Goal: Navigation & Orientation: Find specific page/section

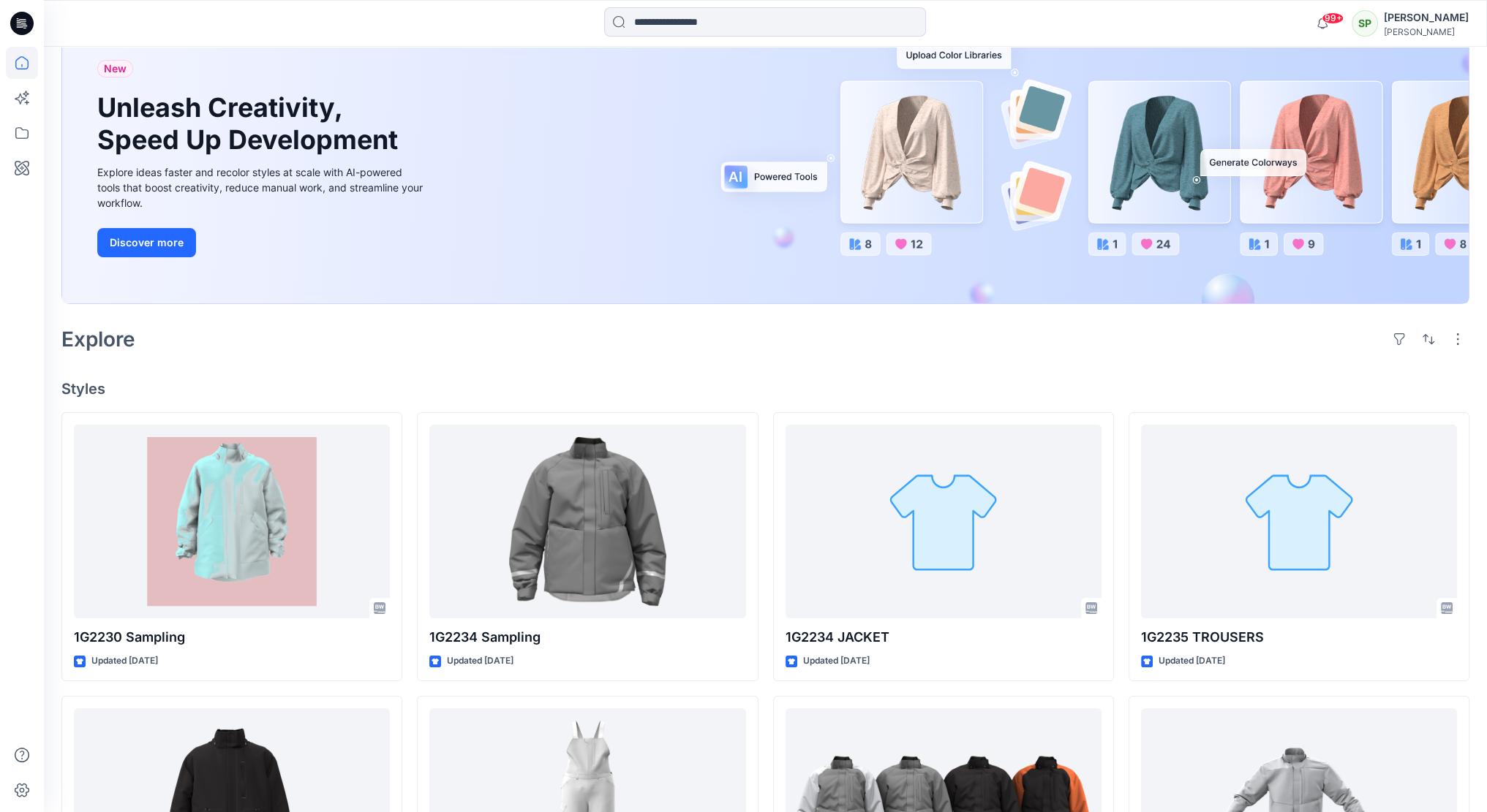
scroll to position [73, 0]
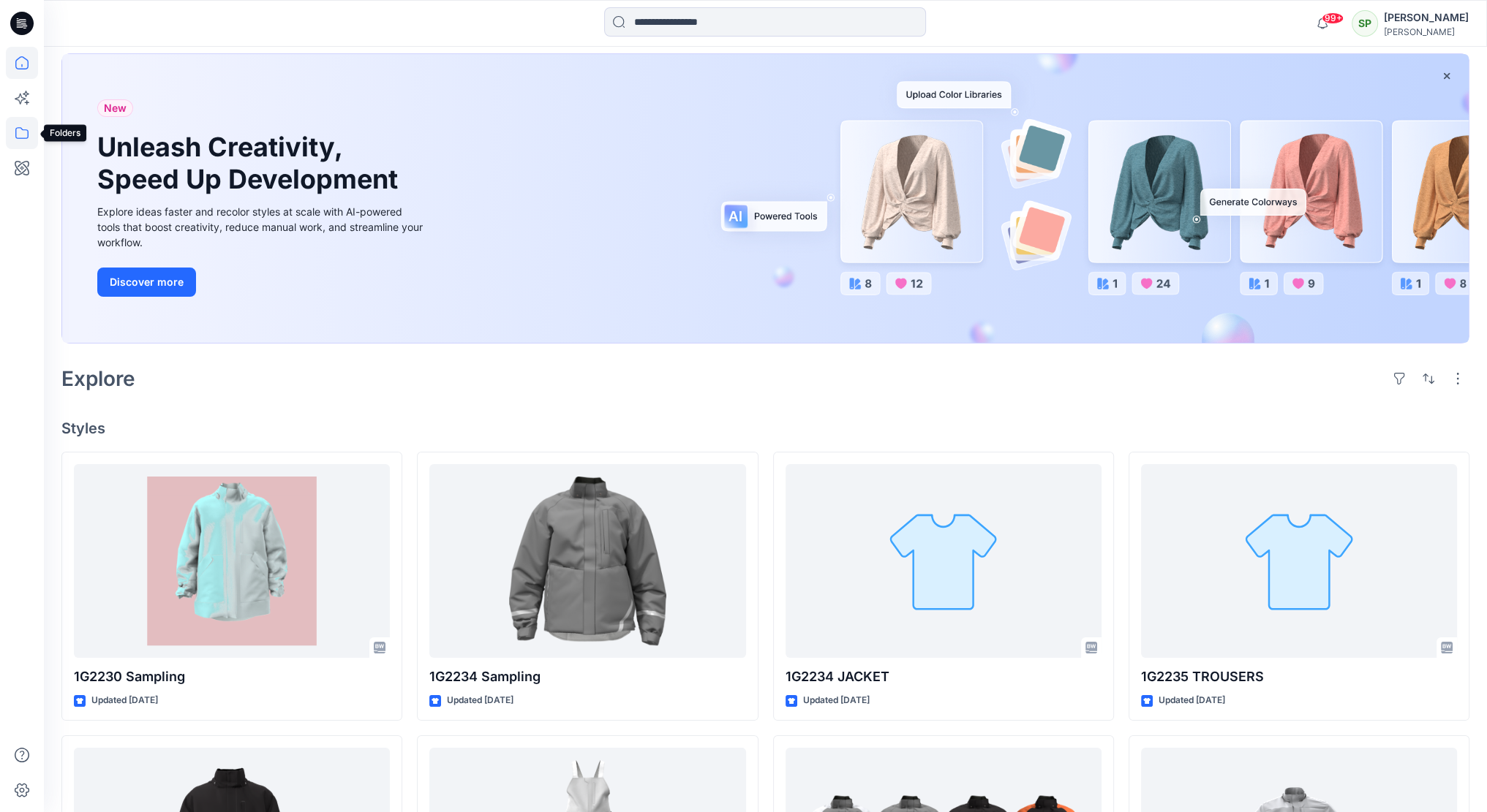
click at [23, 134] on icon at bounding box center [22, 133] width 32 height 32
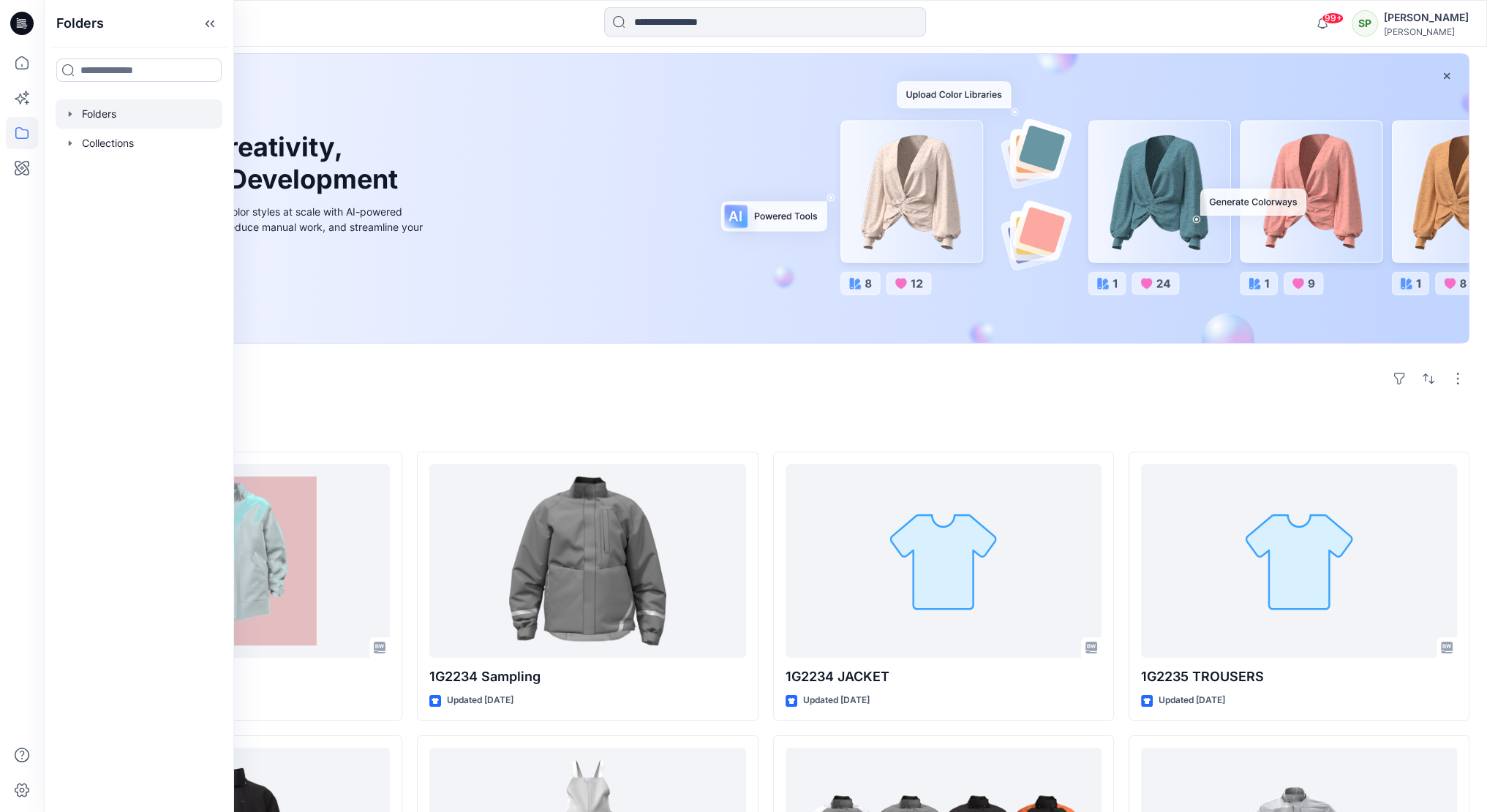
click at [107, 116] on div at bounding box center [139, 114] width 167 height 29
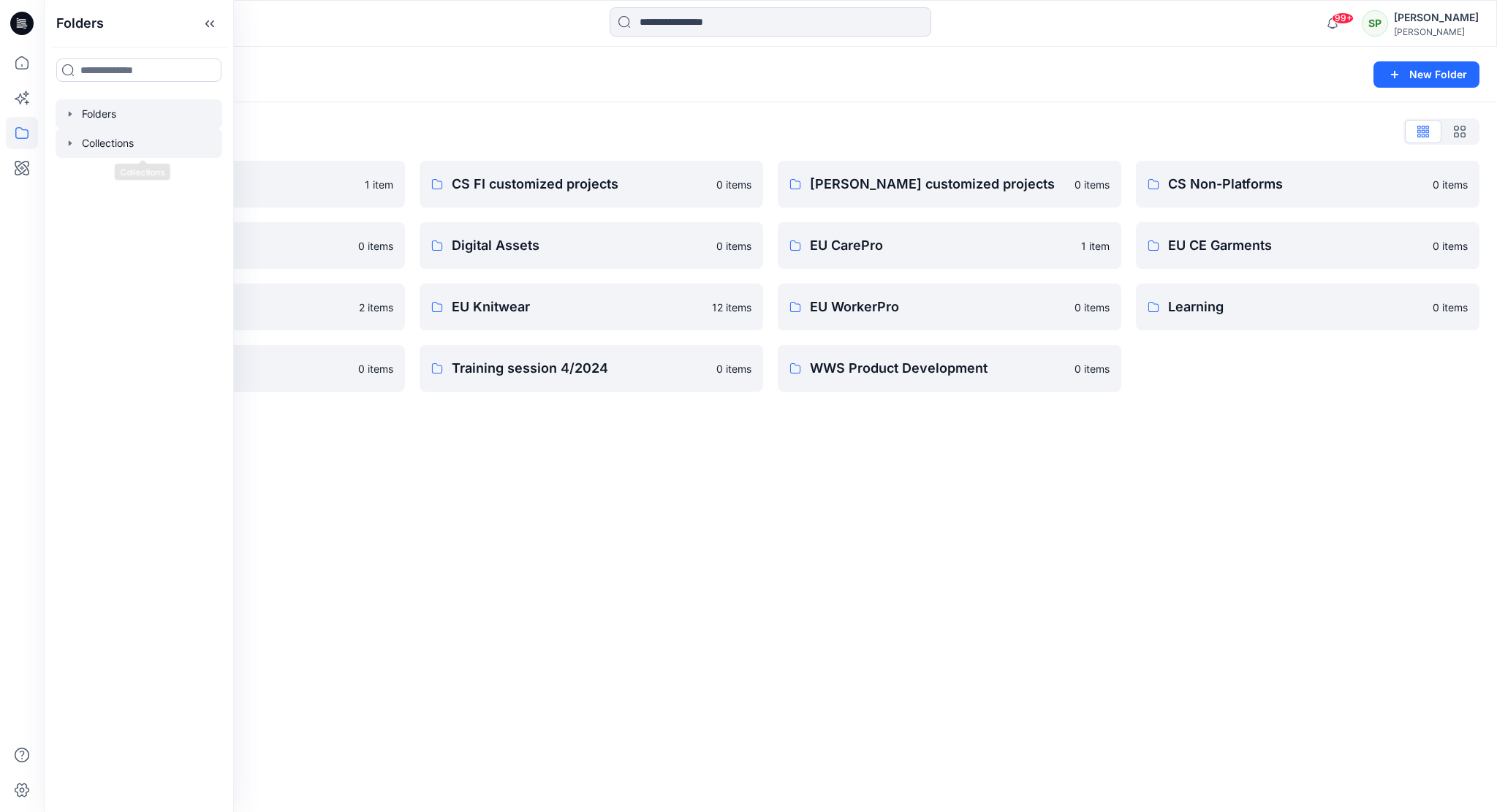
click at [136, 148] on div at bounding box center [139, 143] width 166 height 29
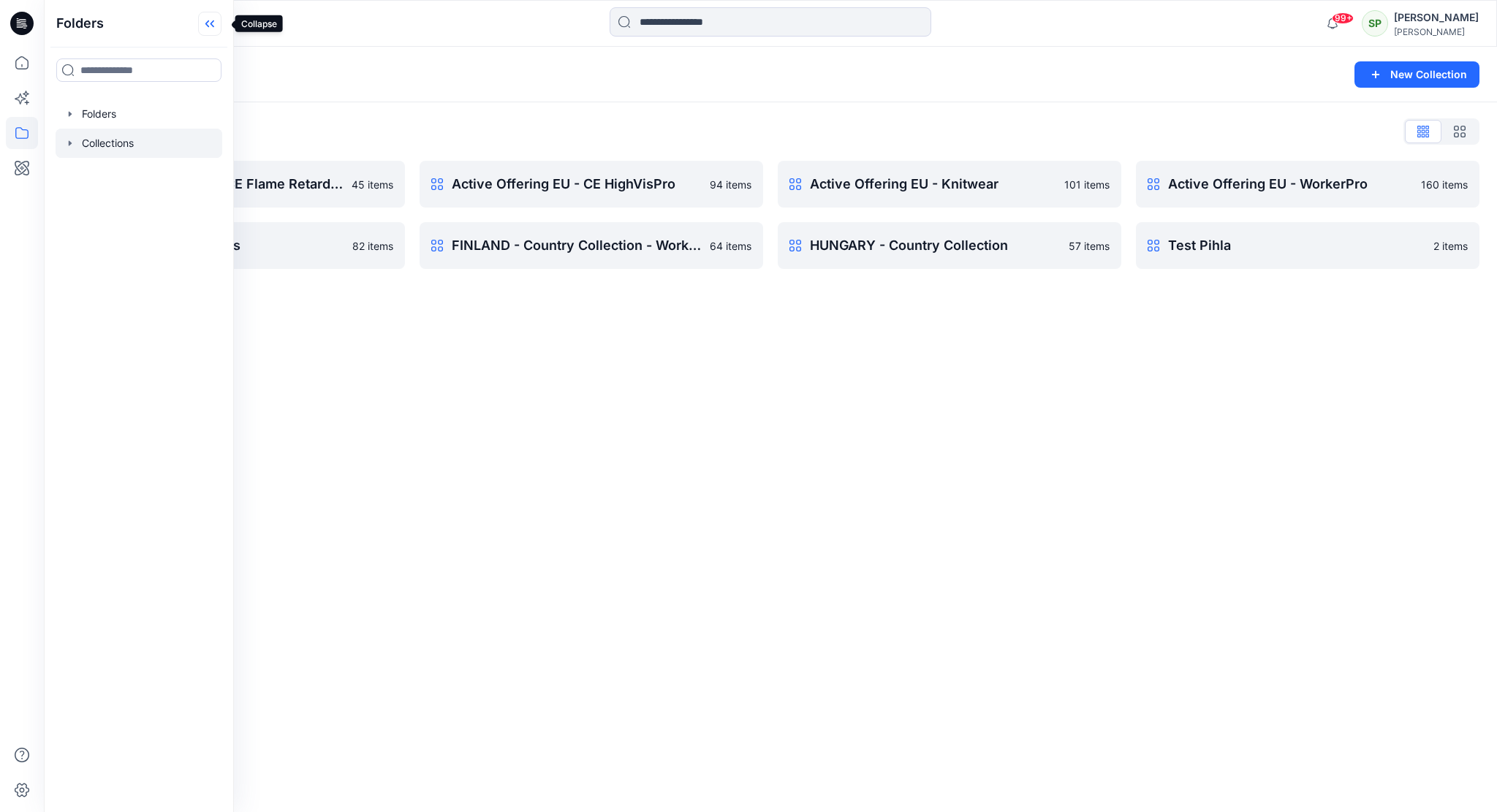
click at [220, 20] on icon at bounding box center [210, 23] width 23 height 24
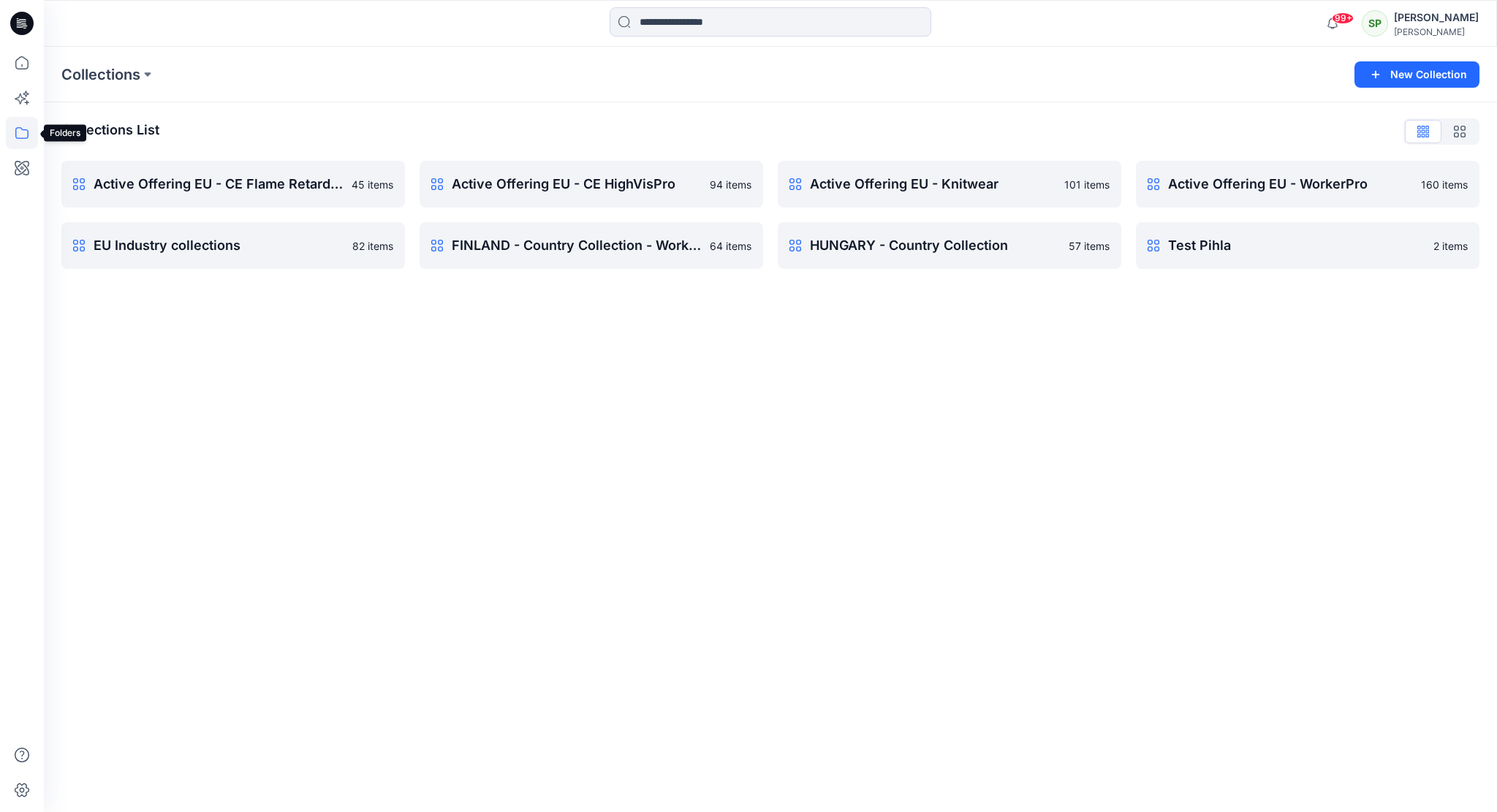
click at [21, 125] on icon at bounding box center [22, 133] width 32 height 32
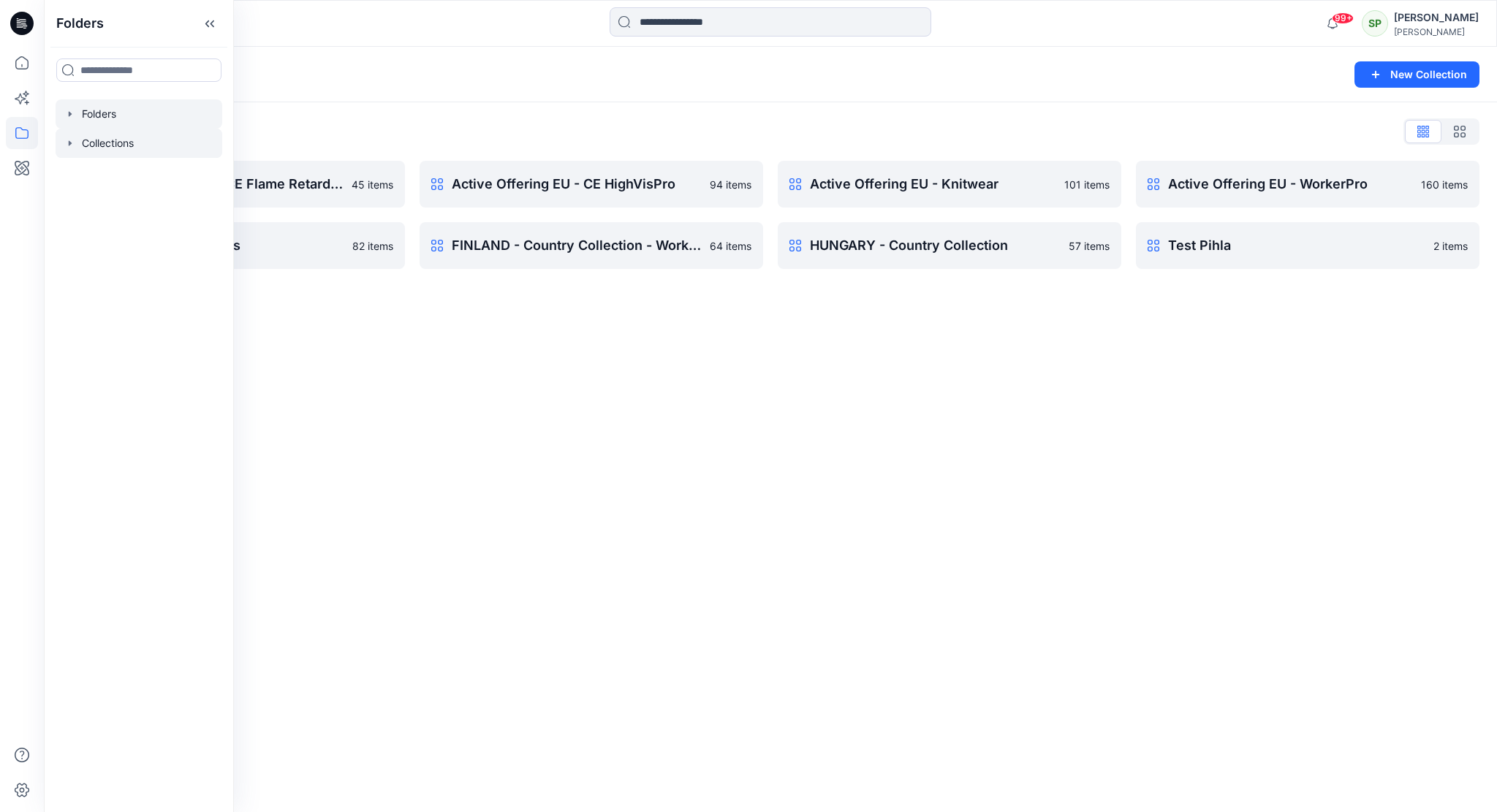
click at [107, 115] on div at bounding box center [139, 114] width 166 height 29
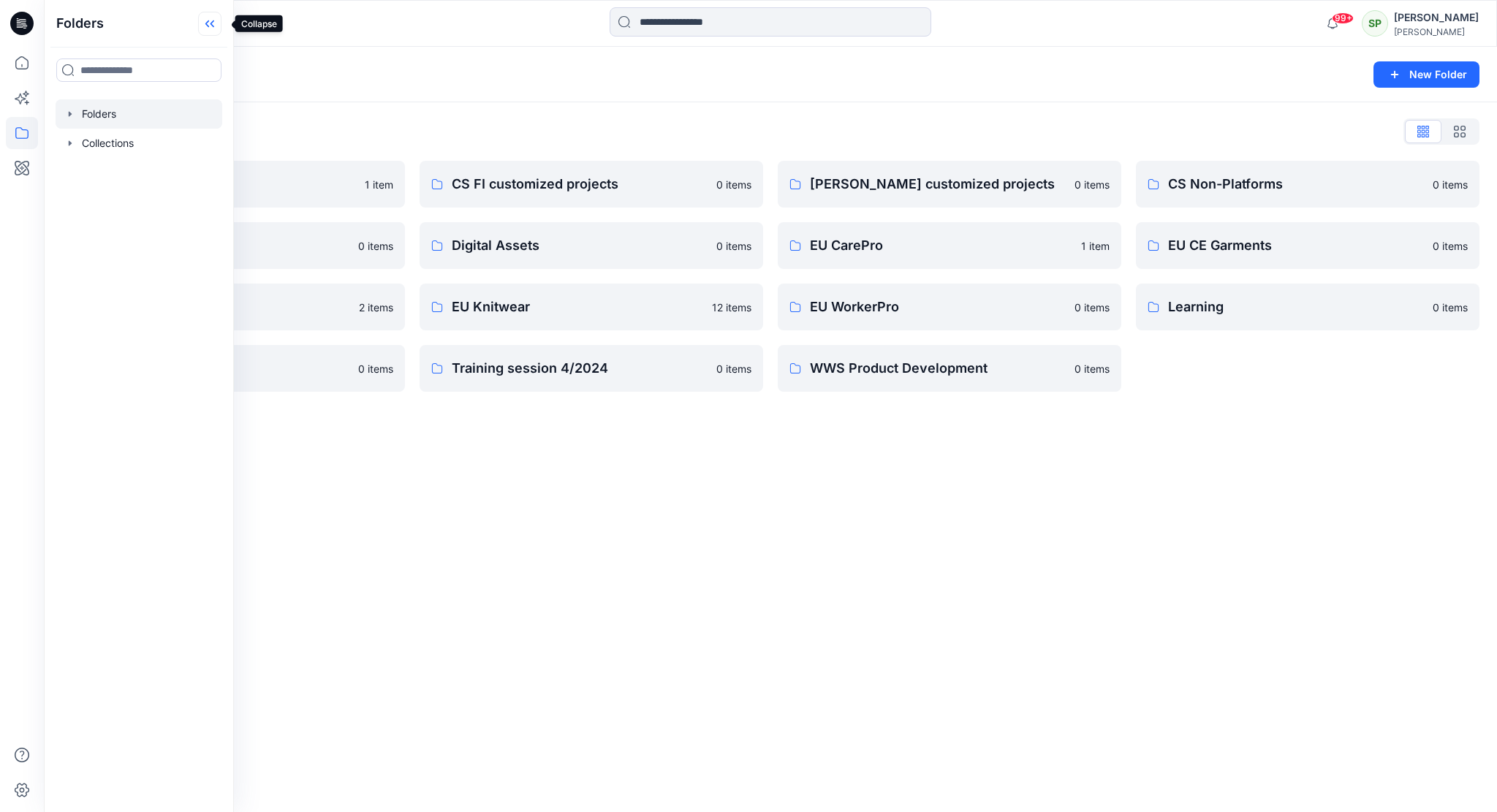
click at [222, 13] on icon at bounding box center [210, 23] width 23 height 24
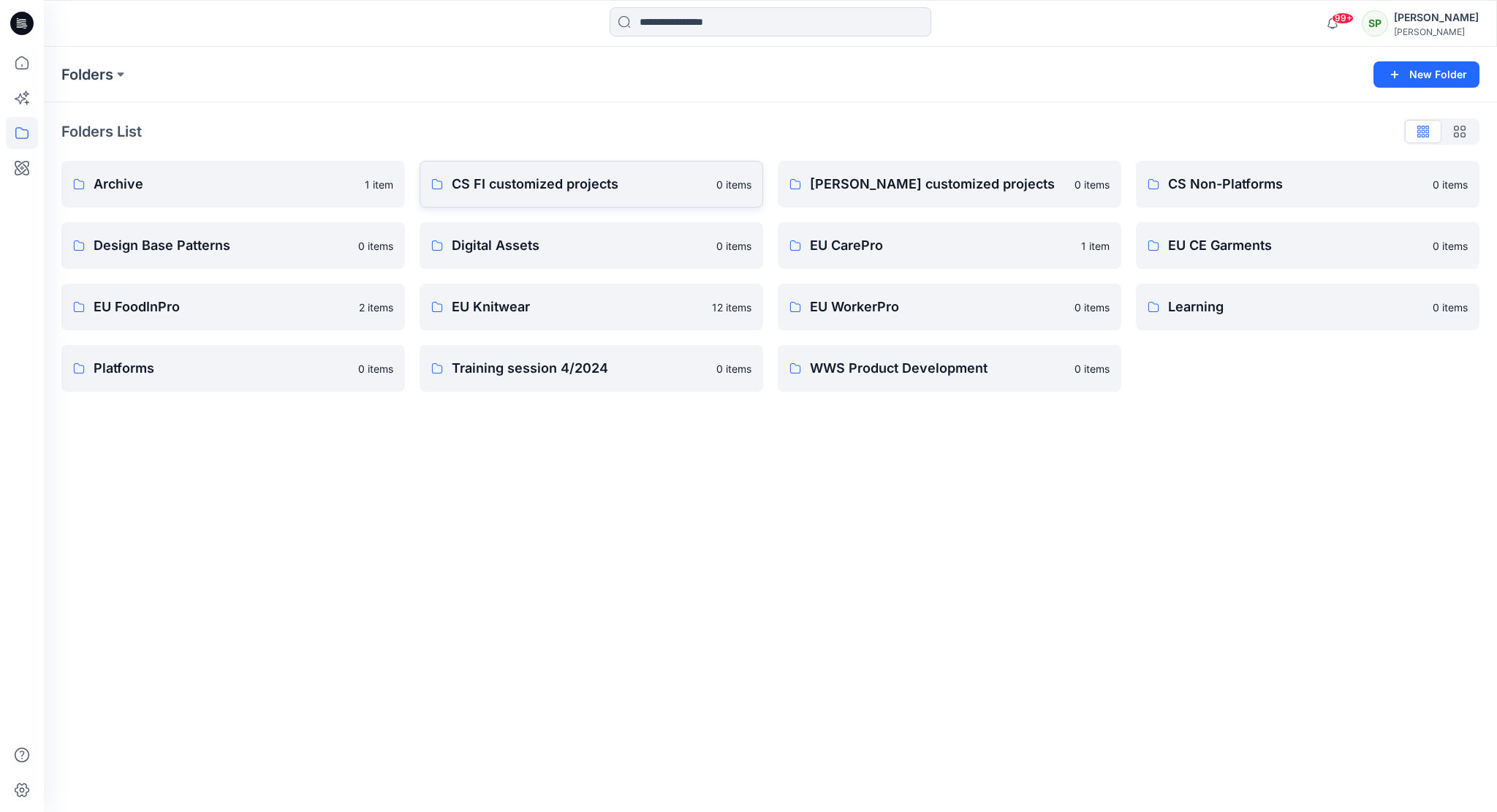
click at [591, 185] on p "CS FI customized projects" at bounding box center [579, 184] width 256 height 21
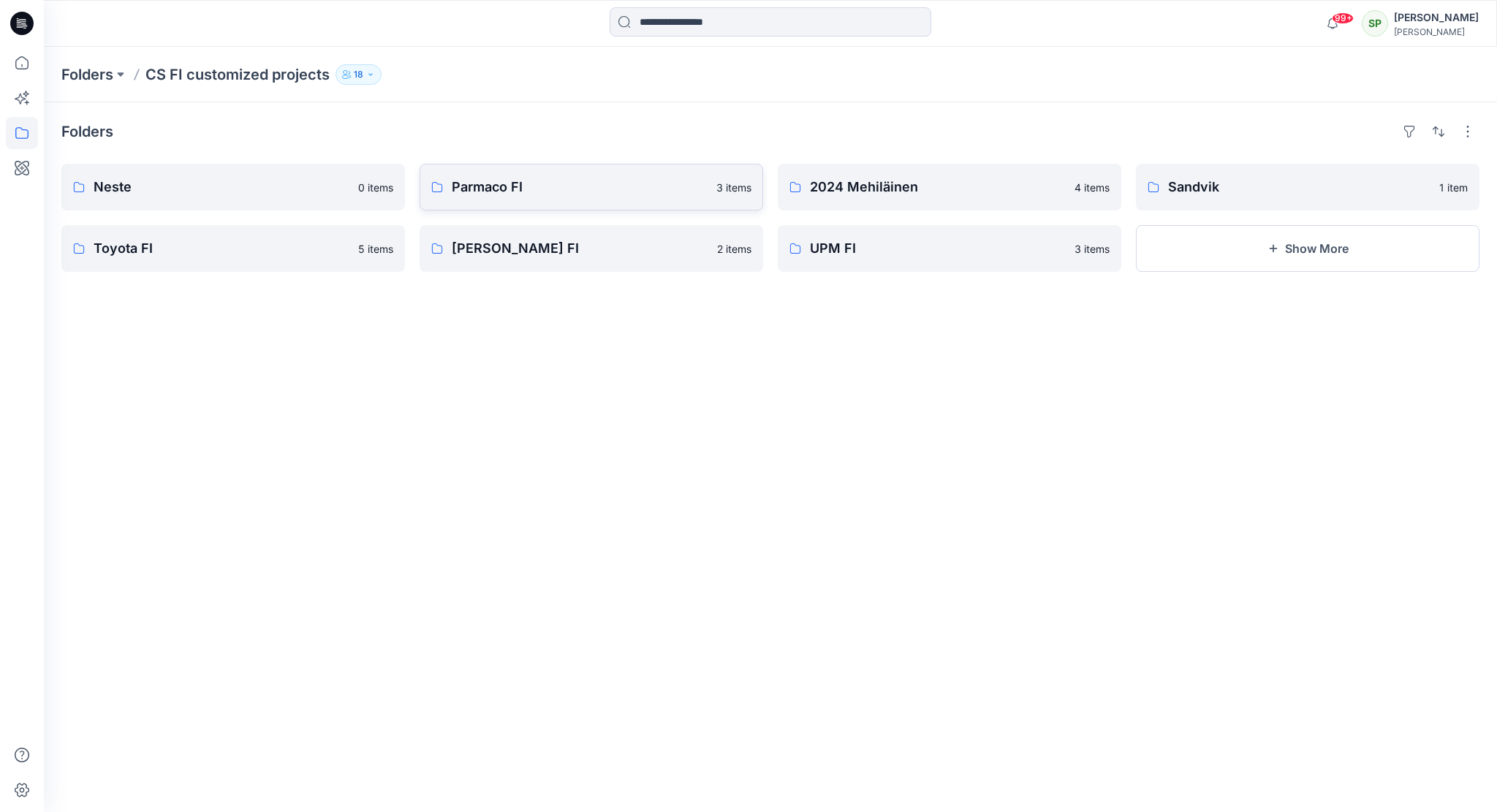
click at [556, 179] on p "Parmaco FI" at bounding box center [579, 187] width 256 height 21
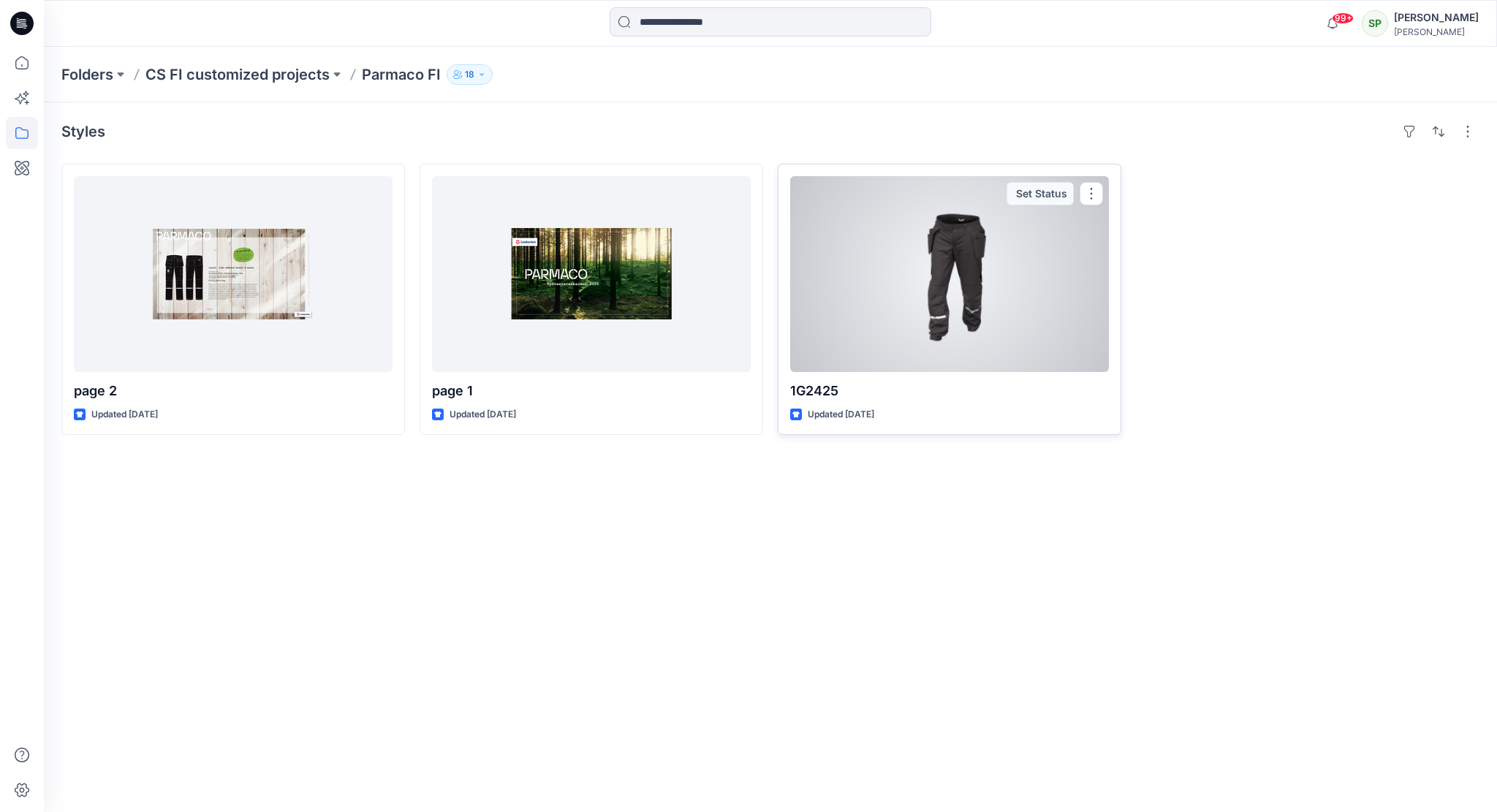
click at [928, 260] on div at bounding box center [950, 274] width 319 height 196
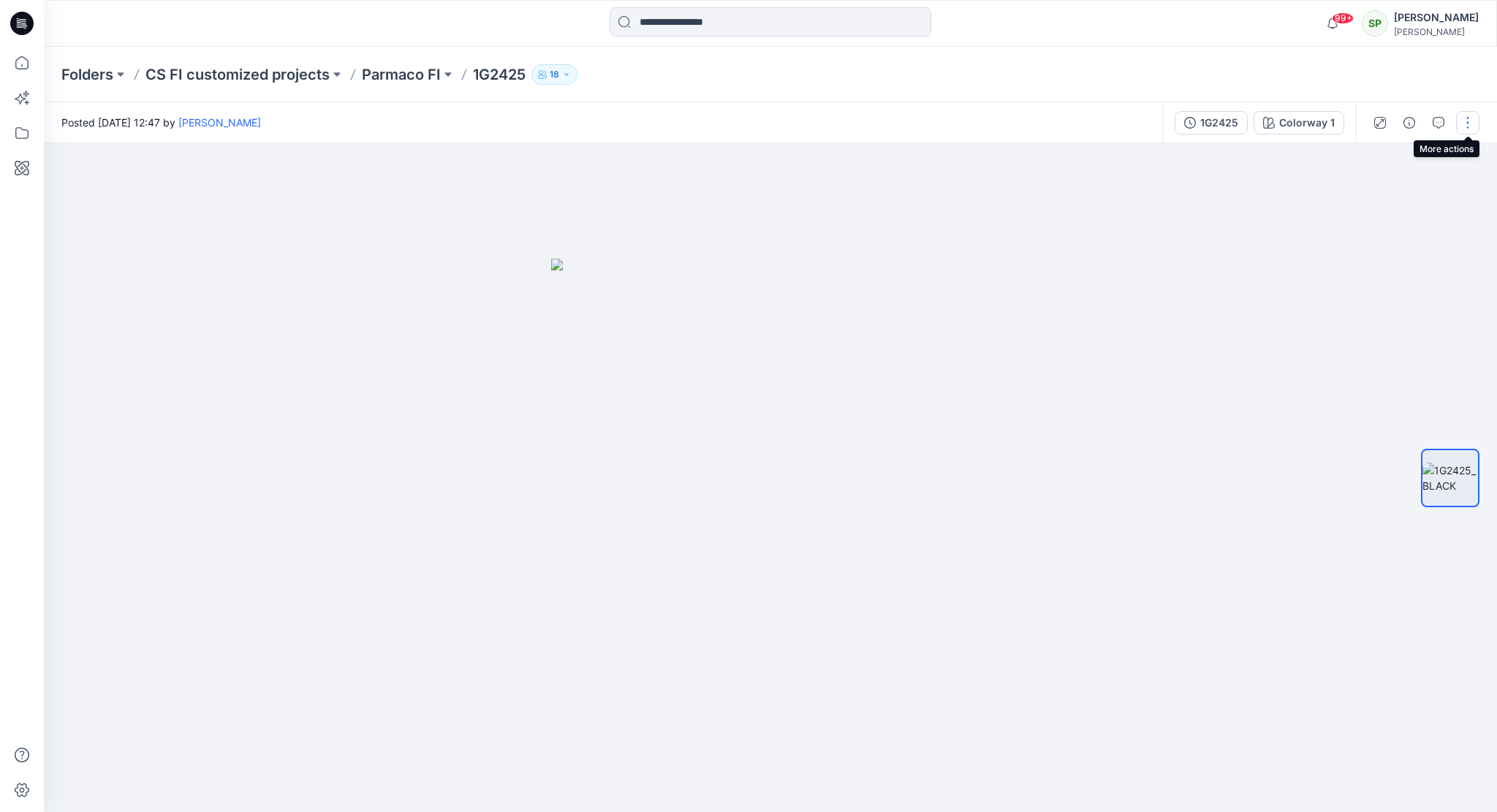
click at [1475, 124] on button "button" at bounding box center [1468, 122] width 23 height 23
click at [1215, 254] on div at bounding box center [770, 478] width 1453 height 669
click at [1439, 120] on icon "button" at bounding box center [1438, 122] width 12 height 12
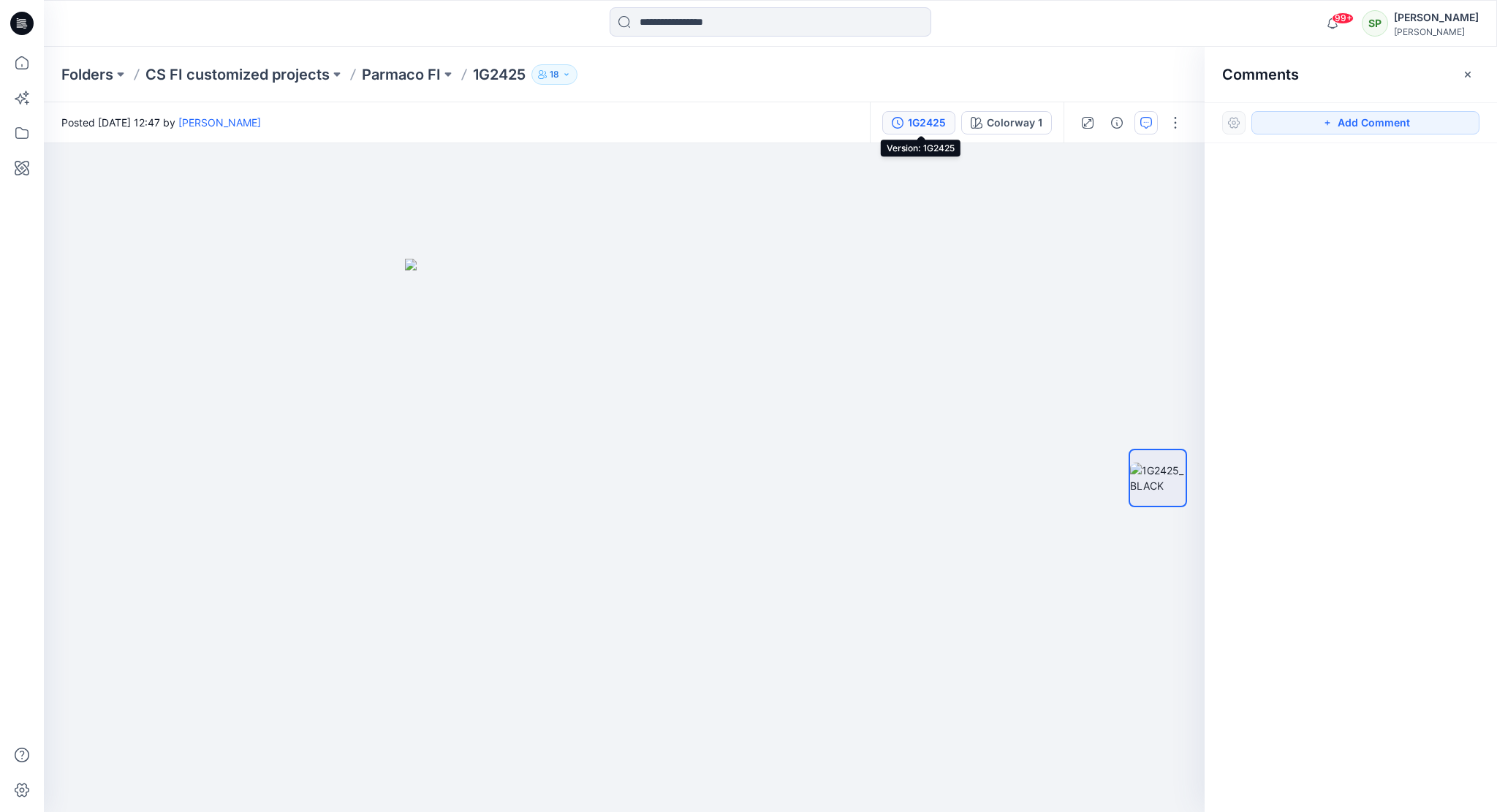
click at [927, 122] on div "1G2425" at bounding box center [926, 122] width 38 height 16
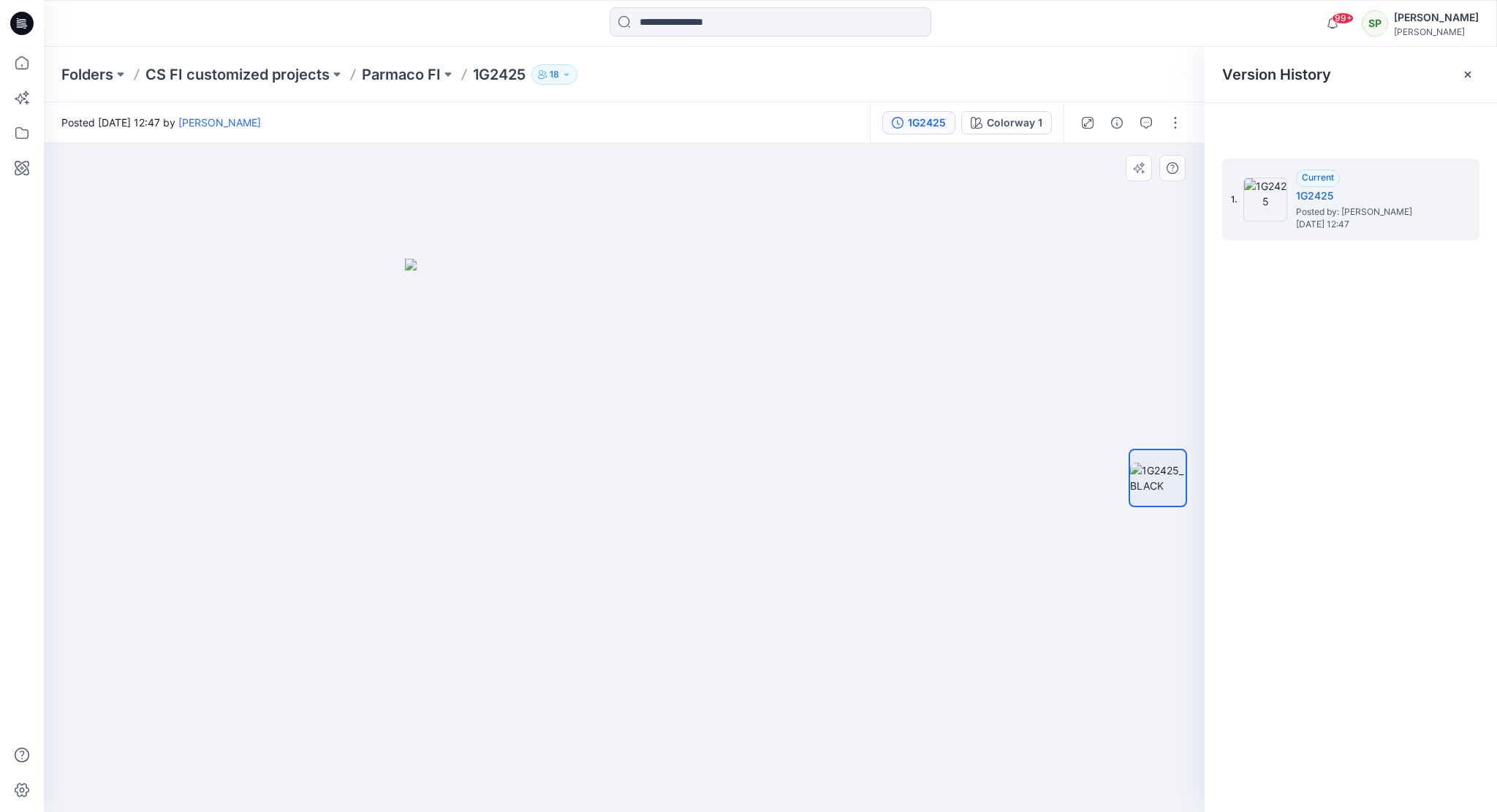
click at [693, 418] on img at bounding box center [624, 535] width 438 height 554
click at [394, 72] on p "Parmaco FI" at bounding box center [401, 75] width 79 height 21
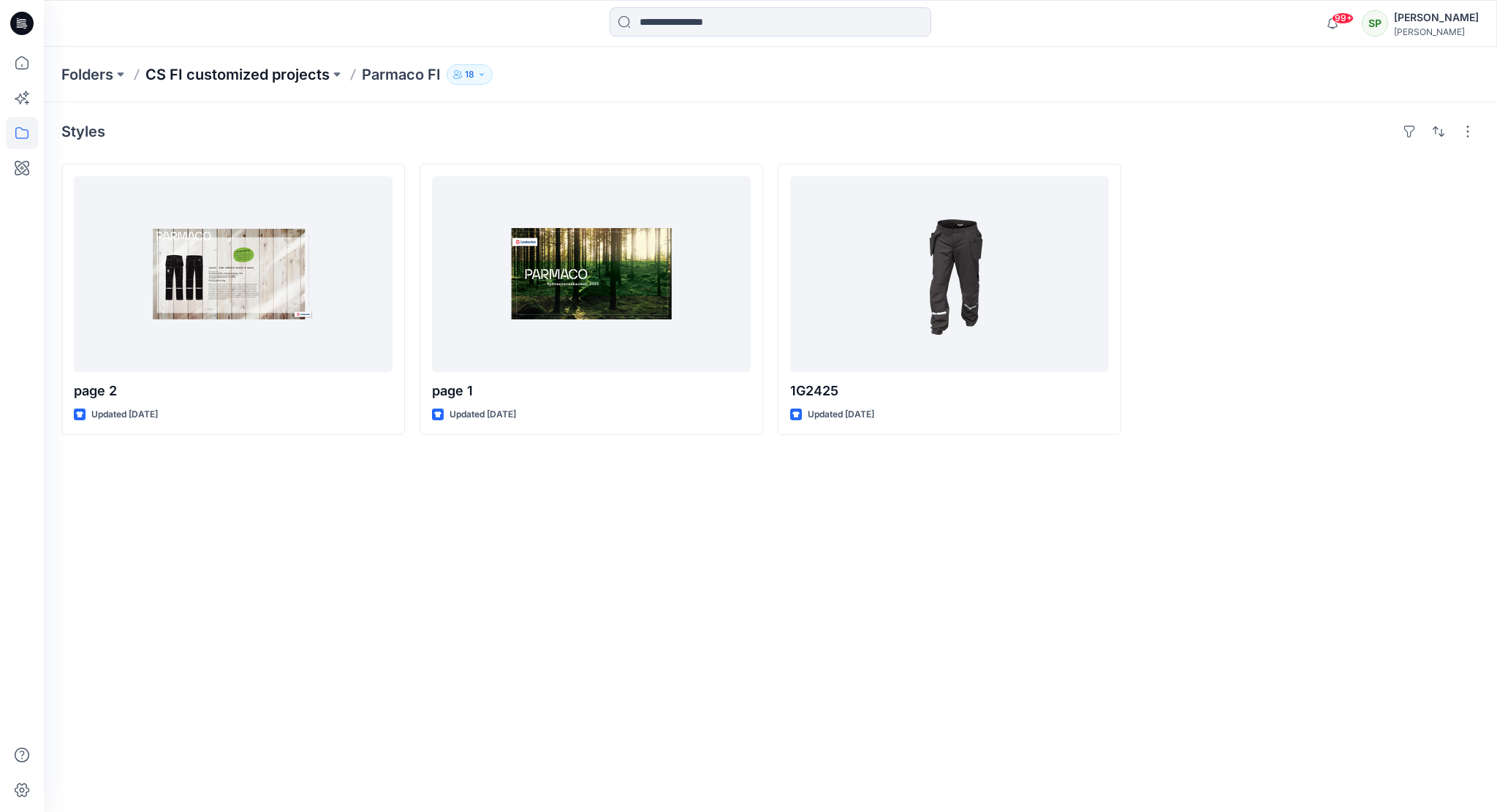
click at [279, 73] on p "CS FI customized projects" at bounding box center [237, 75] width 184 height 21
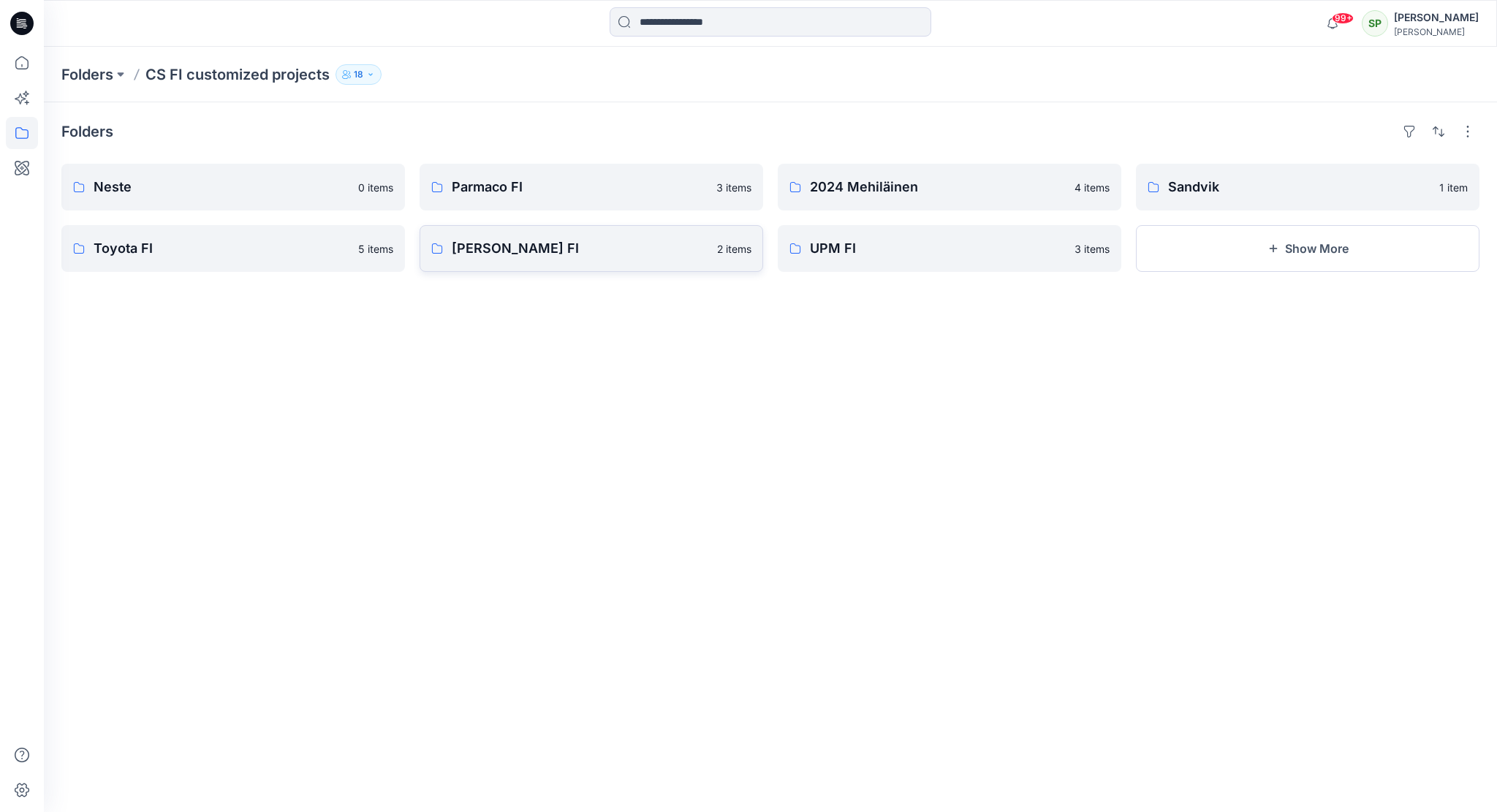
click at [505, 247] on p "[PERSON_NAME] FI" at bounding box center [579, 248] width 257 height 21
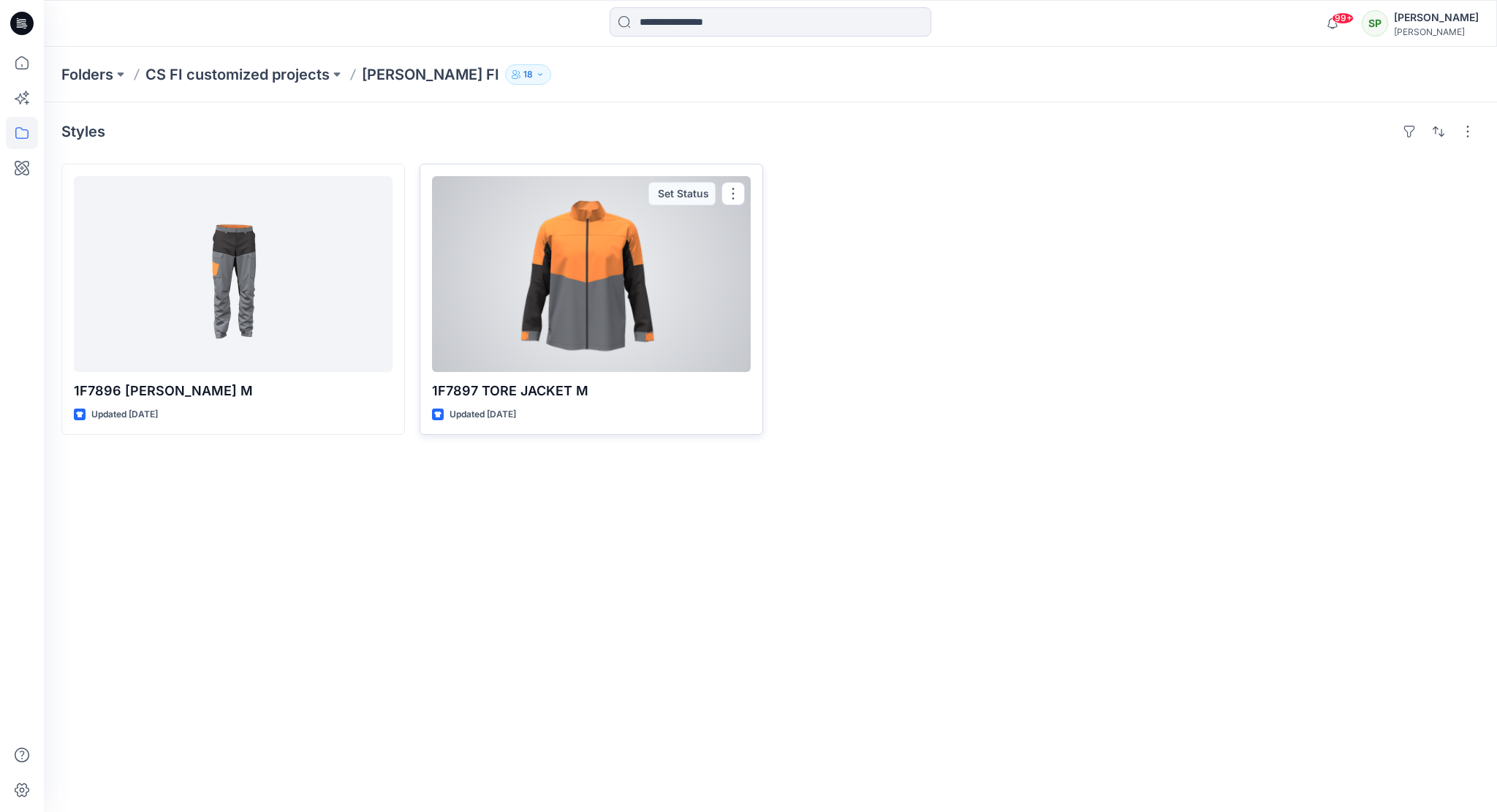
click at [656, 269] on div at bounding box center [592, 274] width 319 height 196
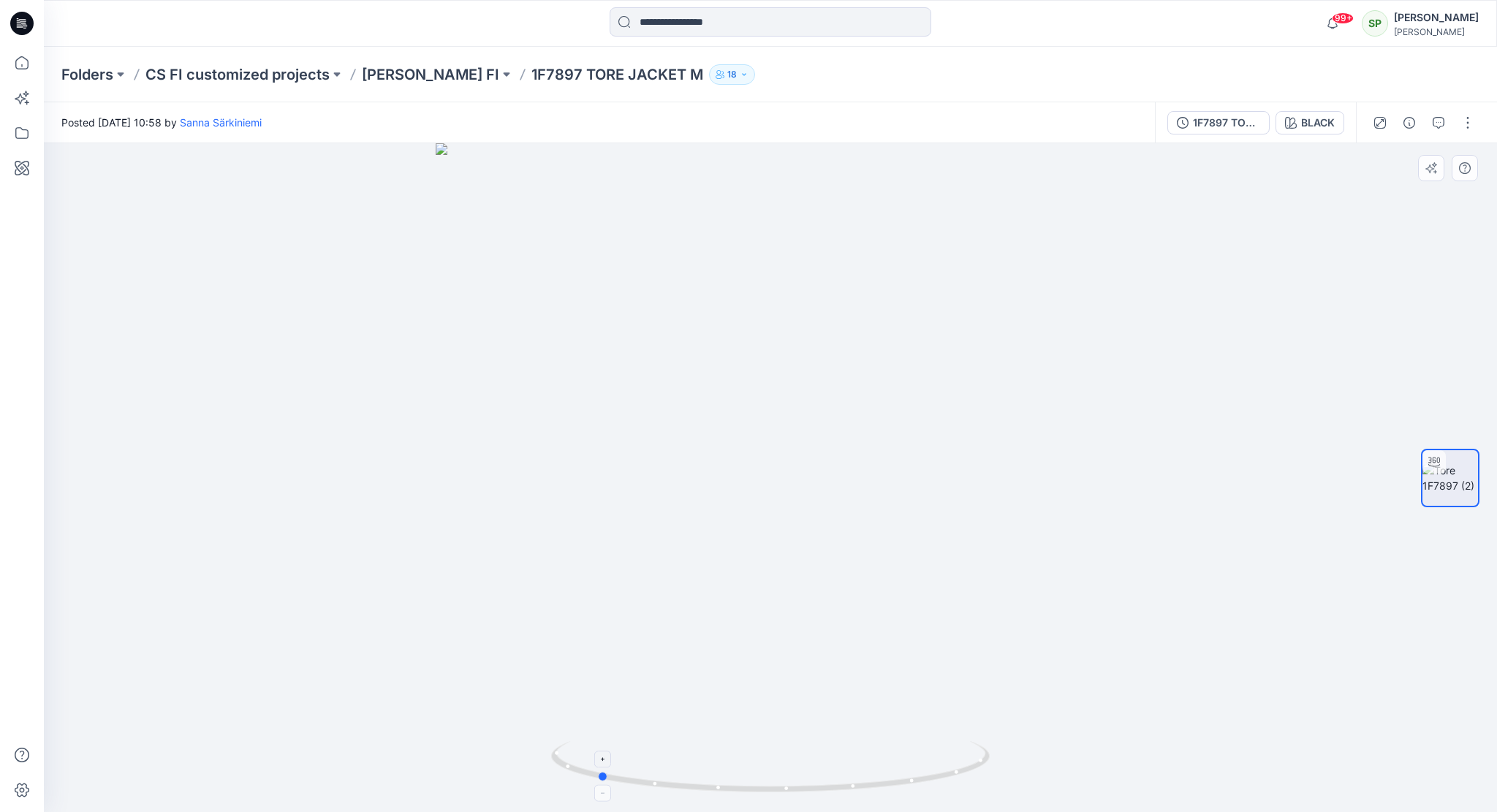
drag, startPoint x: 975, startPoint y: 766, endPoint x: 802, endPoint y: 794, distance: 175.3
click at [802, 794] on icon at bounding box center [772, 768] width 442 height 55
click at [1415, 119] on icon "button" at bounding box center [1409, 122] width 12 height 12
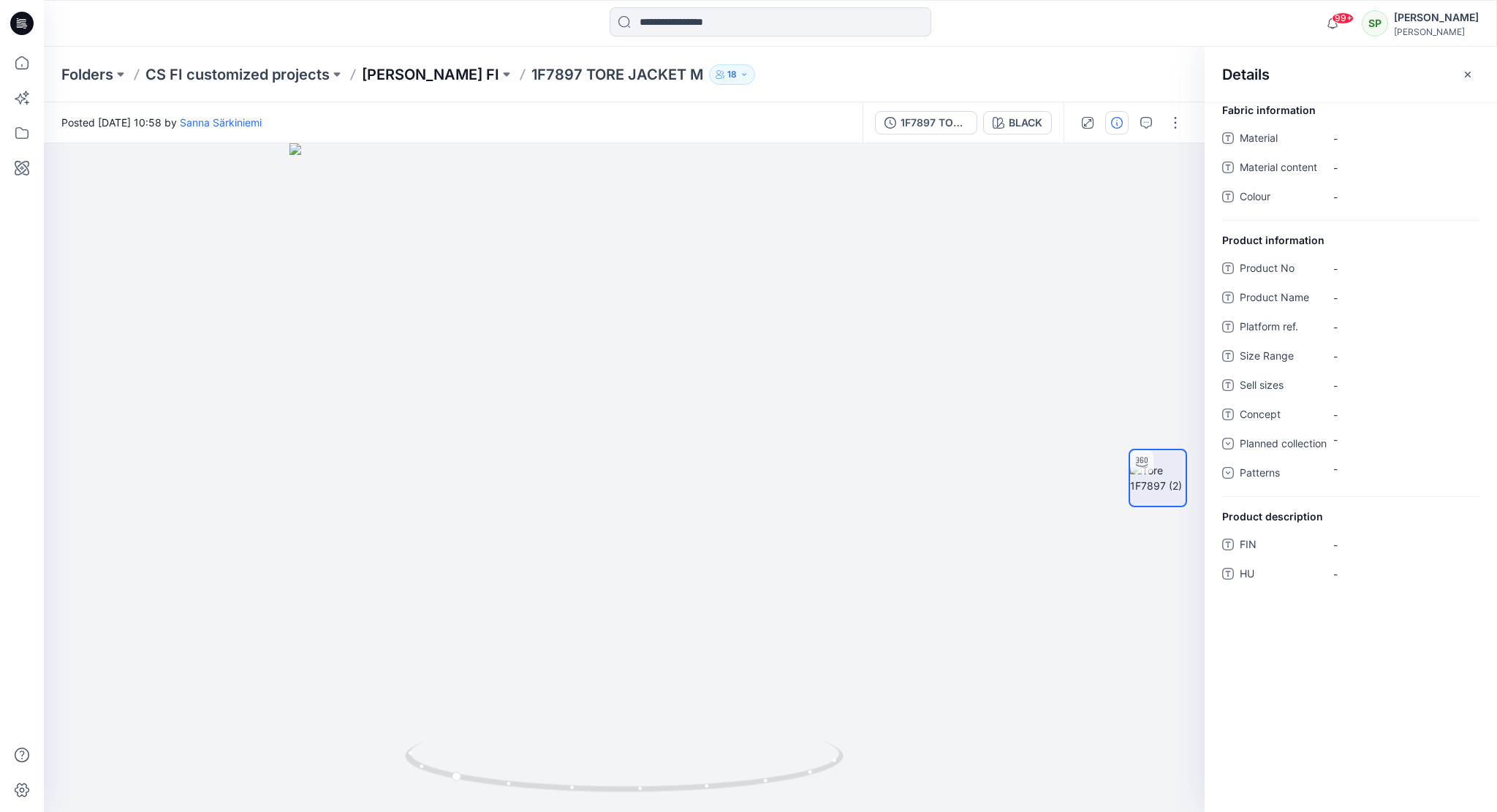
click at [398, 70] on p "[PERSON_NAME] FI" at bounding box center [431, 75] width 137 height 21
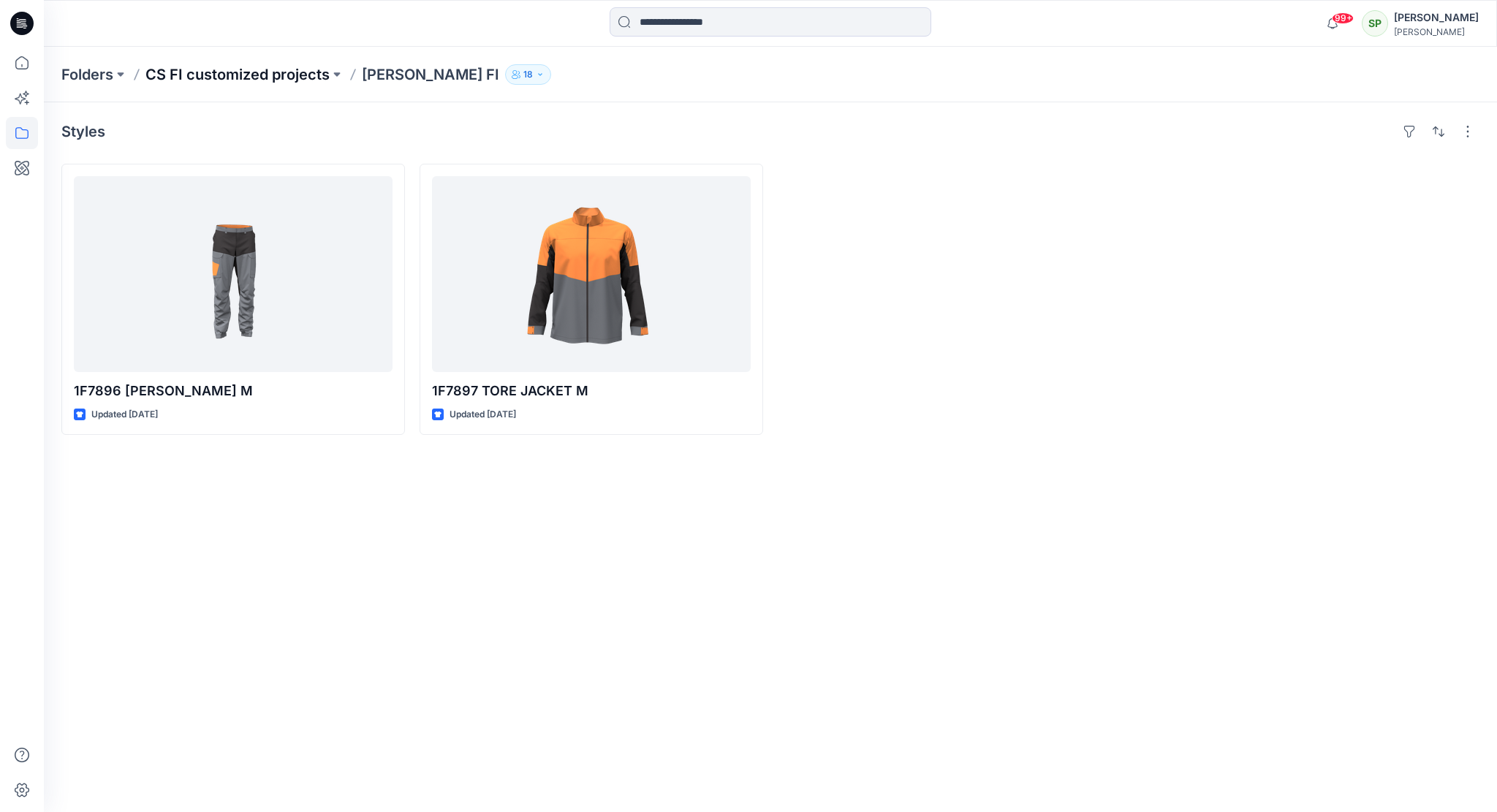
click at [294, 75] on p "CS FI customized projects" at bounding box center [237, 75] width 184 height 21
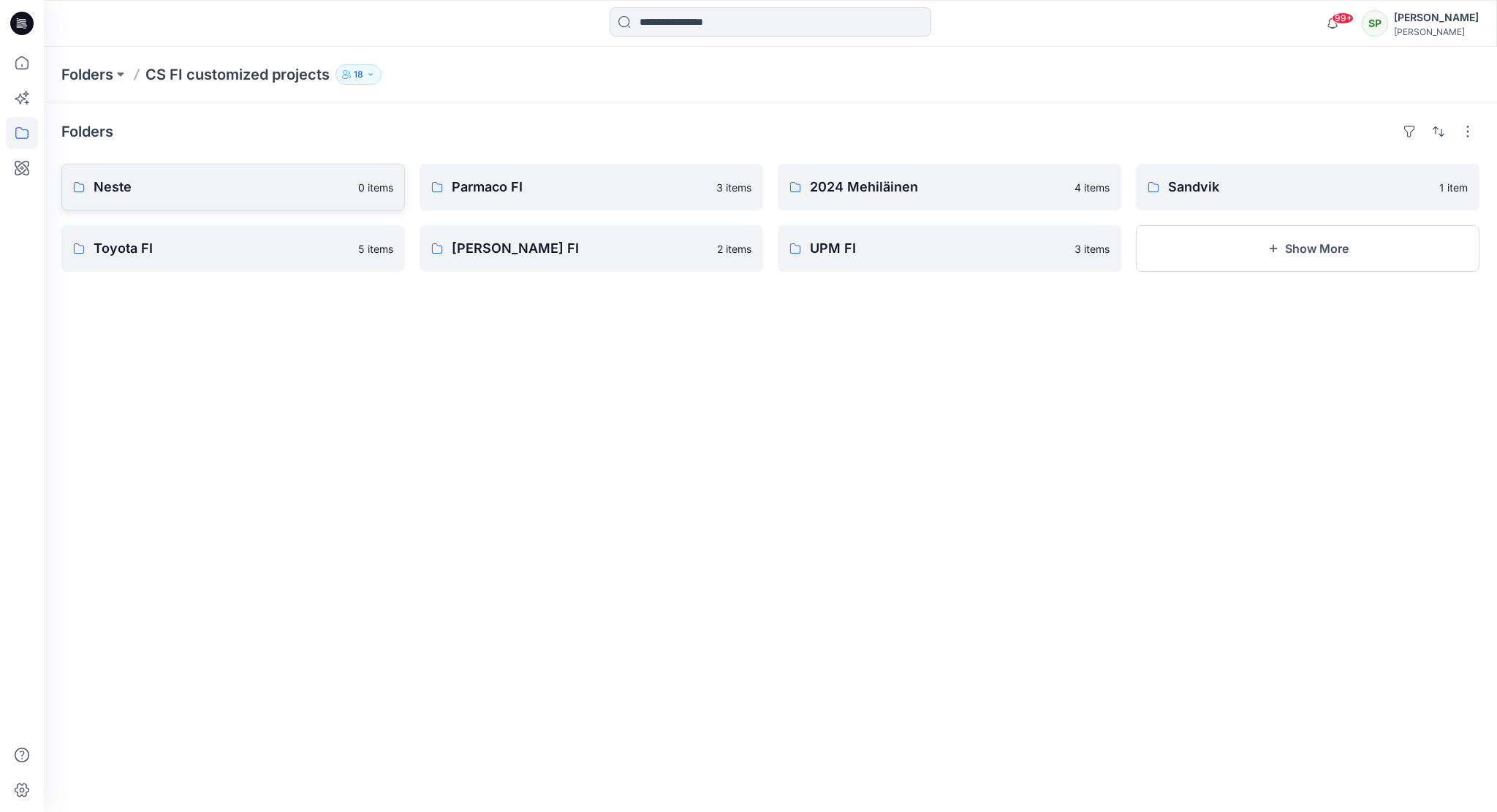
click at [259, 196] on p "Neste" at bounding box center [221, 187] width 256 height 21
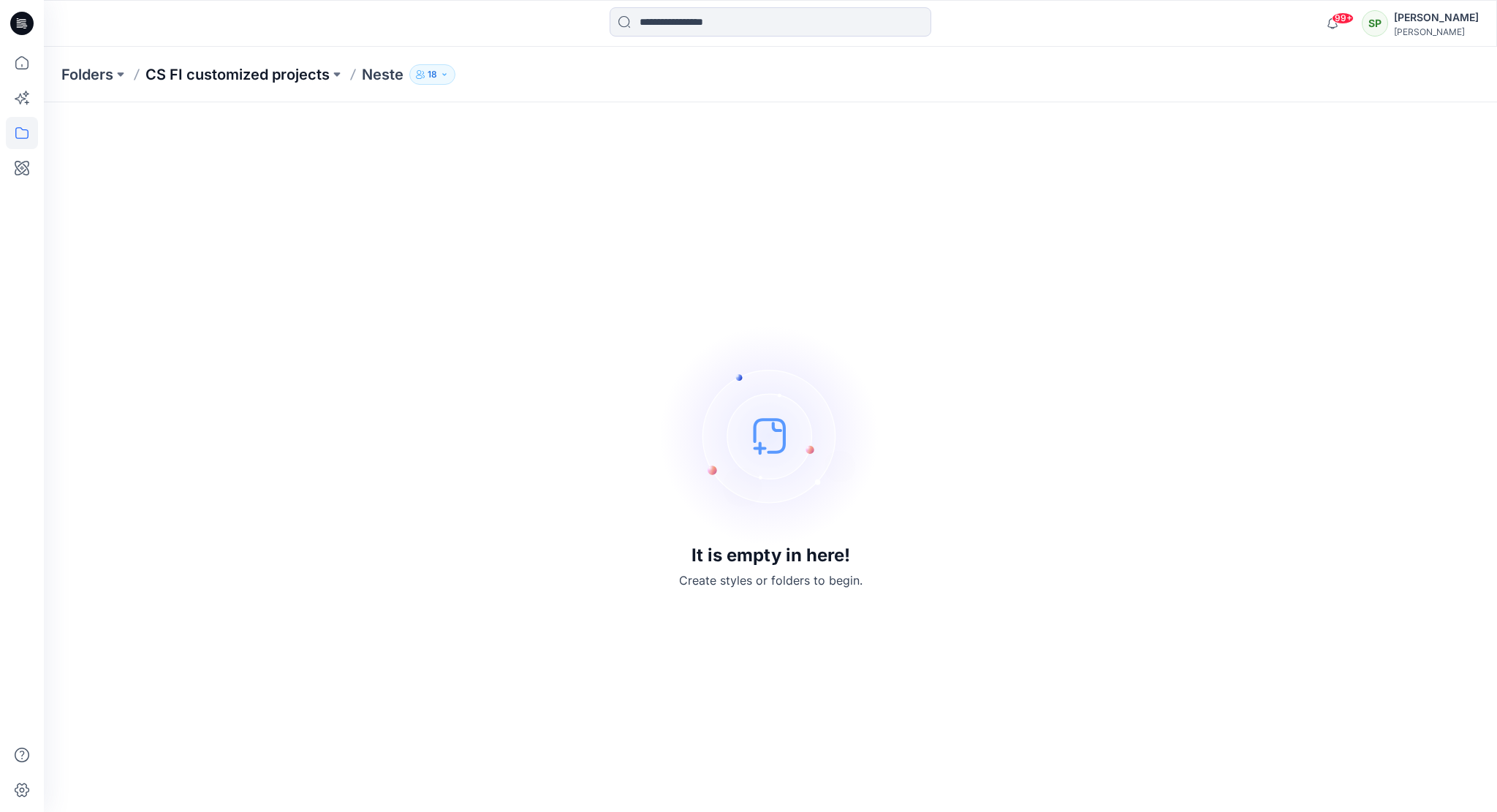
click at [250, 79] on p "CS FI customized projects" at bounding box center [237, 75] width 184 height 21
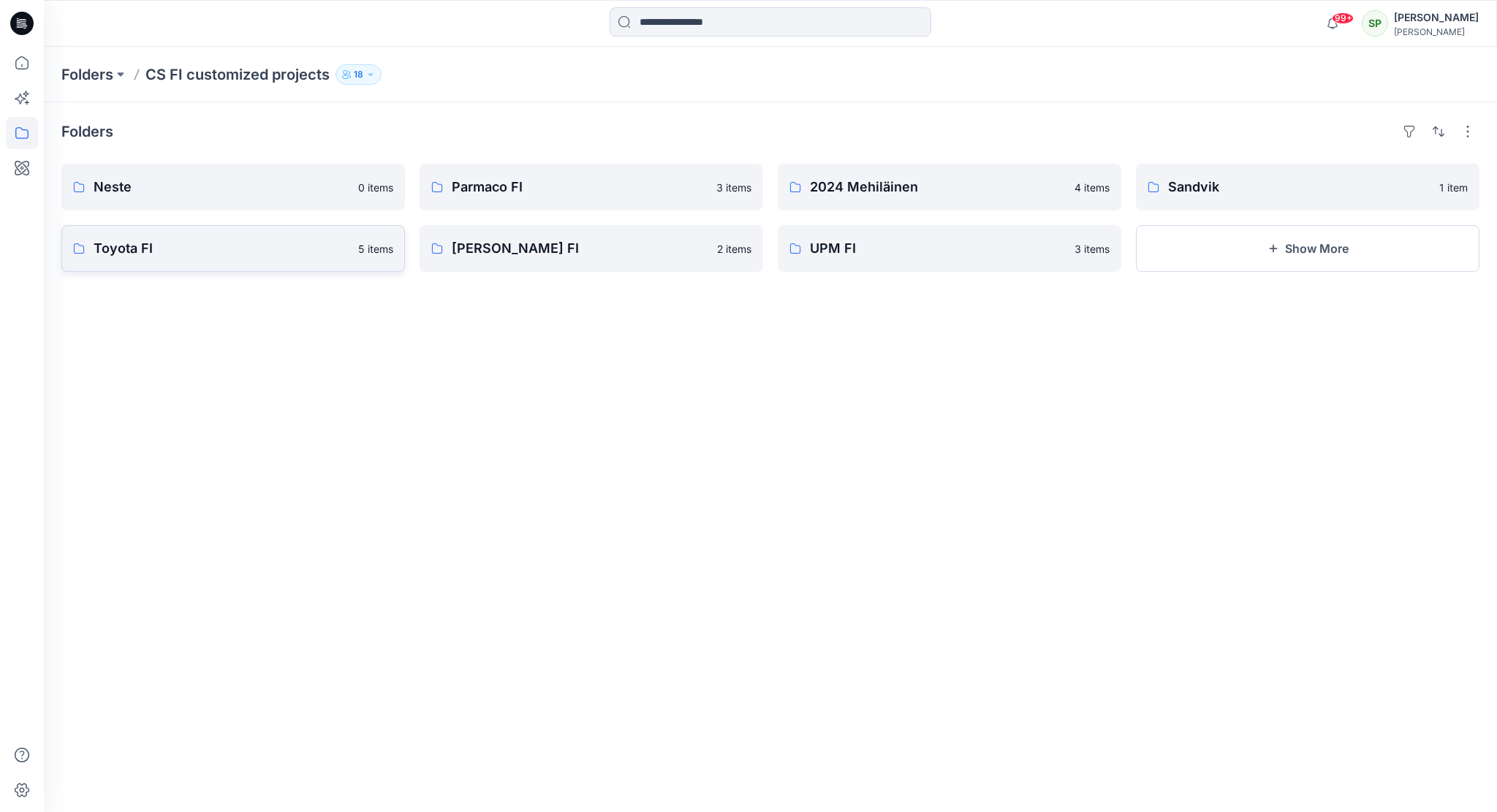
click at [219, 242] on p "Toyota FI" at bounding box center [221, 248] width 256 height 21
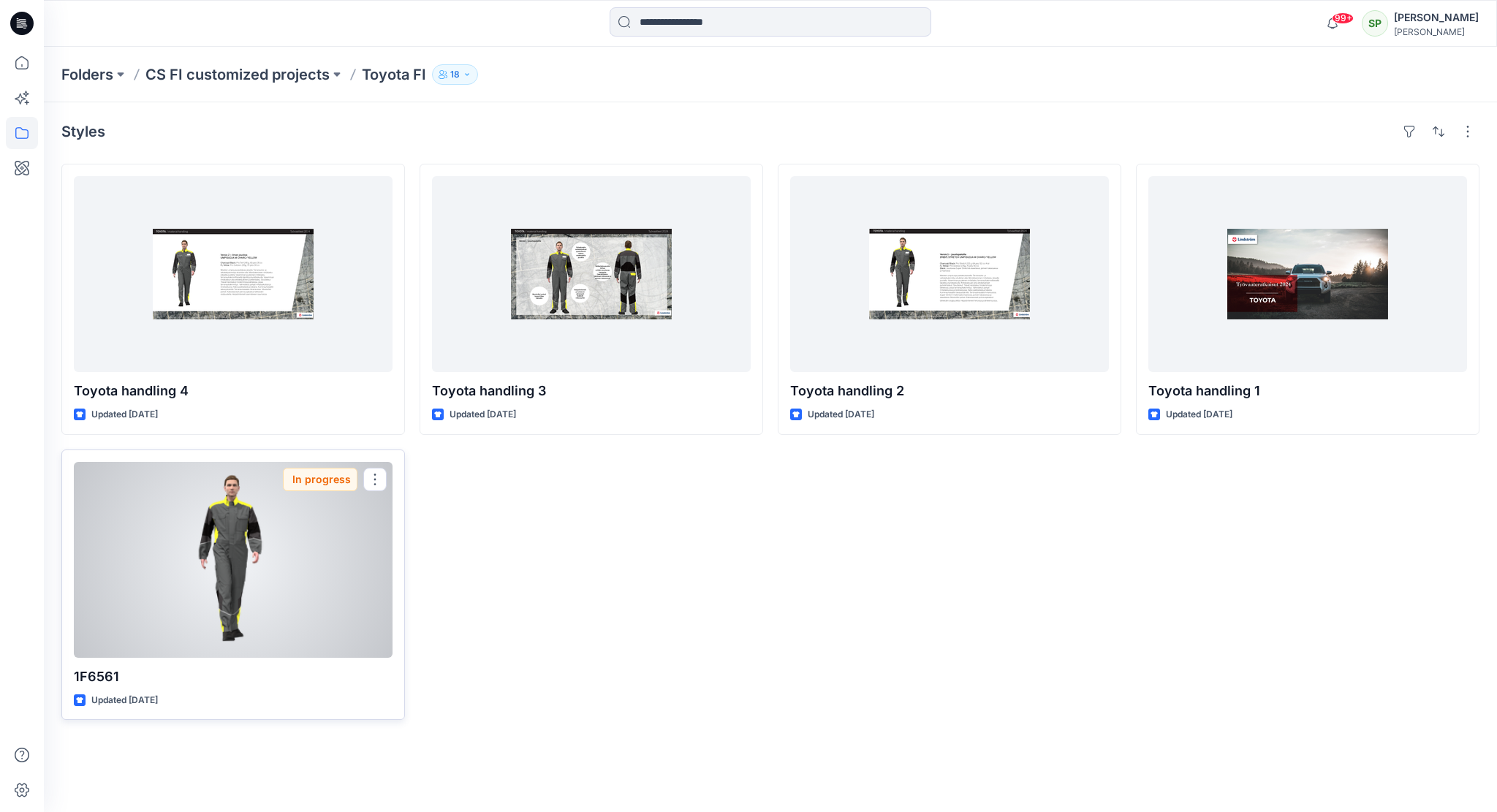
click at [317, 493] on div at bounding box center [233, 560] width 319 height 196
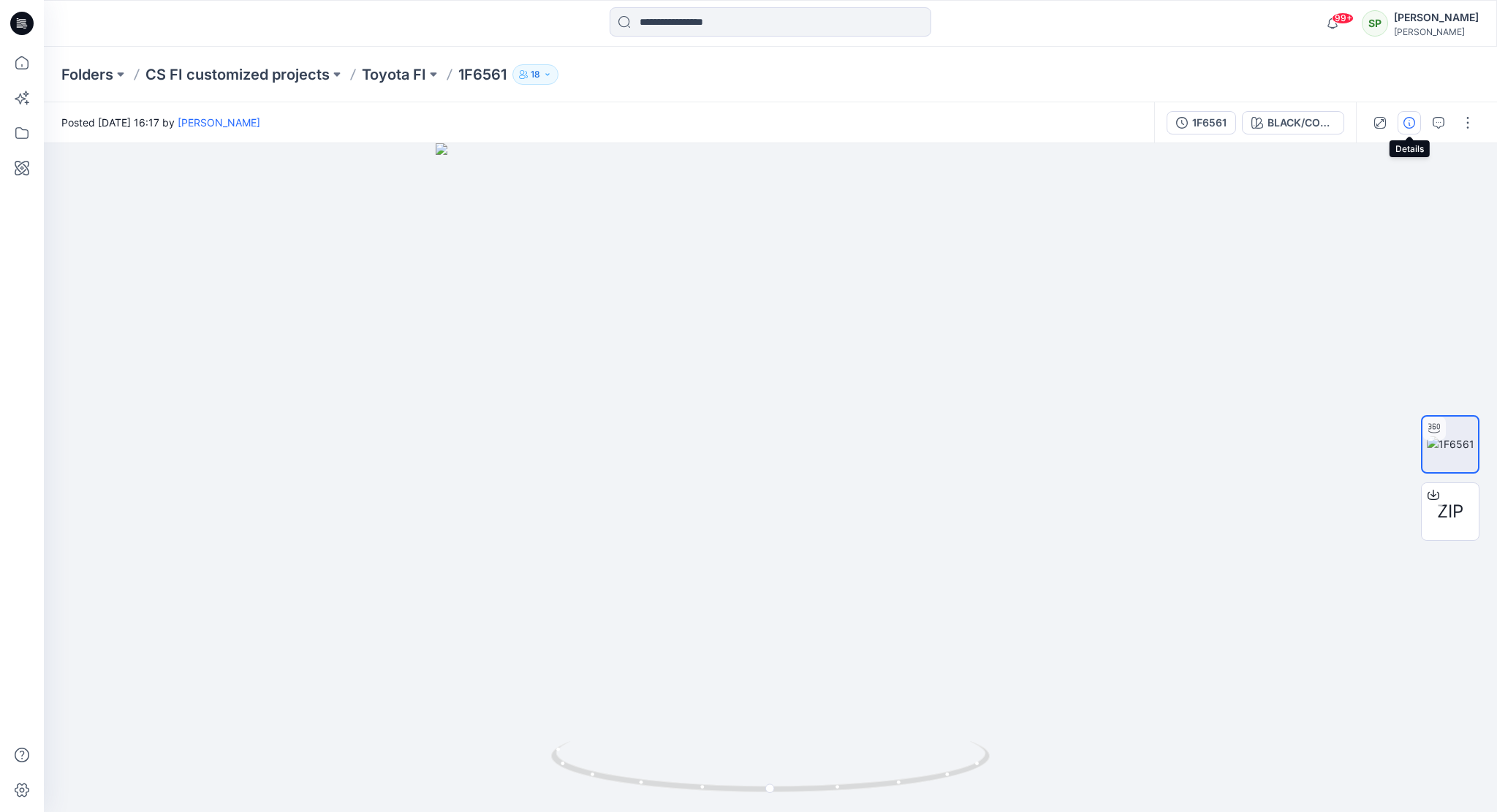
click at [1412, 115] on button "button" at bounding box center [1409, 122] width 23 height 23
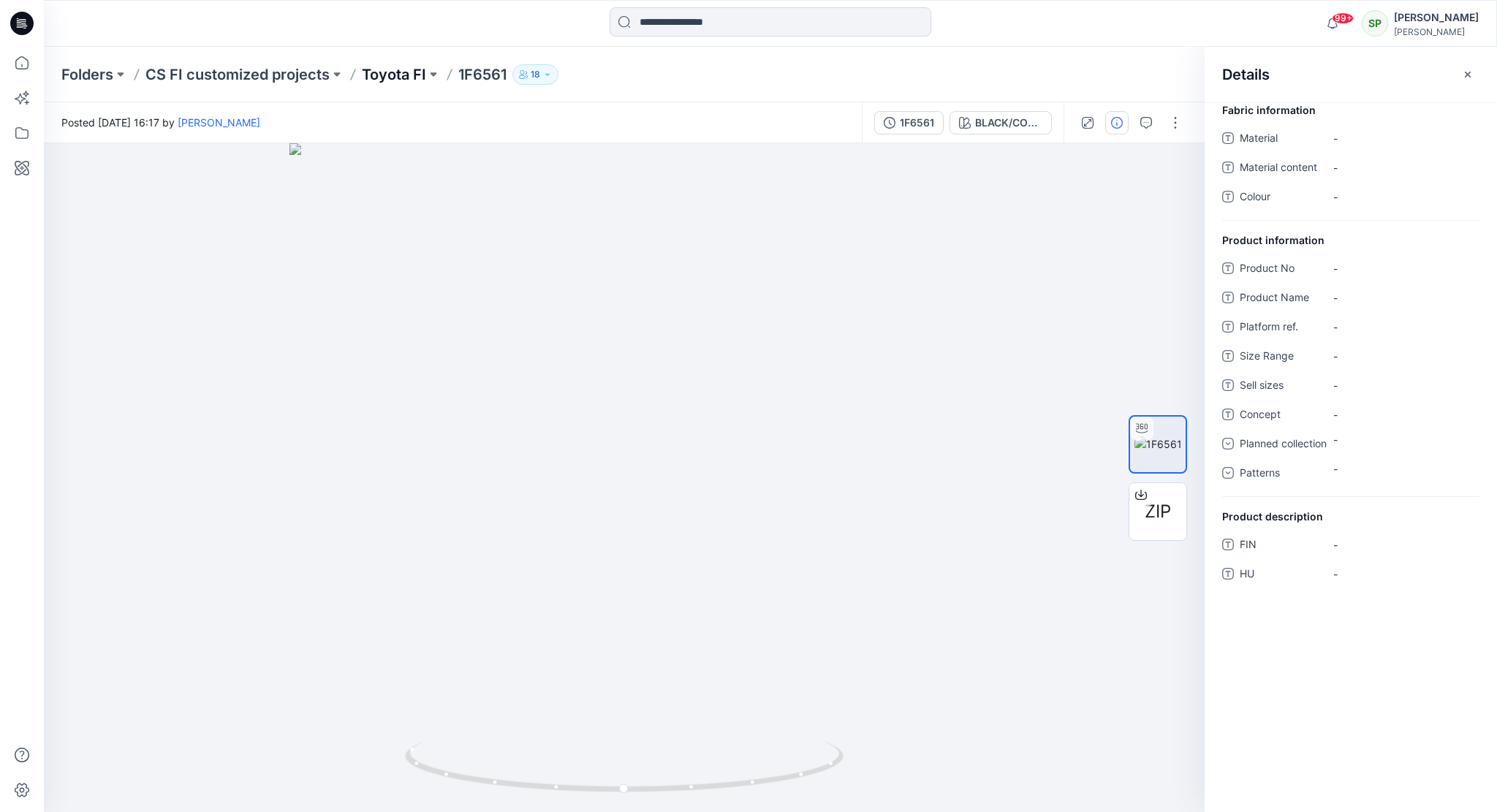
click at [393, 73] on p "Toyota FI" at bounding box center [394, 75] width 65 height 21
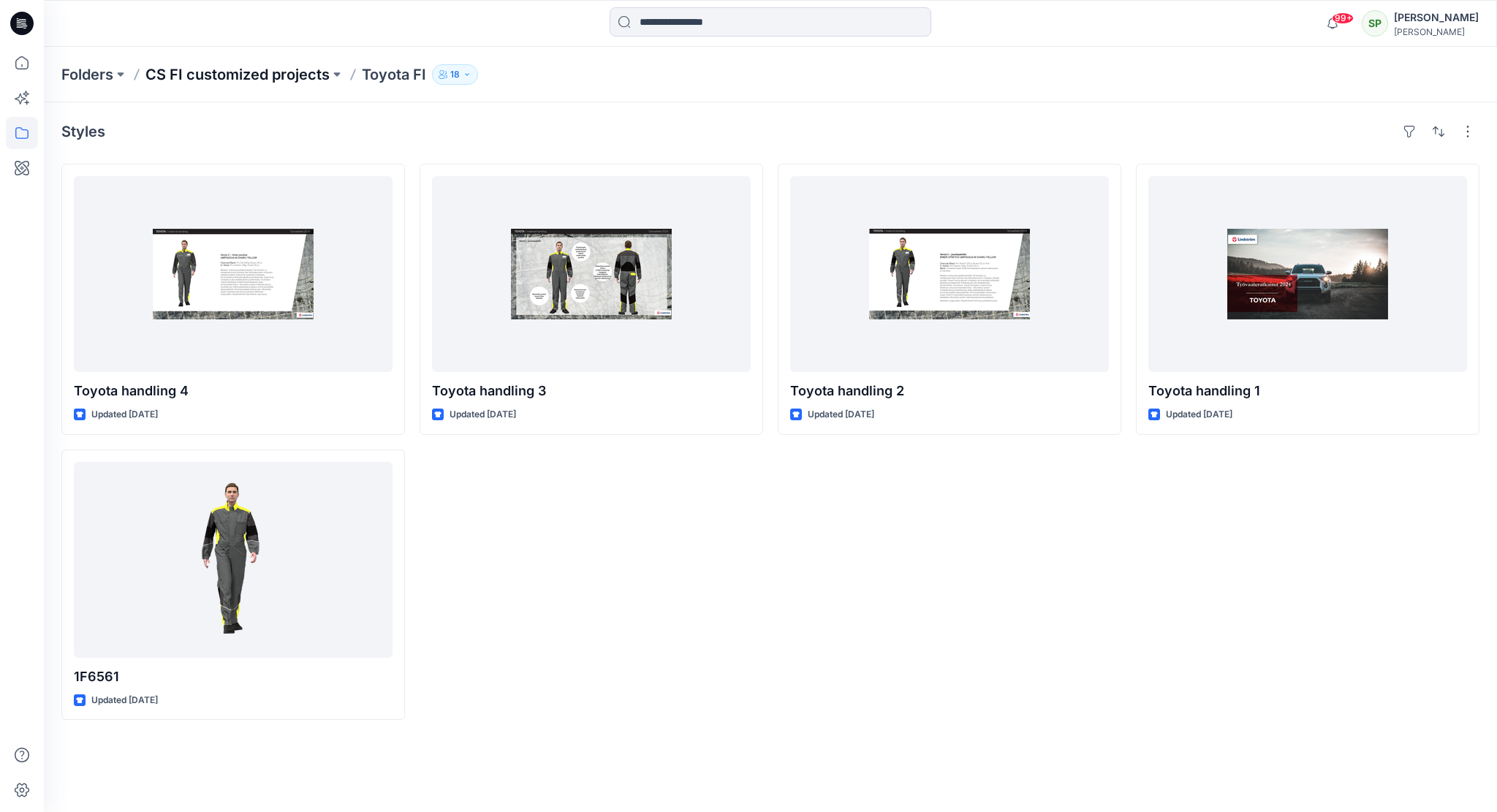
click at [284, 79] on p "CS FI customized projects" at bounding box center [237, 75] width 184 height 21
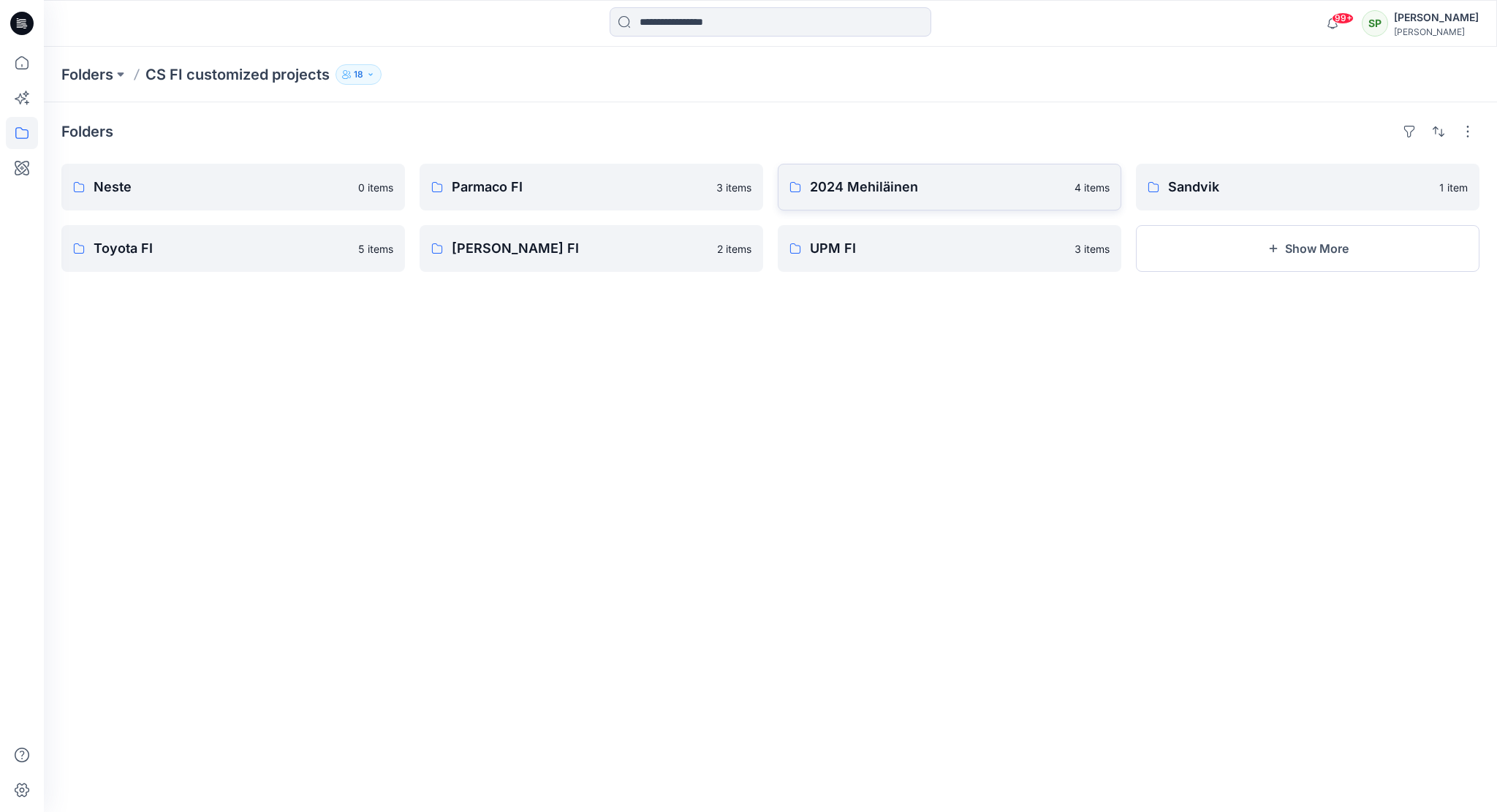
click at [968, 183] on p "2024 Mehiläinen" at bounding box center [938, 187] width 256 height 21
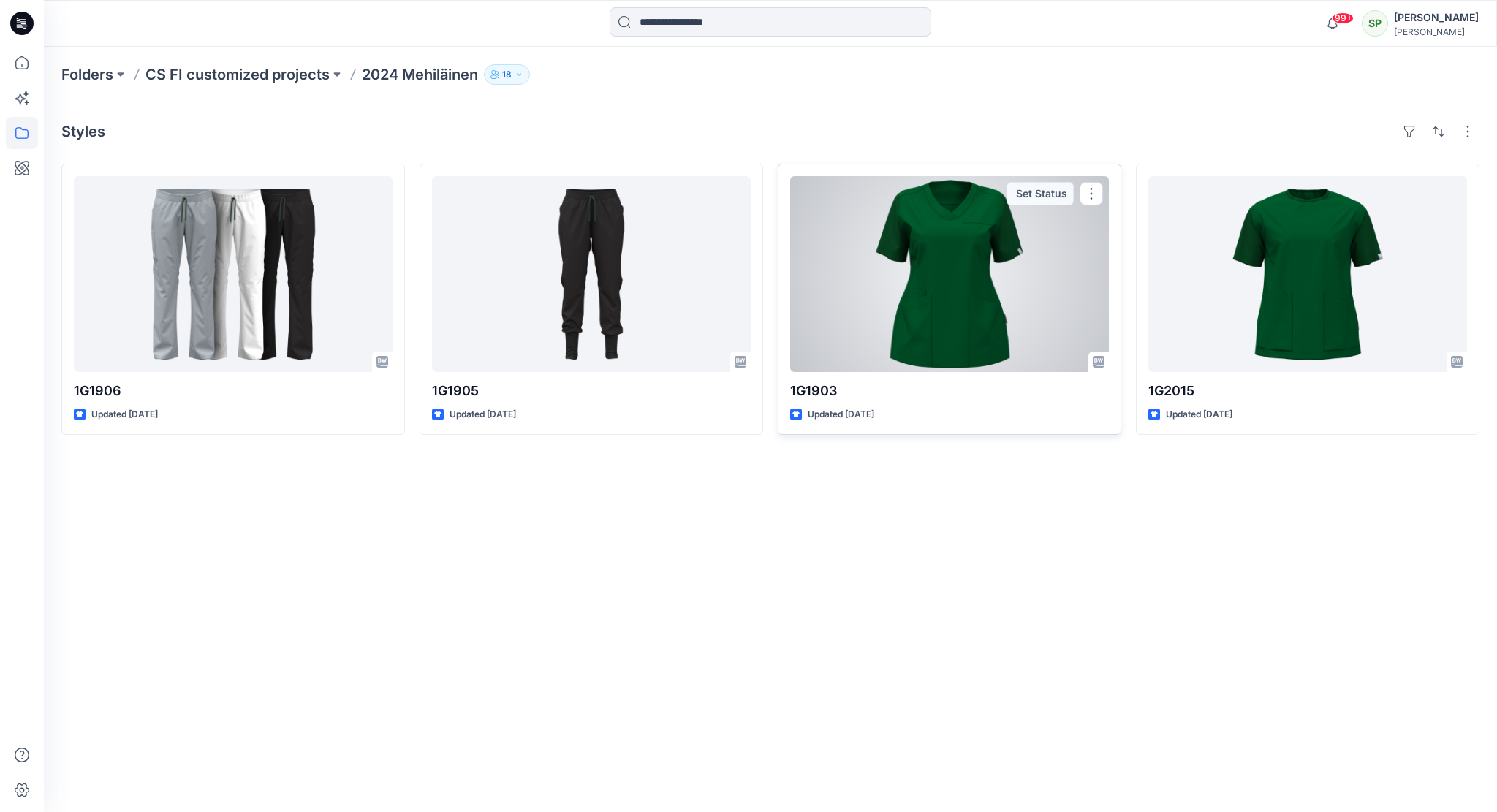
click at [1009, 260] on div at bounding box center [950, 274] width 319 height 196
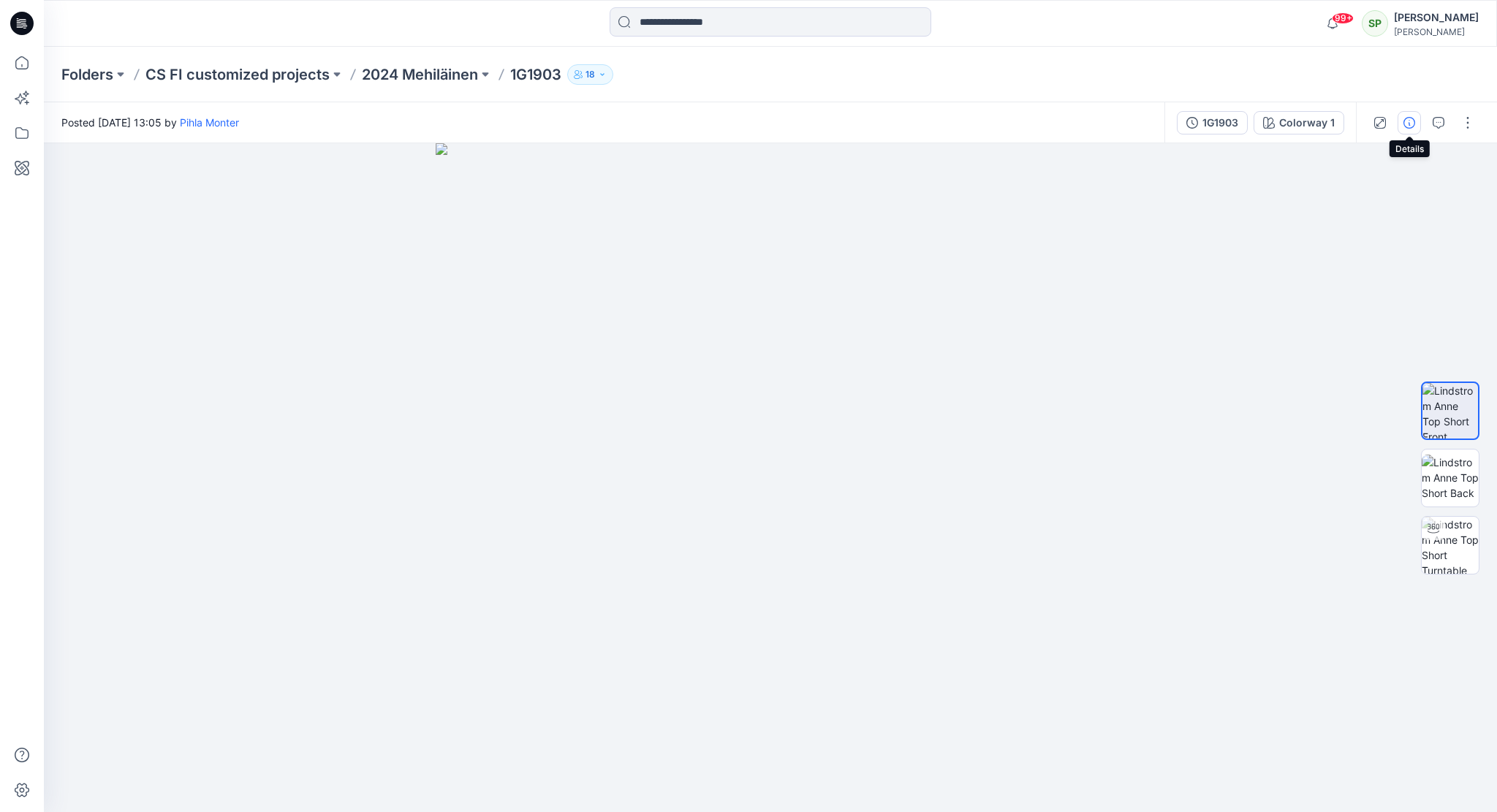
click at [1411, 119] on icon "button" at bounding box center [1409, 122] width 12 height 12
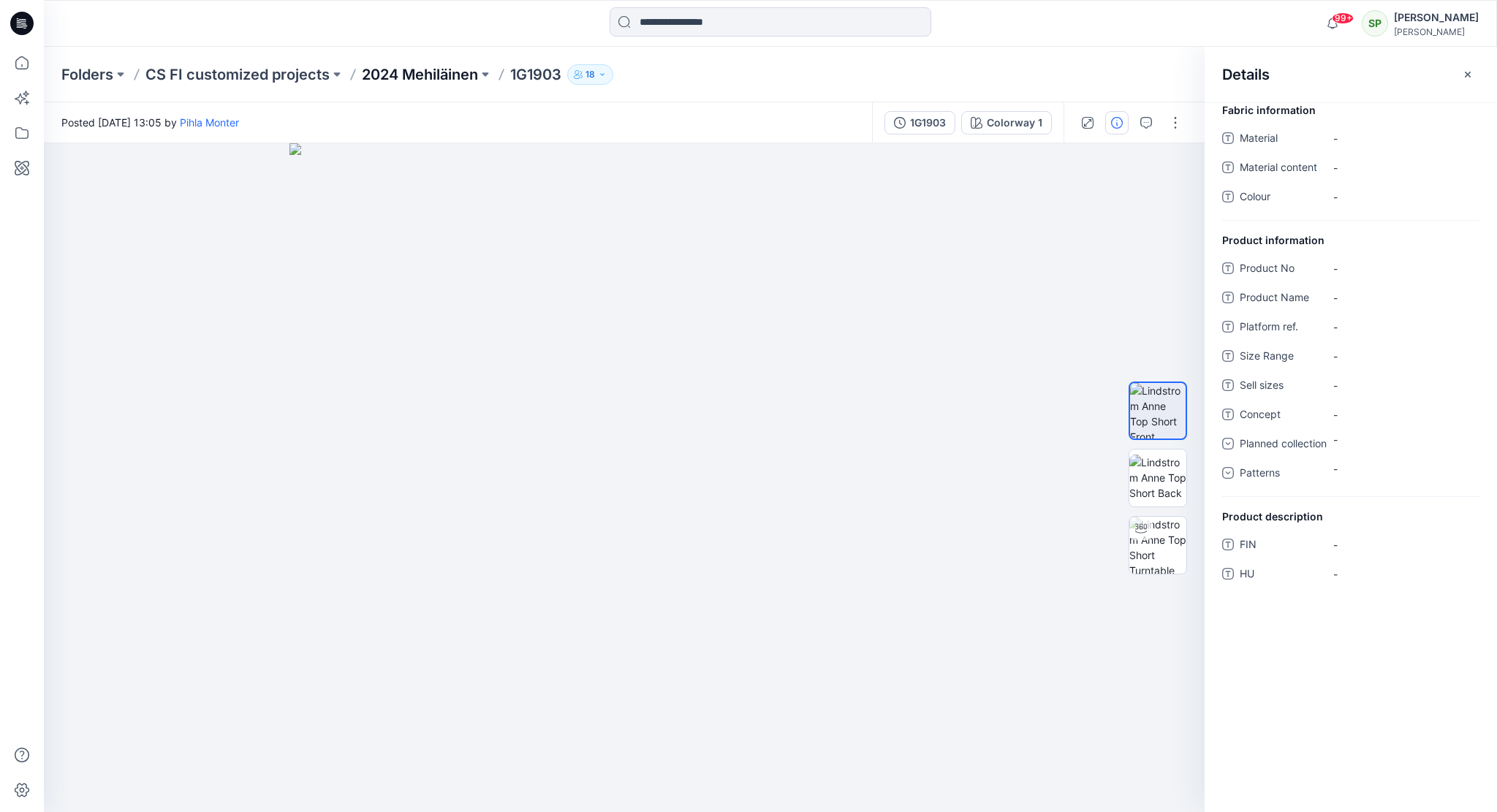
click at [398, 71] on p "2024 Mehiläinen" at bounding box center [420, 75] width 116 height 21
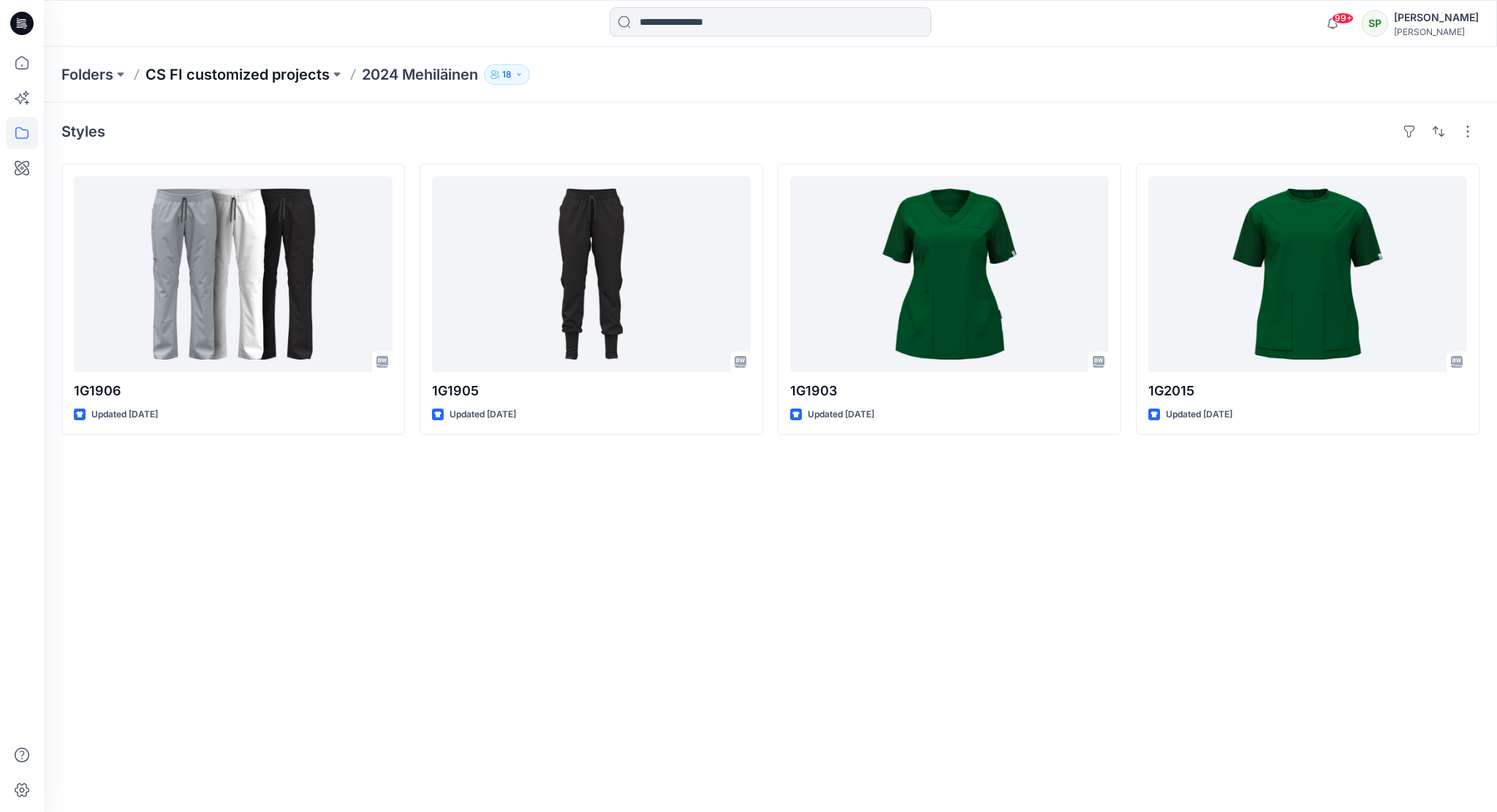
click at [263, 76] on p "CS FI customized projects" at bounding box center [237, 75] width 184 height 21
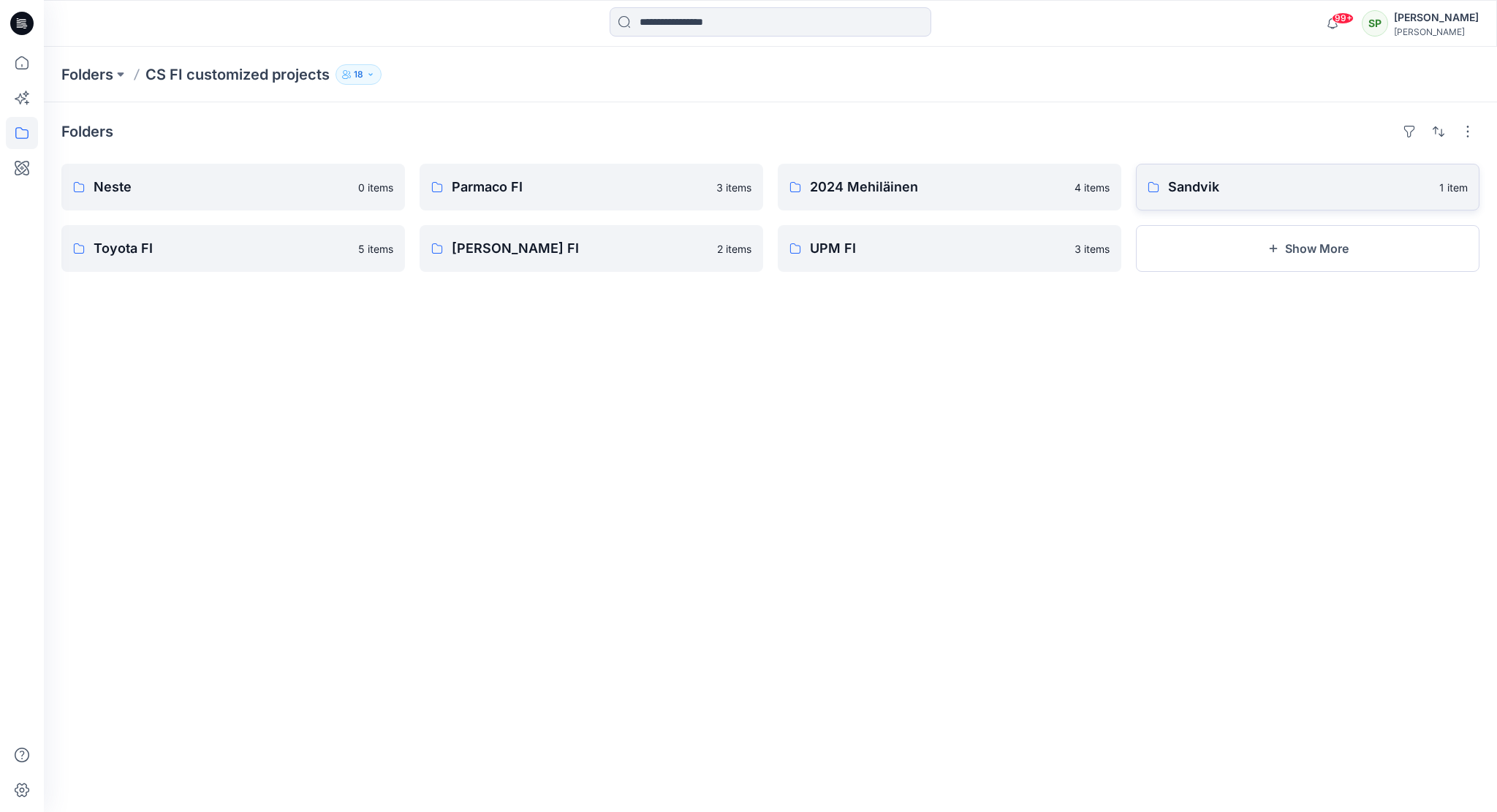
click at [1217, 180] on p "Sandvik" at bounding box center [1299, 187] width 263 height 21
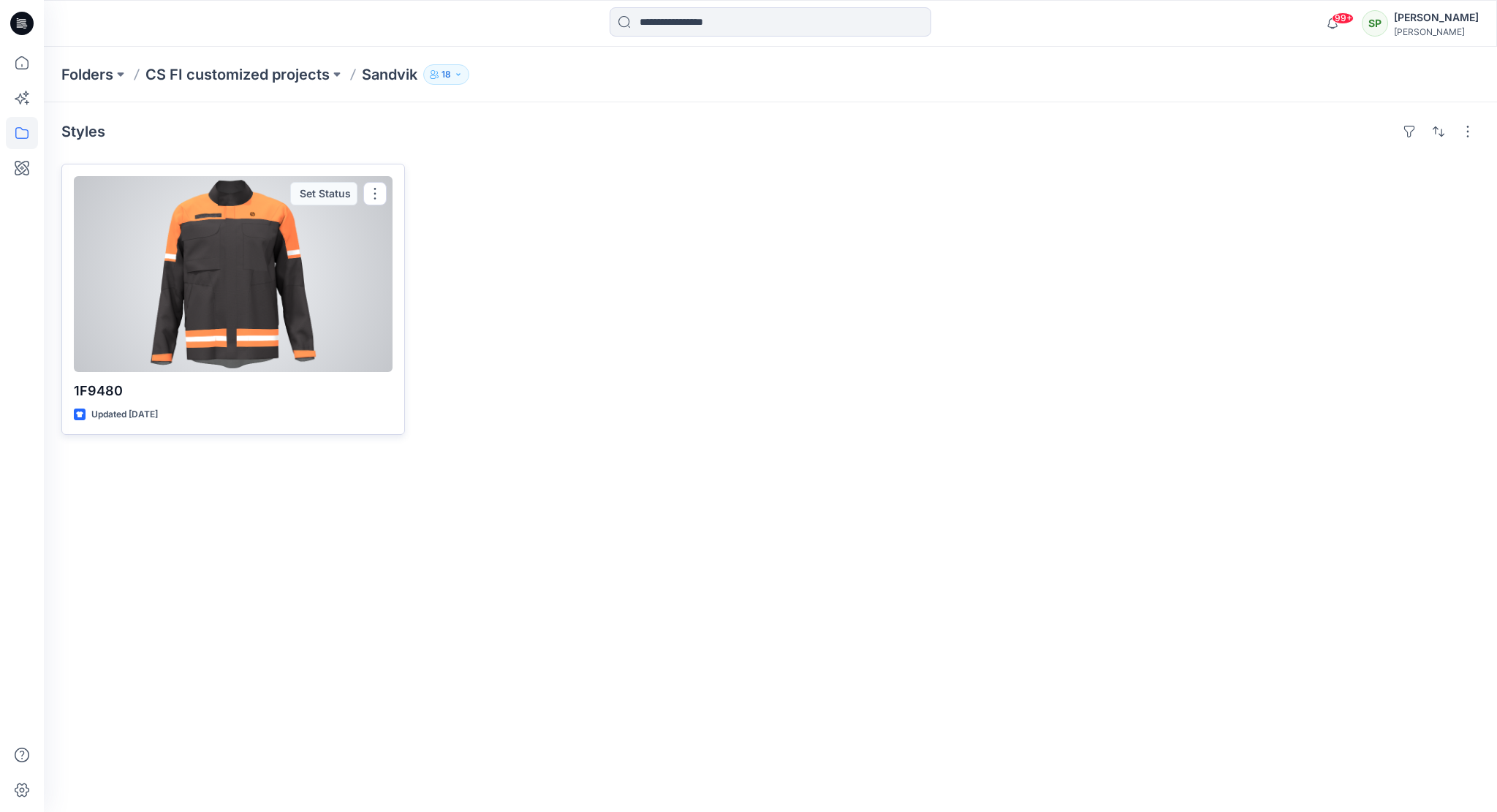
click at [285, 280] on div at bounding box center [233, 274] width 319 height 196
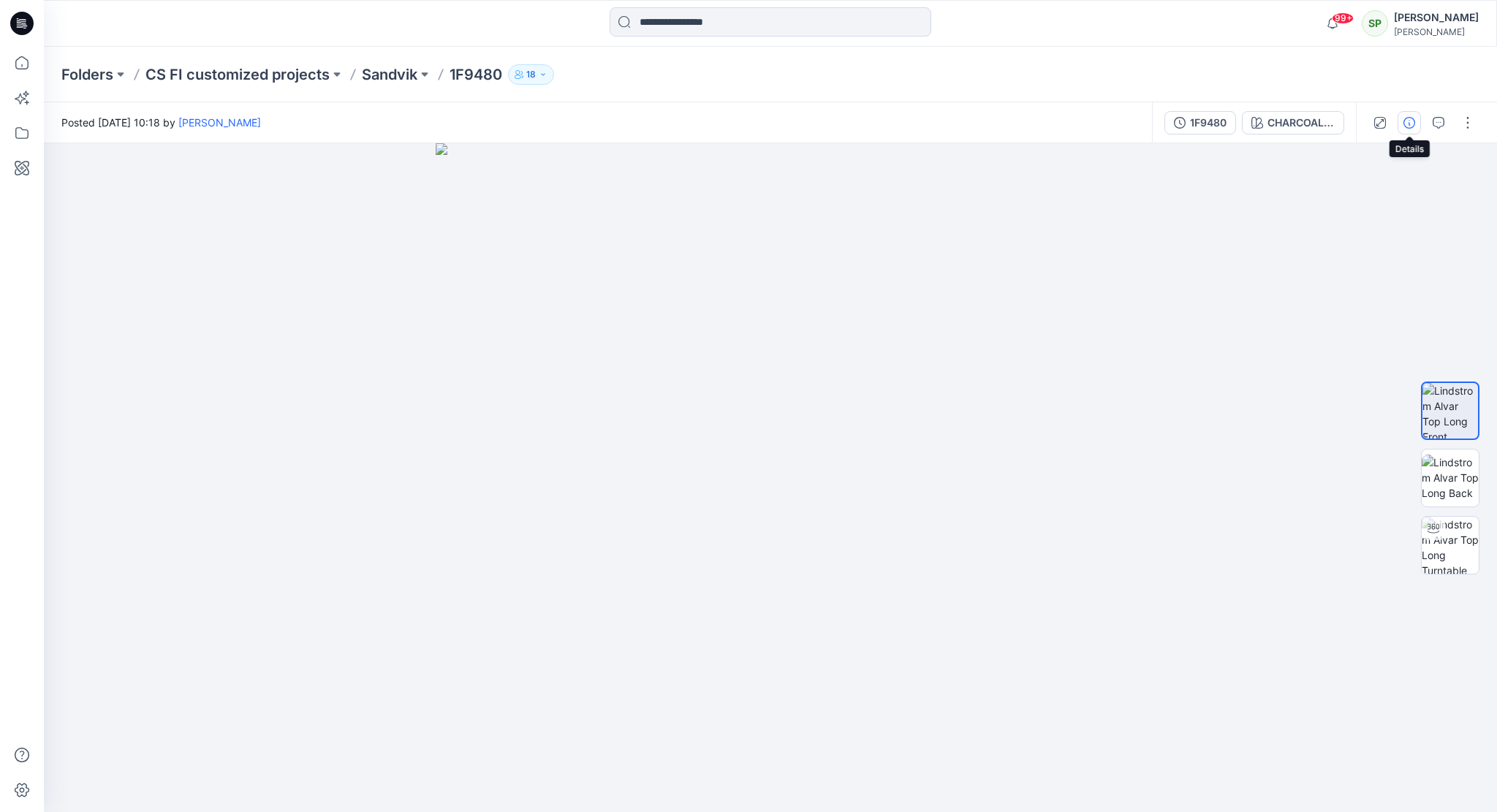
click at [1414, 124] on icon "button" at bounding box center [1409, 122] width 12 height 12
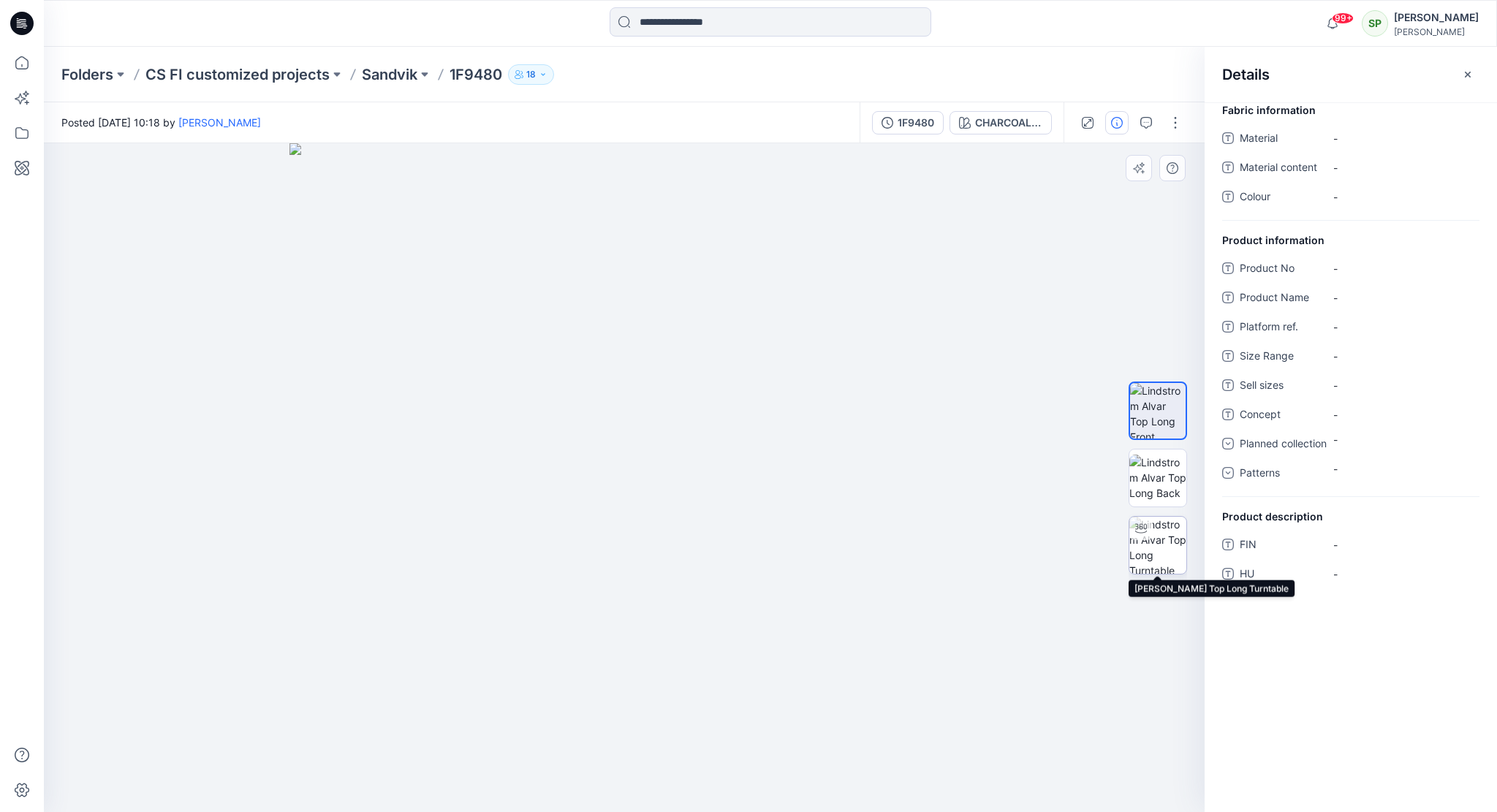
click at [1162, 528] on img at bounding box center [1158, 545] width 57 height 57
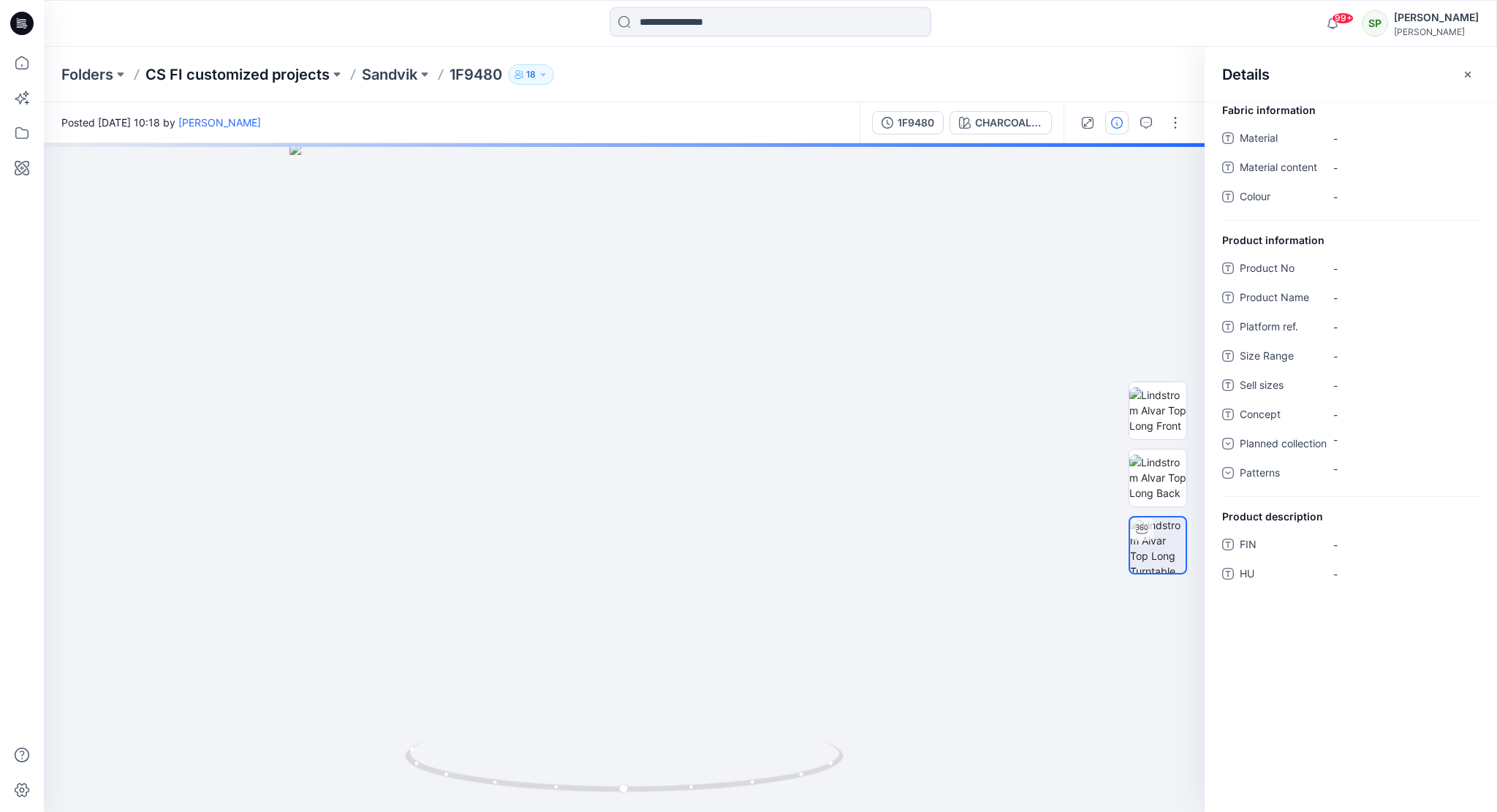
click at [299, 69] on p "CS FI customized projects" at bounding box center [237, 75] width 184 height 21
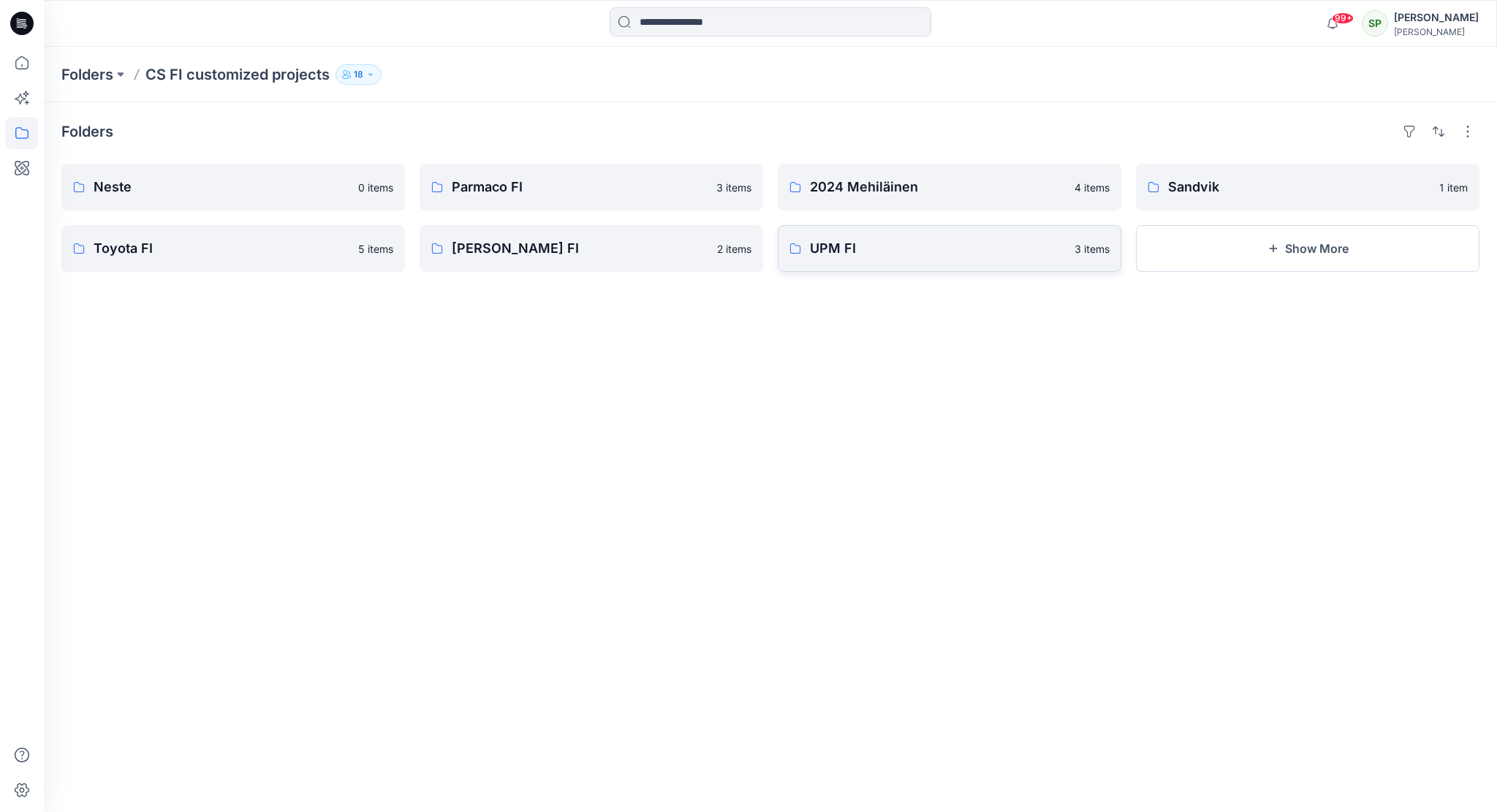
click at [882, 239] on p "UPM FI" at bounding box center [938, 248] width 256 height 21
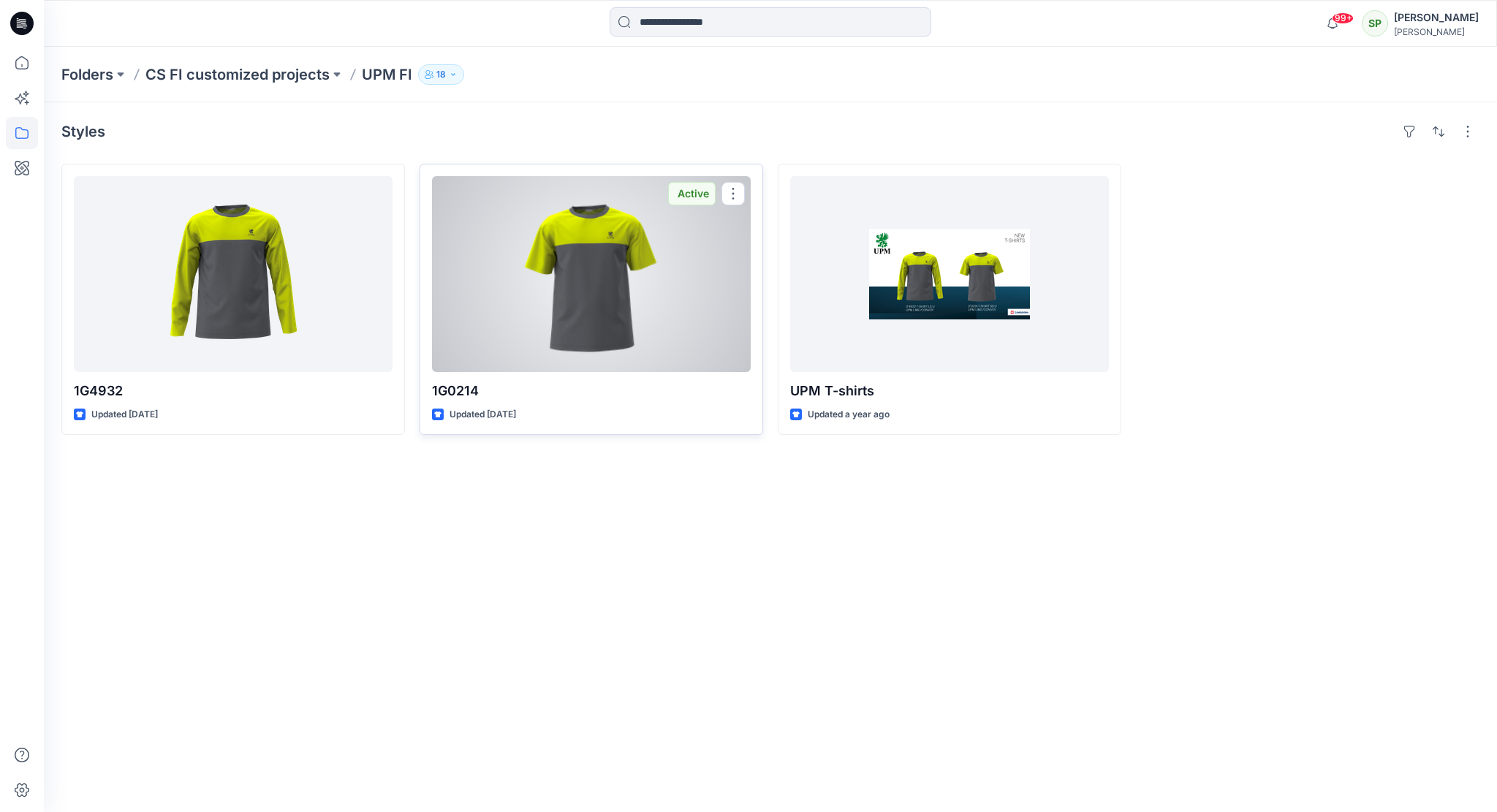
click at [614, 267] on div at bounding box center [592, 274] width 319 height 196
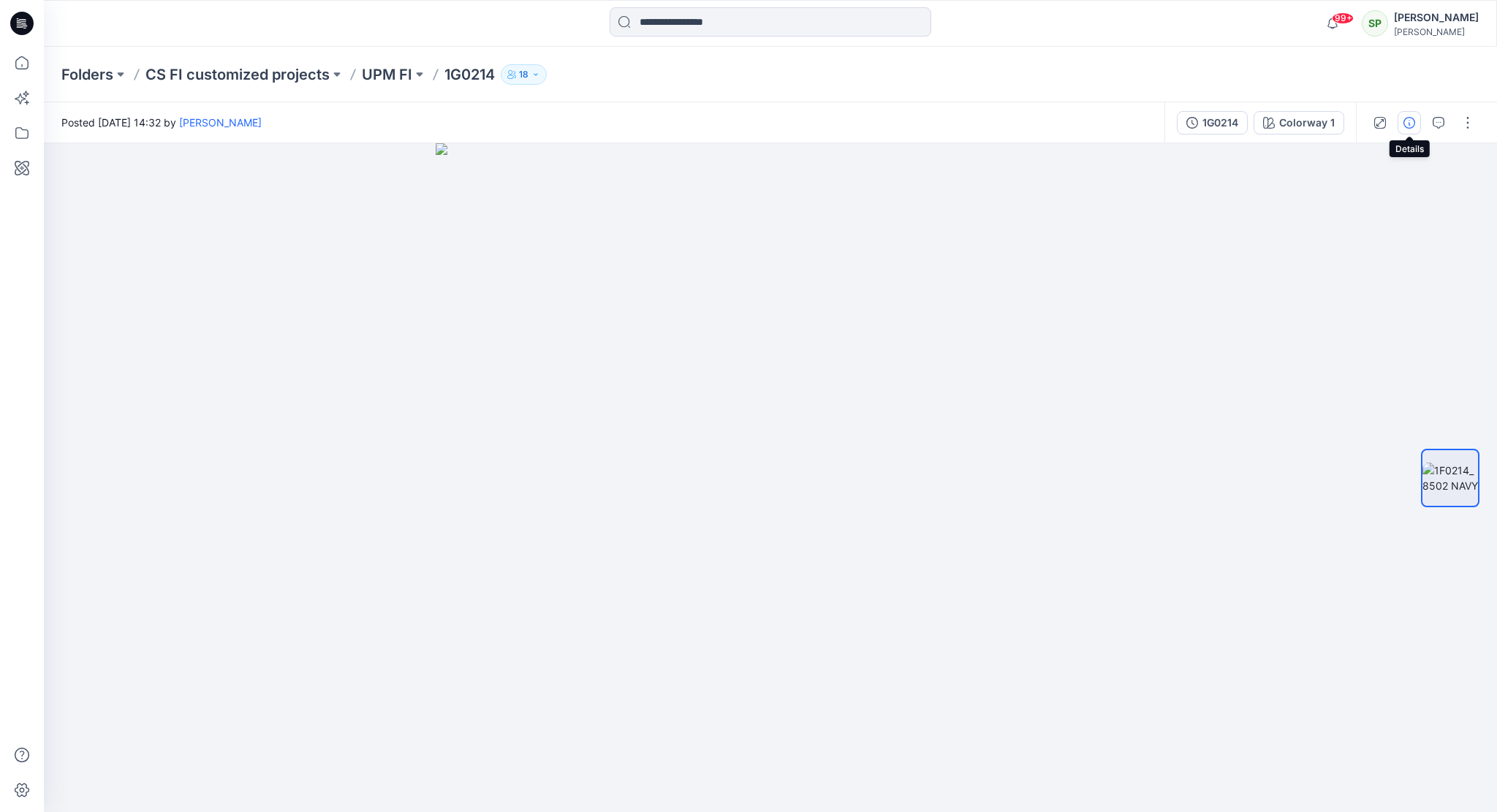
click at [1408, 119] on icon "button" at bounding box center [1409, 122] width 12 height 12
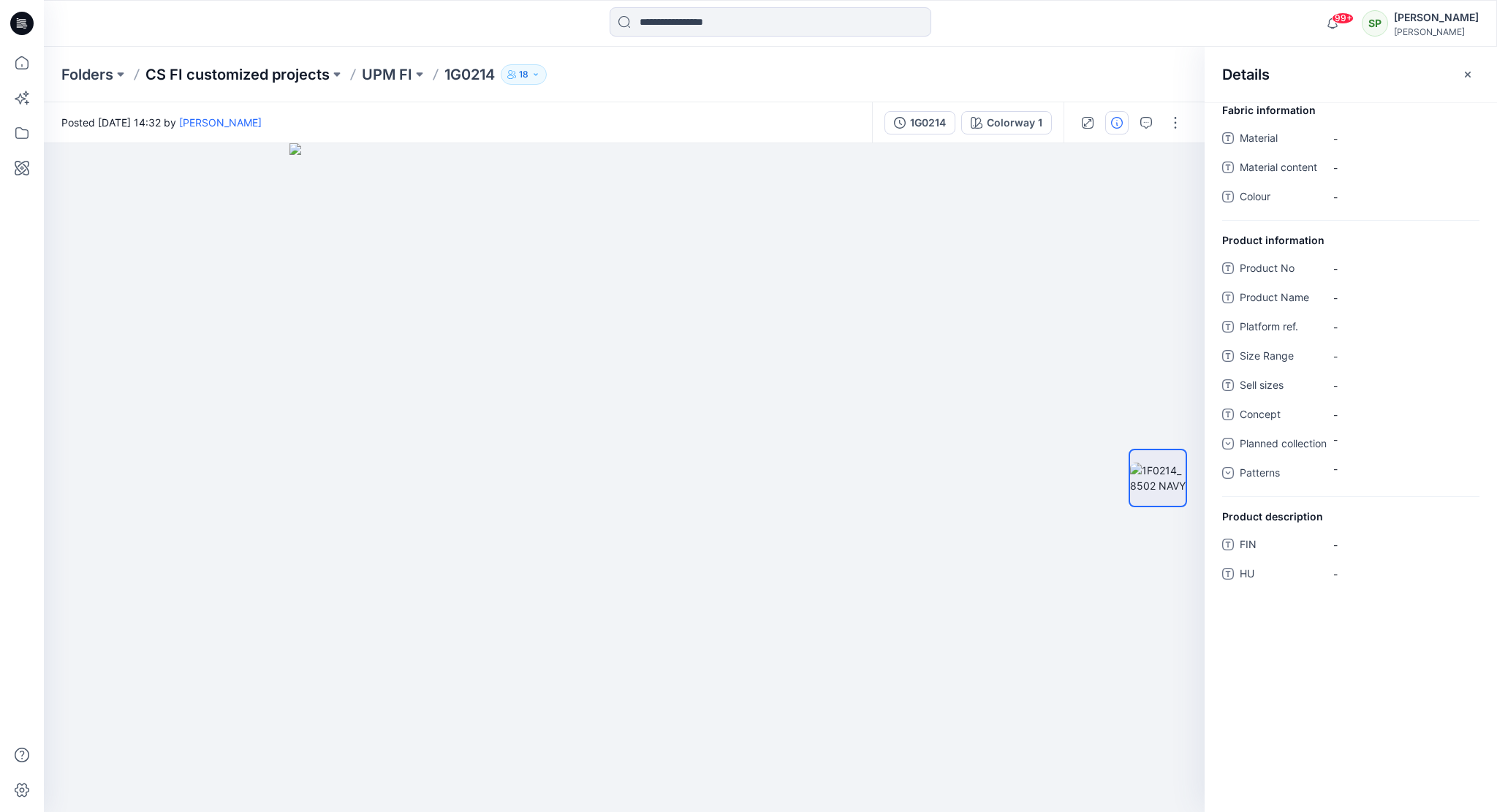
click at [240, 72] on p "CS FI customized projects" at bounding box center [237, 75] width 184 height 21
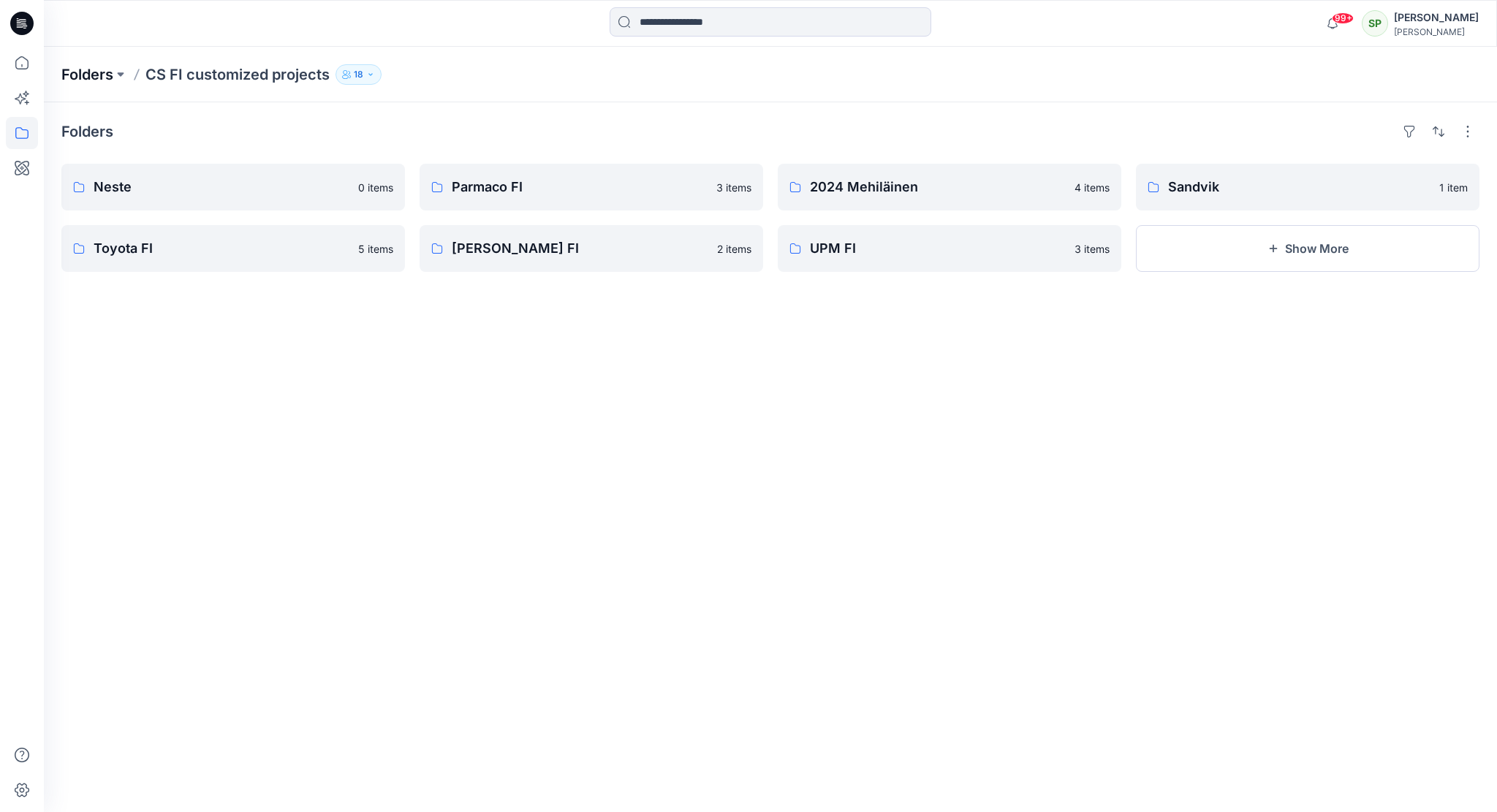
click at [98, 70] on p "Folders" at bounding box center [87, 75] width 52 height 21
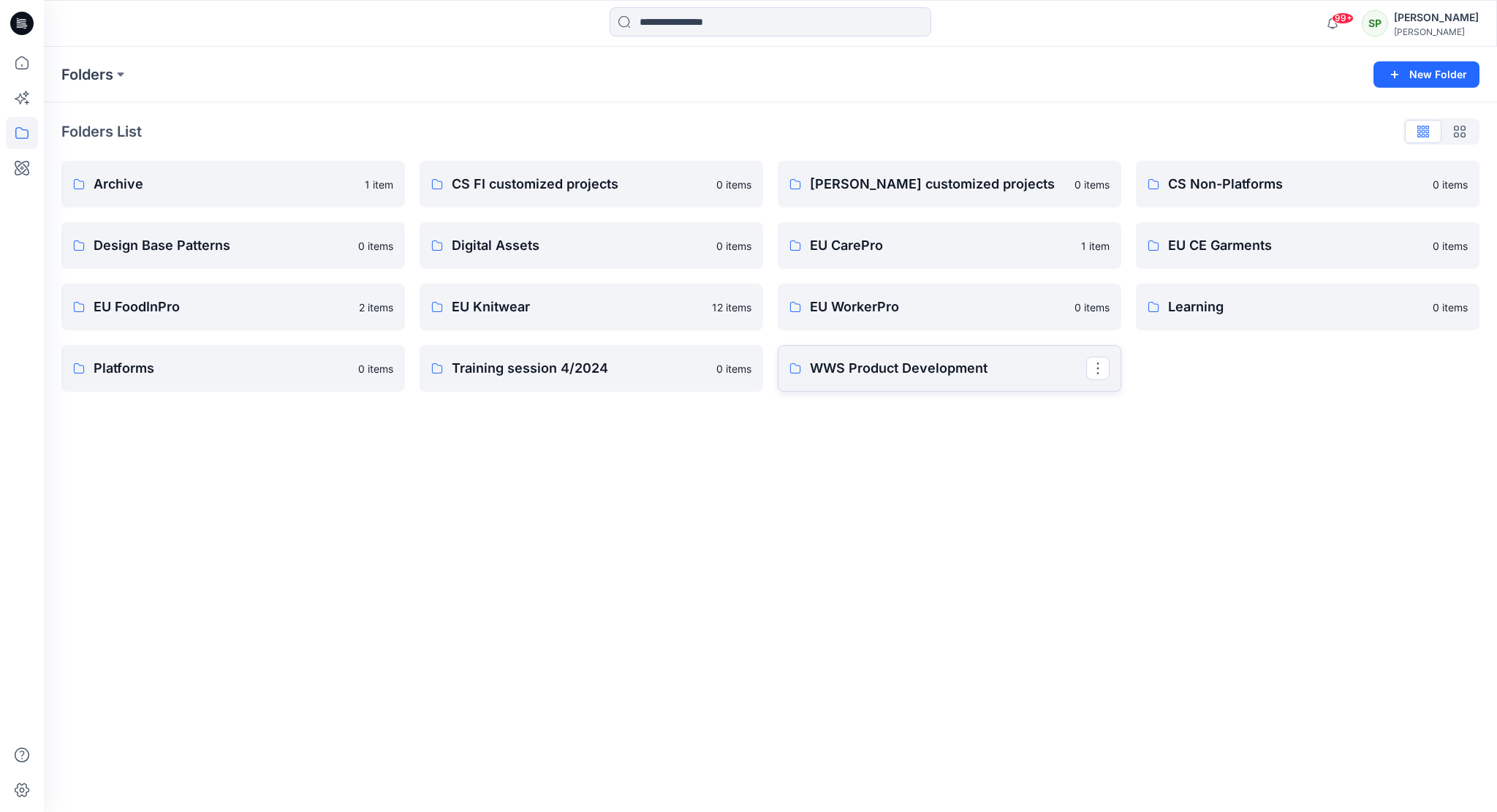
click at [850, 372] on p "WWS Product Development" at bounding box center [948, 368] width 277 height 21
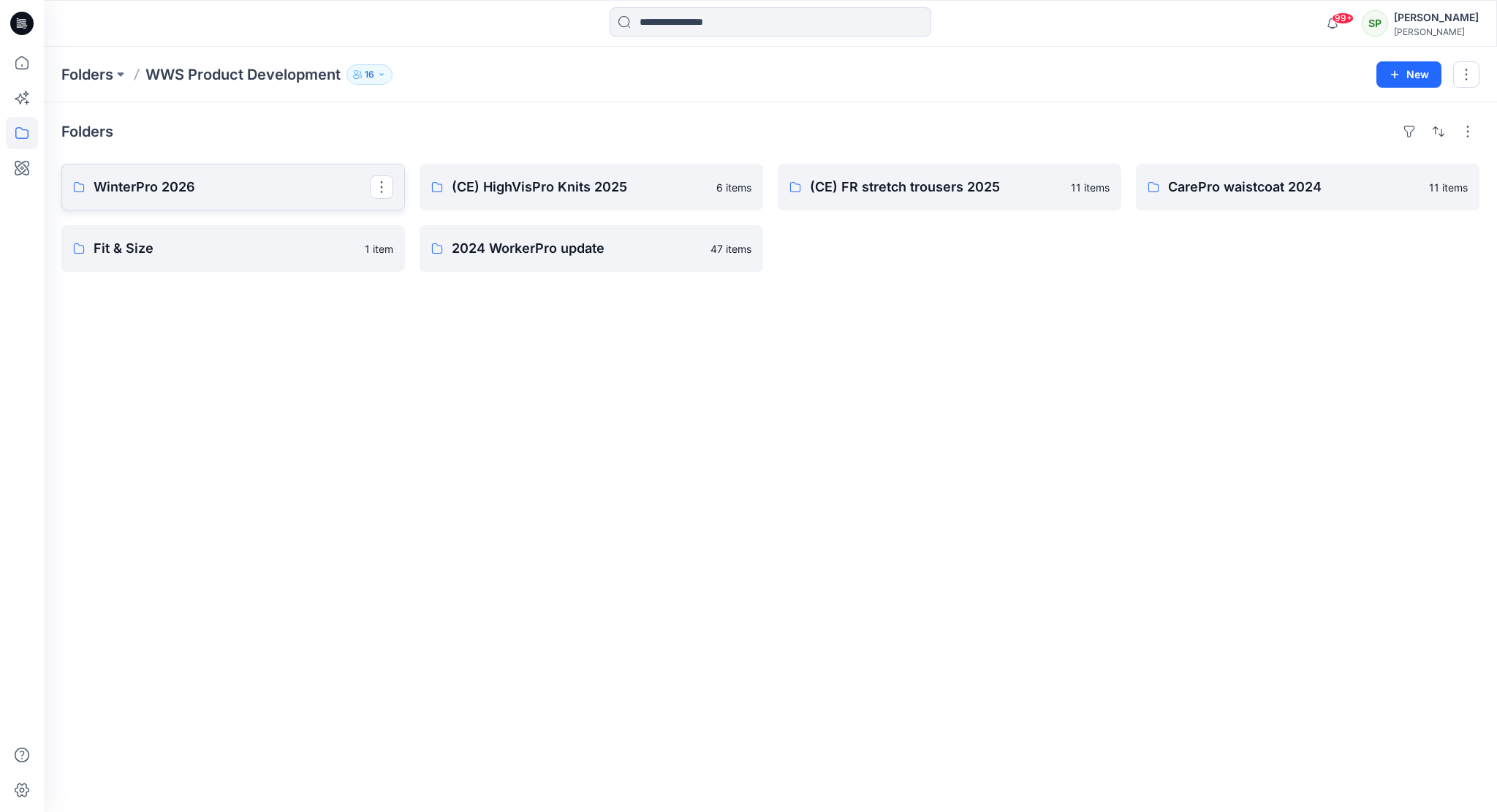
click at [248, 184] on p "WinterPro 2026" at bounding box center [231, 187] width 277 height 21
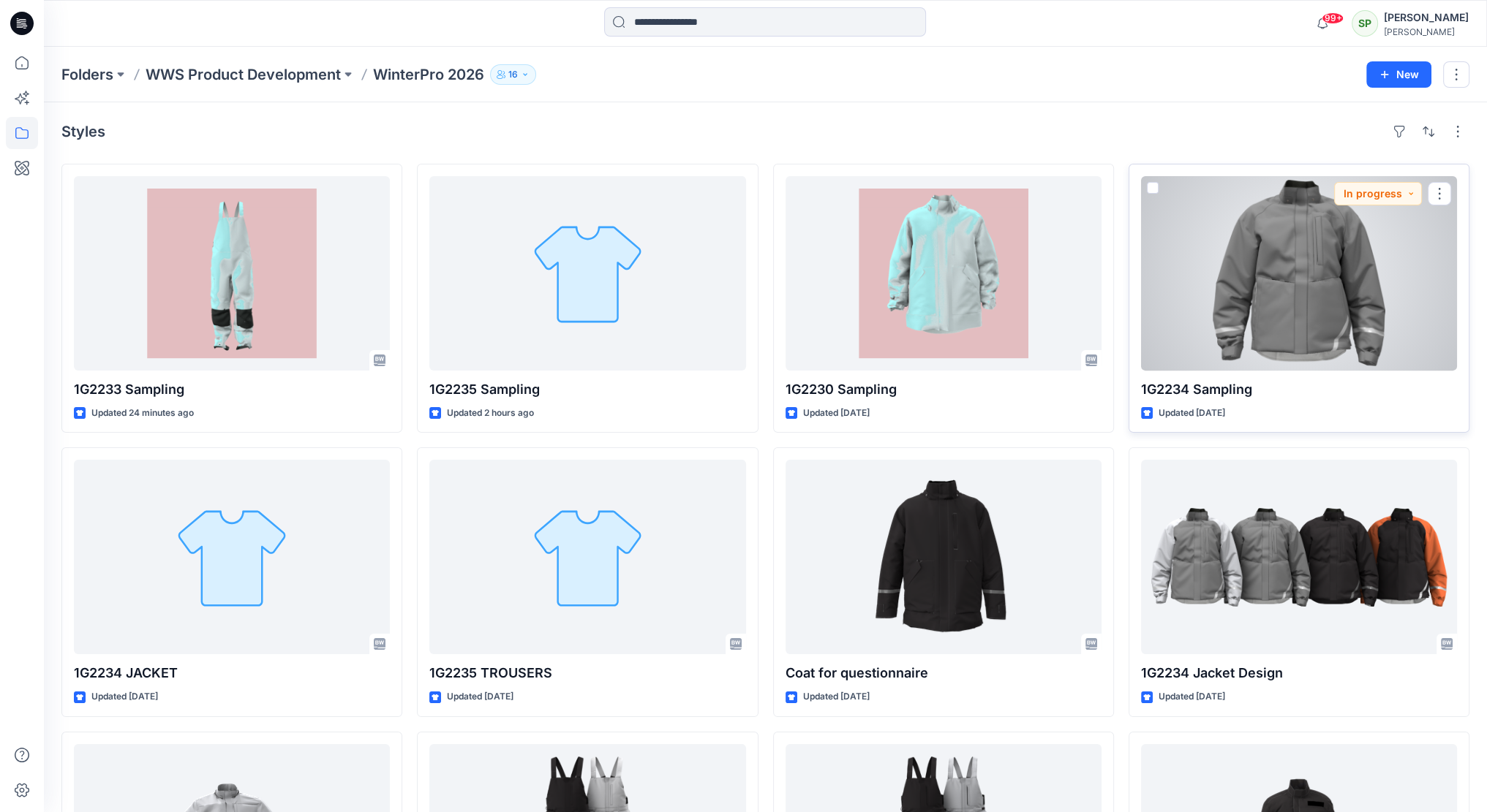
click at [1320, 314] on div at bounding box center [1299, 273] width 316 height 194
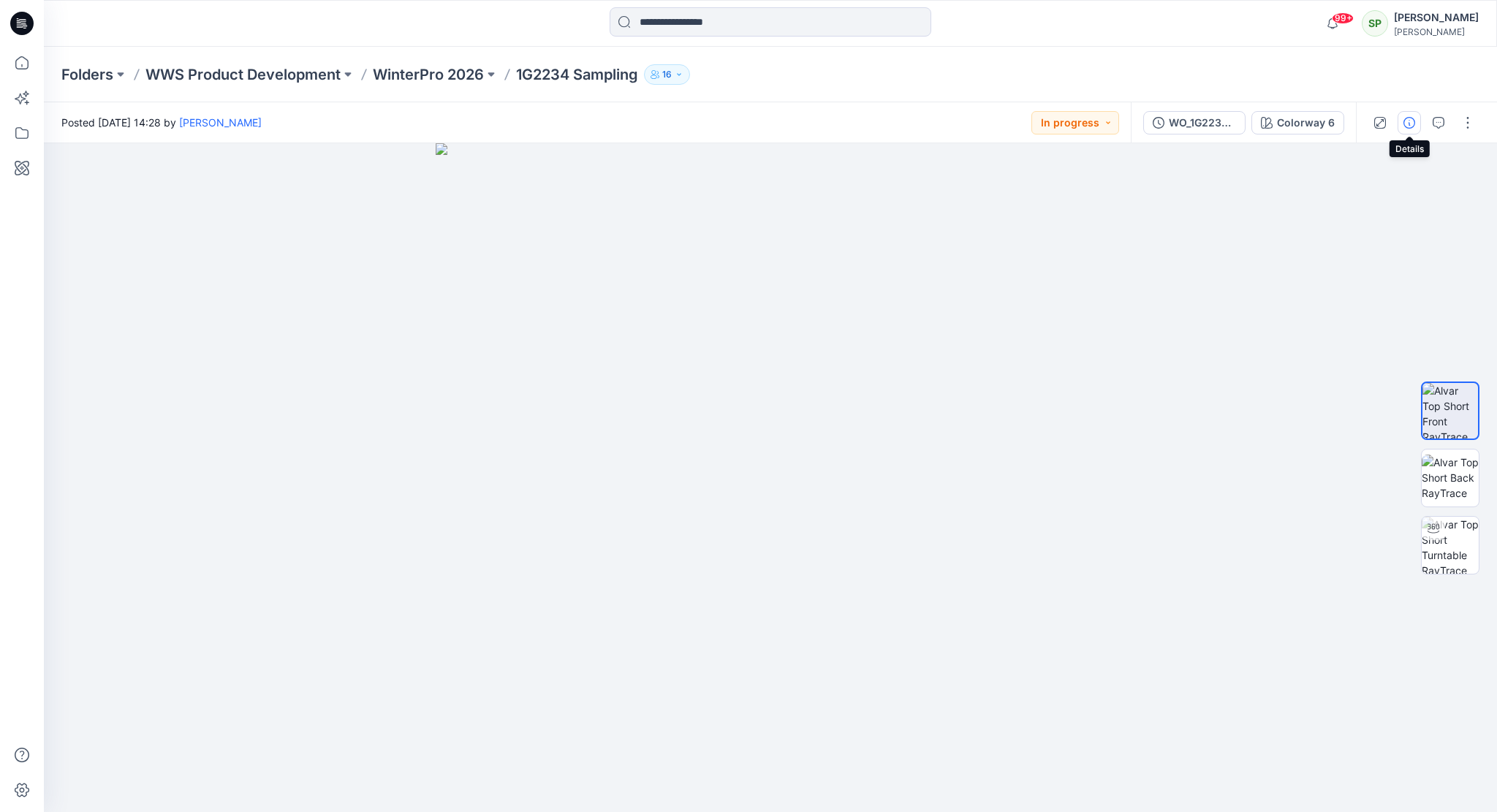
click at [1405, 125] on icon "button" at bounding box center [1409, 122] width 12 height 12
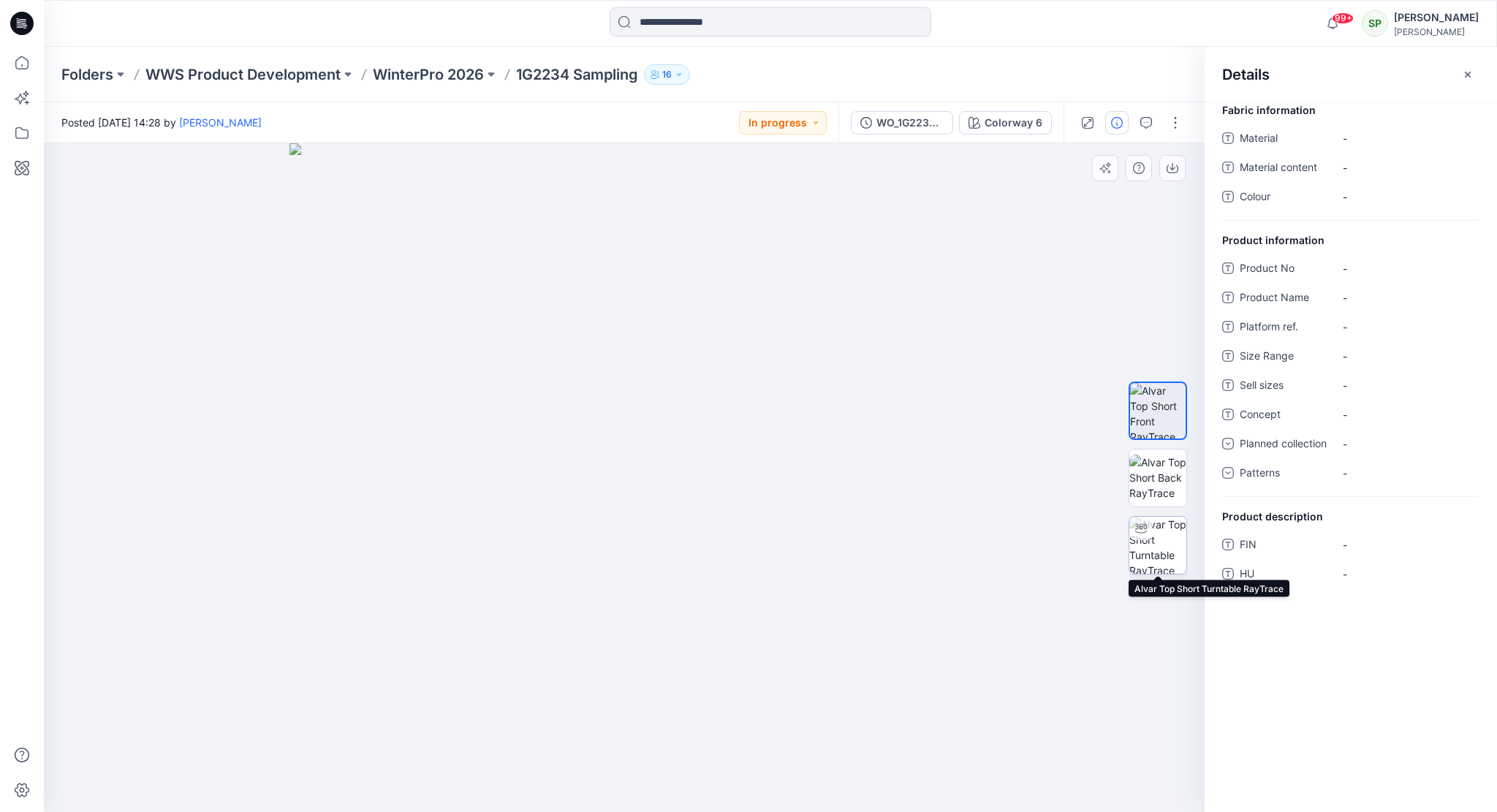
click at [1173, 552] on img at bounding box center [1158, 545] width 57 height 57
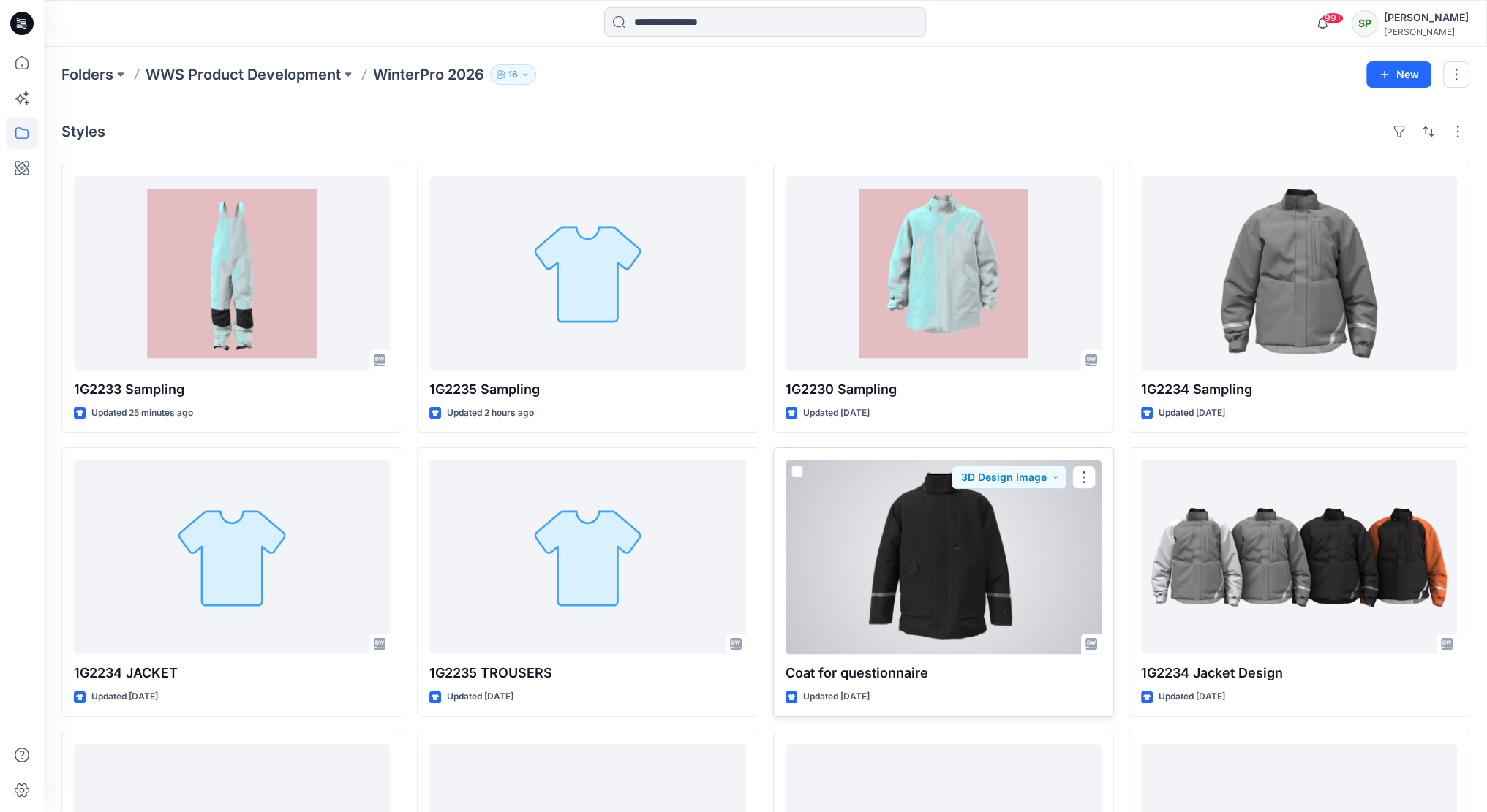
click at [951, 557] on div at bounding box center [944, 557] width 316 height 194
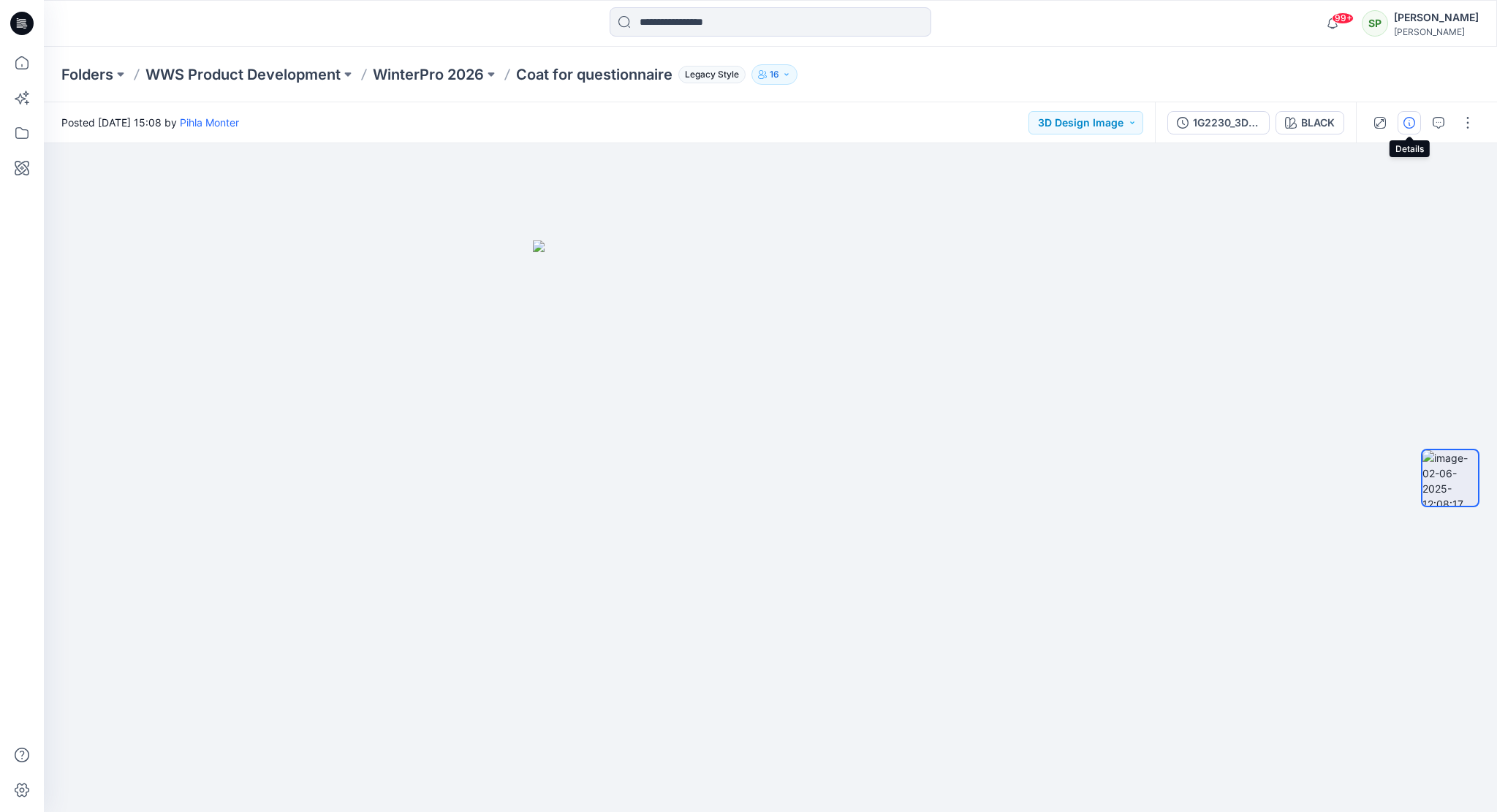
click at [1410, 118] on icon "button" at bounding box center [1409, 122] width 12 height 12
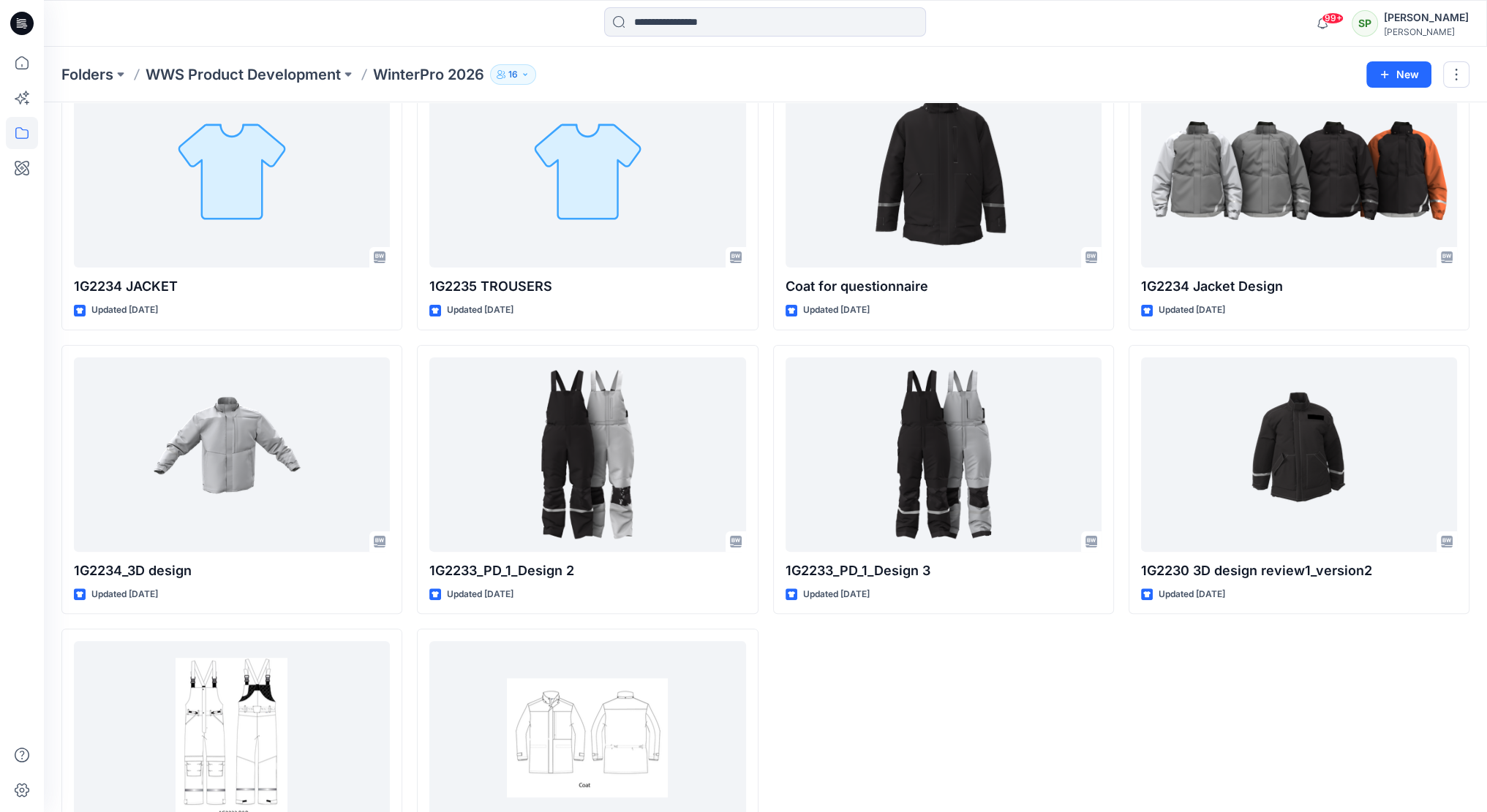
scroll to position [404, 0]
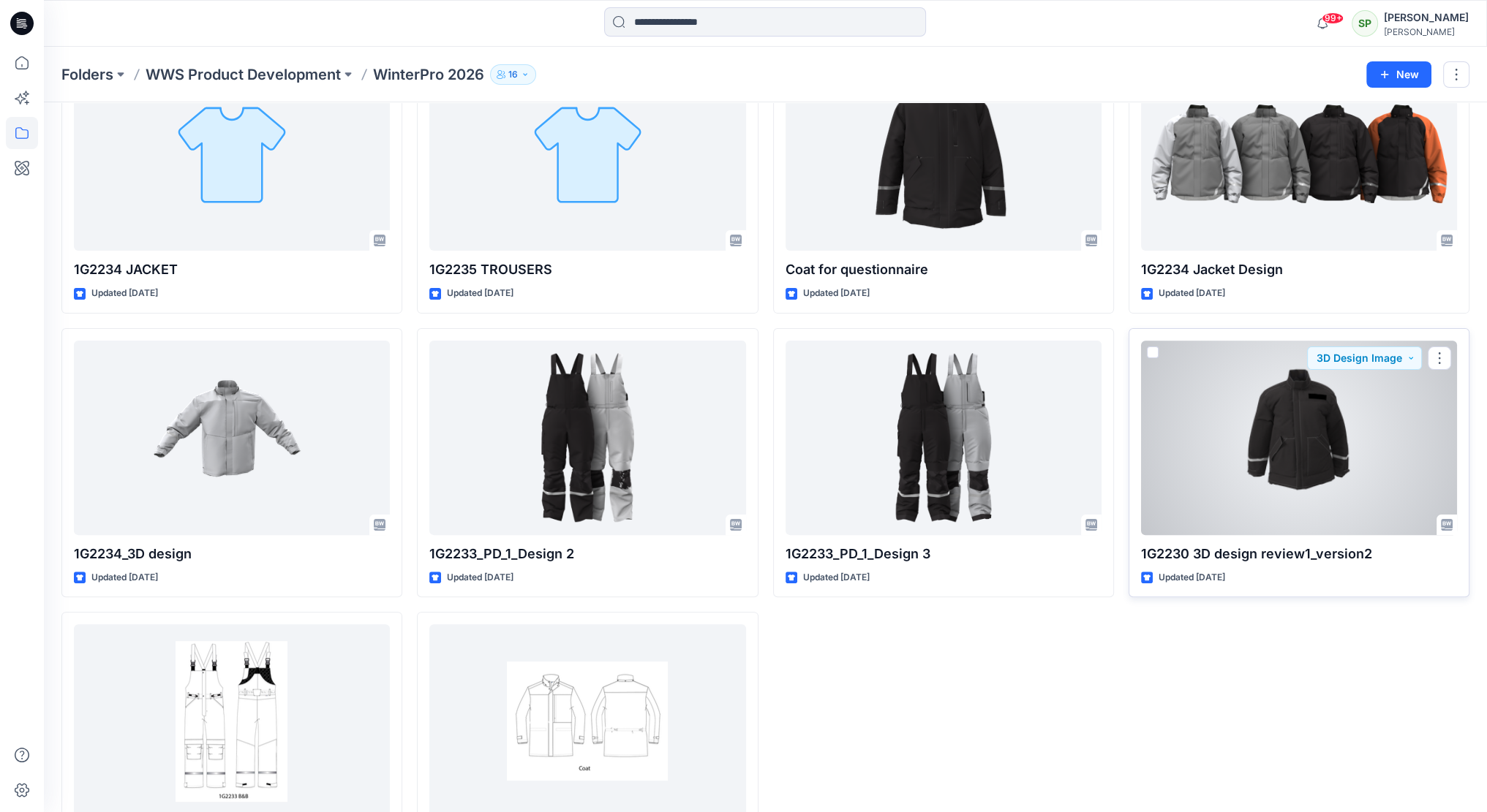
click at [1323, 455] on div at bounding box center [1299, 438] width 316 height 194
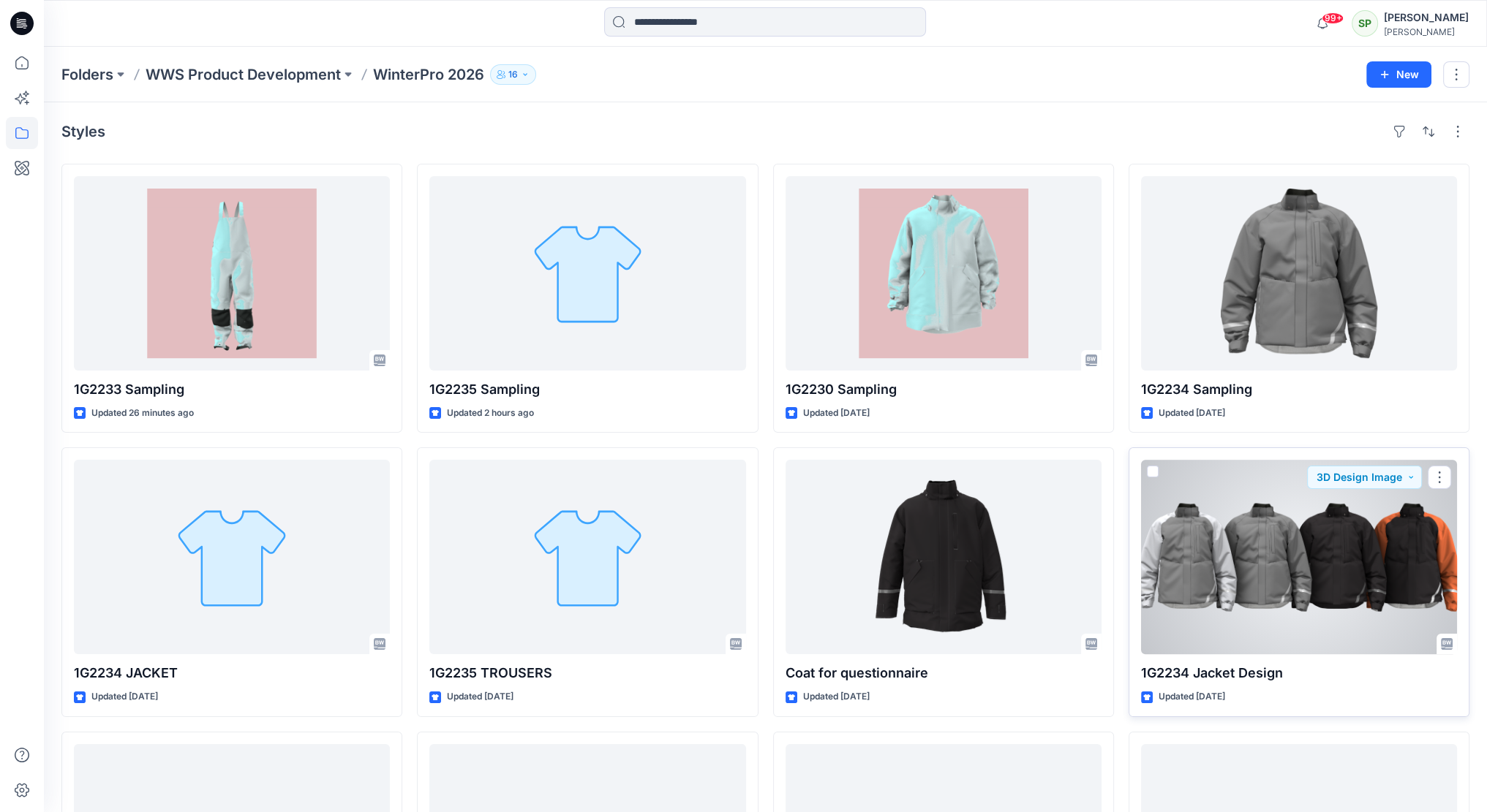
click at [1324, 534] on div at bounding box center [1299, 557] width 316 height 194
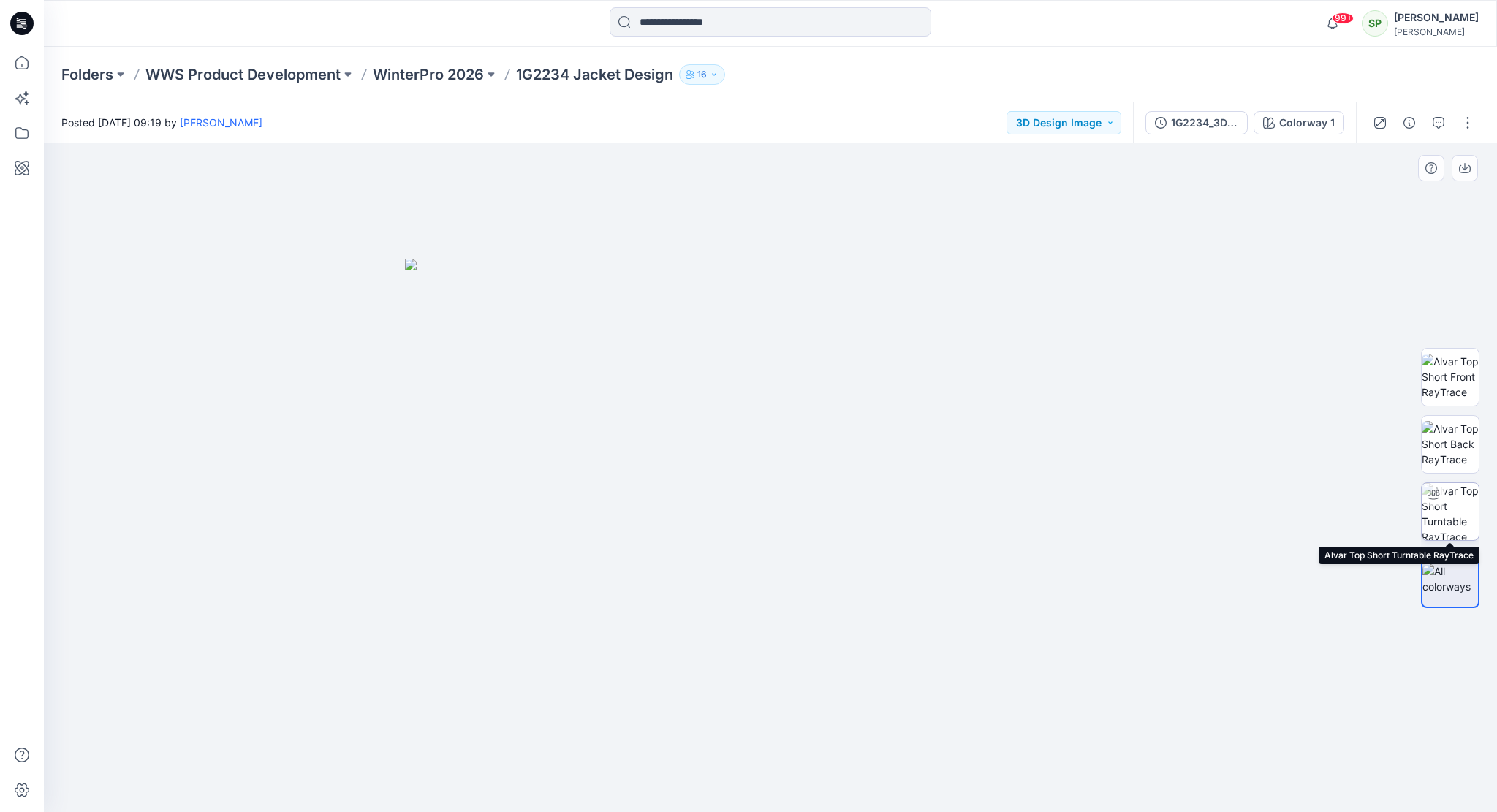
click at [1456, 508] on img at bounding box center [1451, 512] width 57 height 57
click at [1409, 117] on icon "button" at bounding box center [1409, 122] width 12 height 12
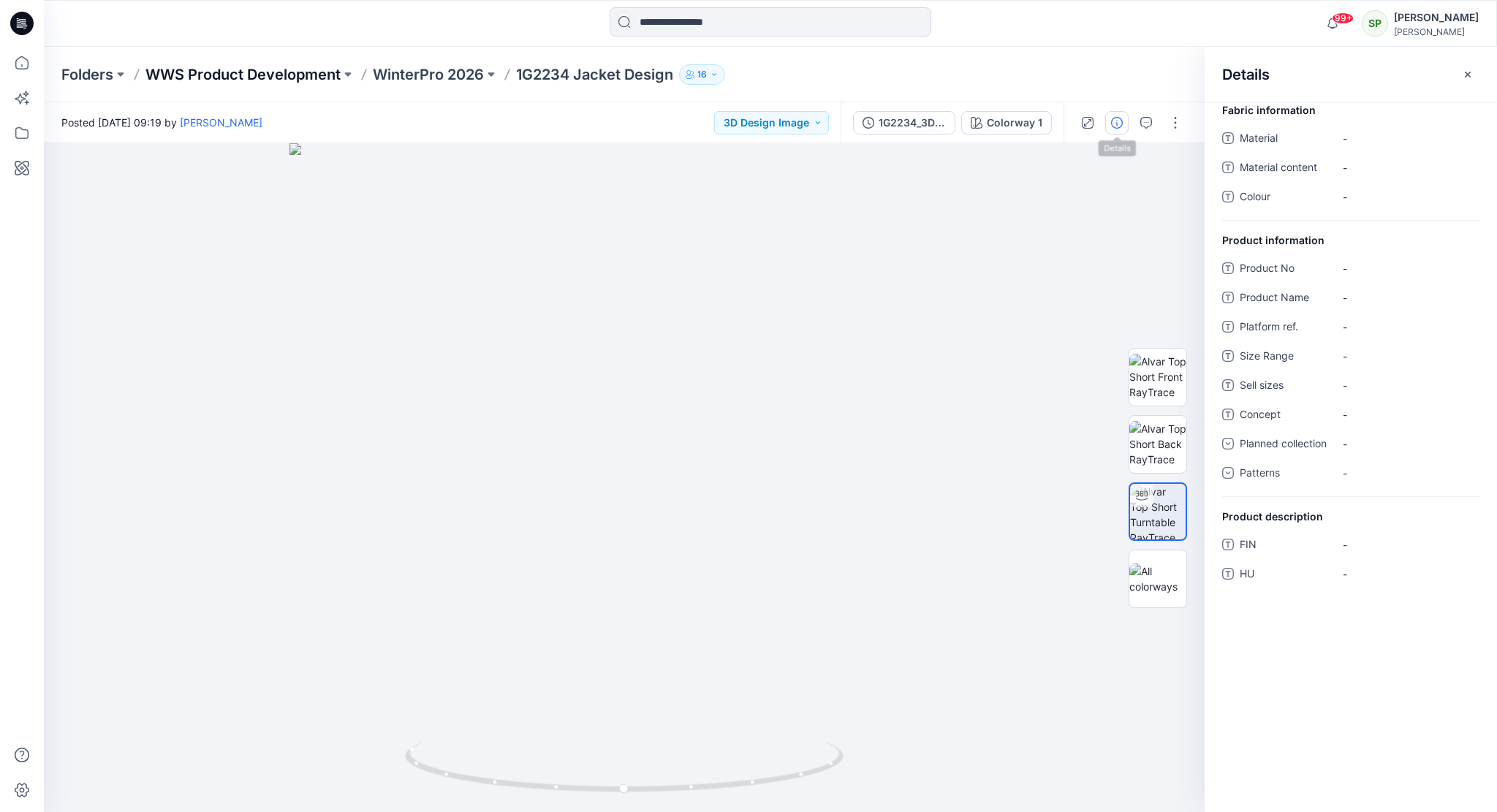
click at [260, 69] on p "WWS Product Development" at bounding box center [243, 75] width 195 height 21
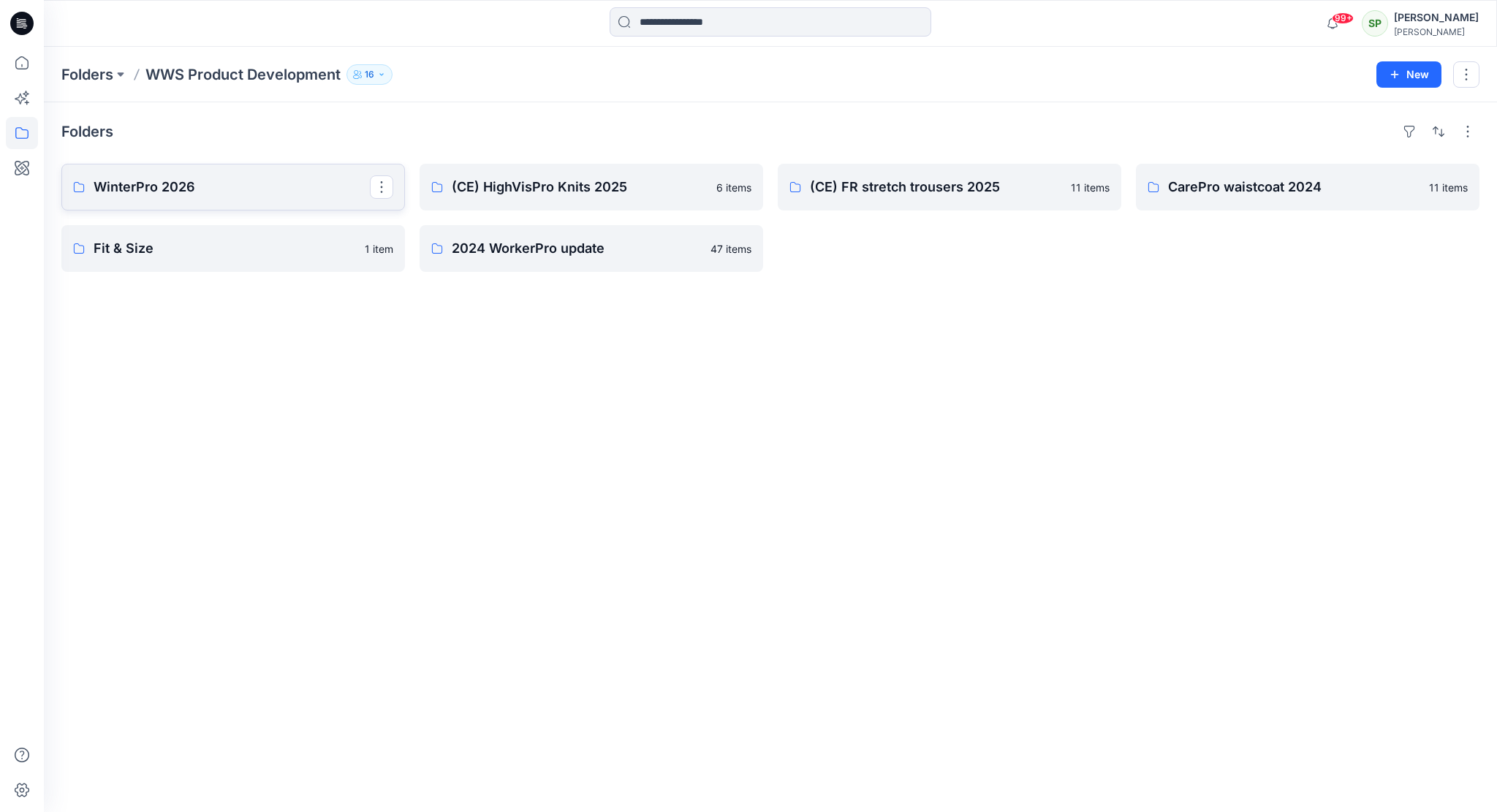
click at [263, 193] on p "WinterPro 2026" at bounding box center [231, 187] width 277 height 21
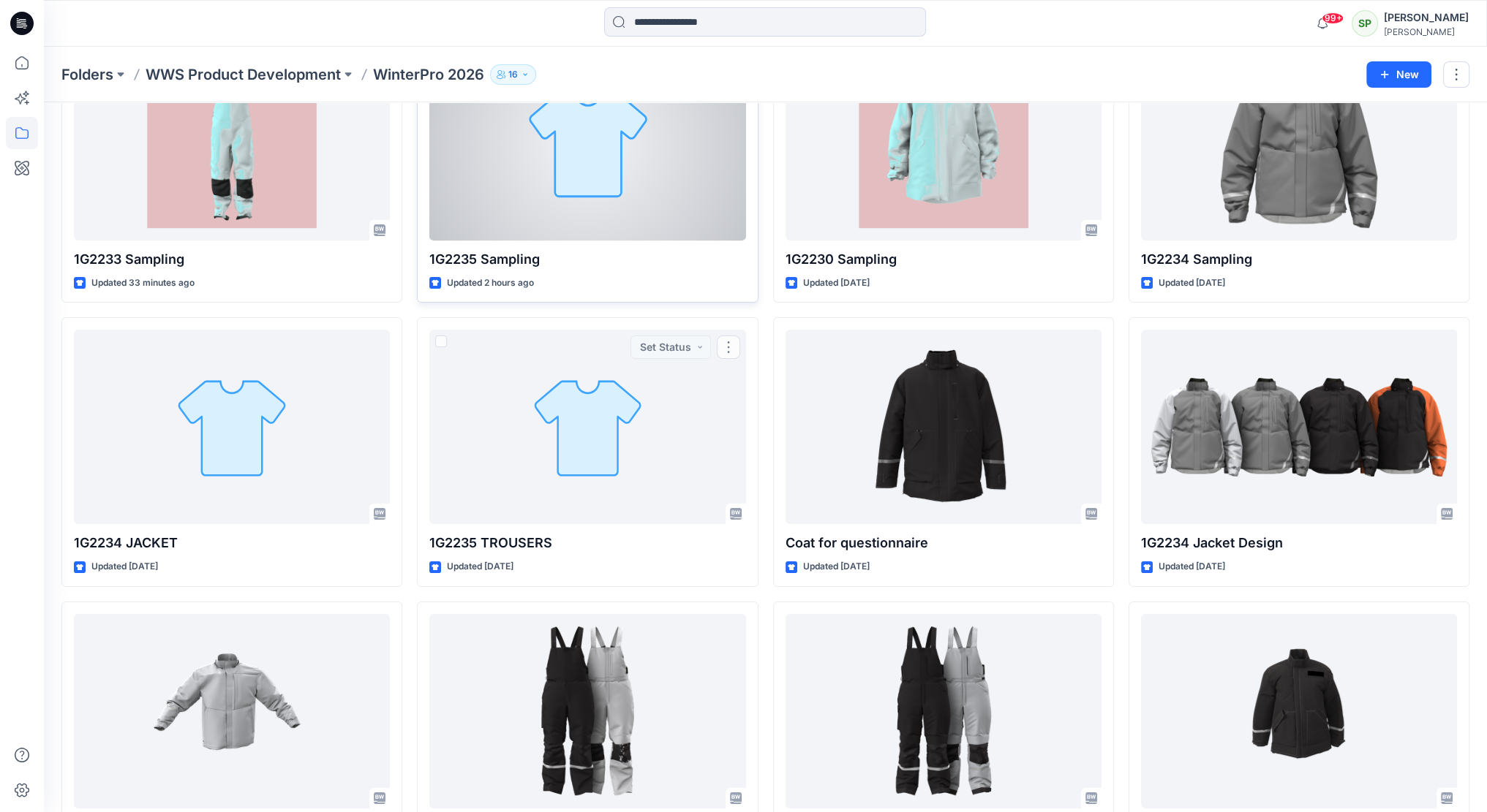
scroll to position [123, 0]
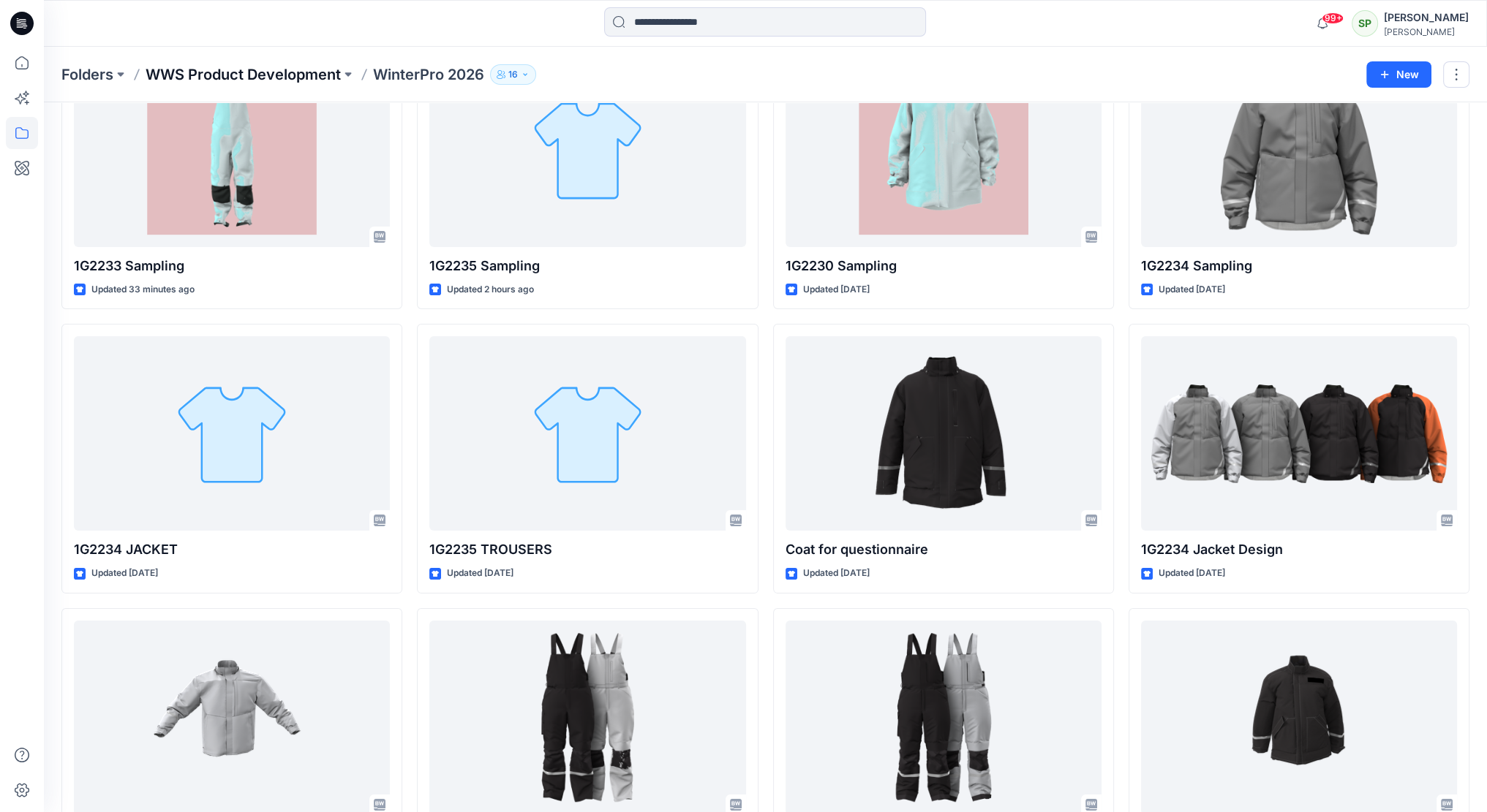
click at [315, 79] on p "WWS Product Development" at bounding box center [243, 75] width 195 height 21
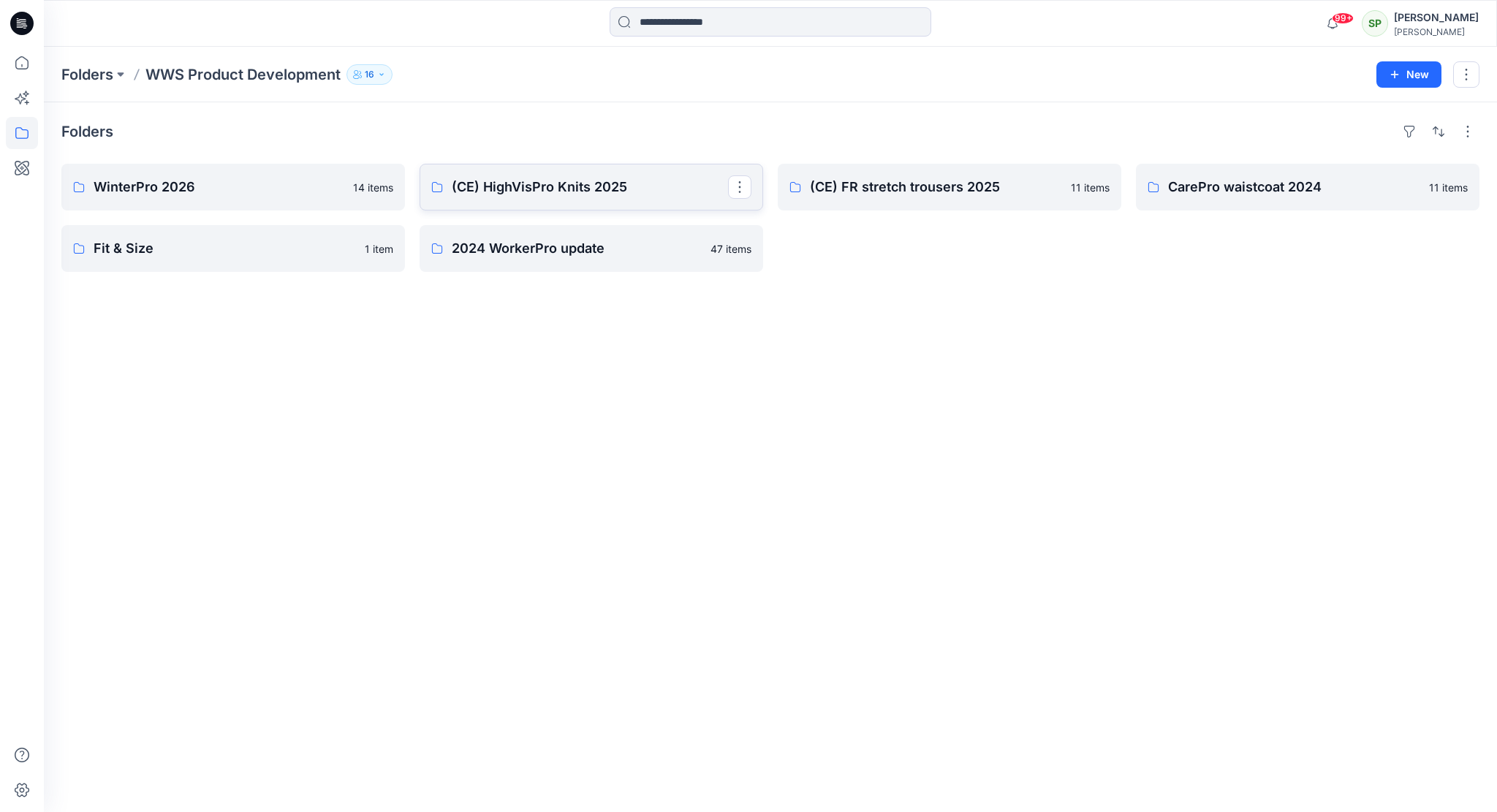
click at [586, 186] on p "(CE) HighVisPro Knits 2025" at bounding box center [589, 187] width 277 height 21
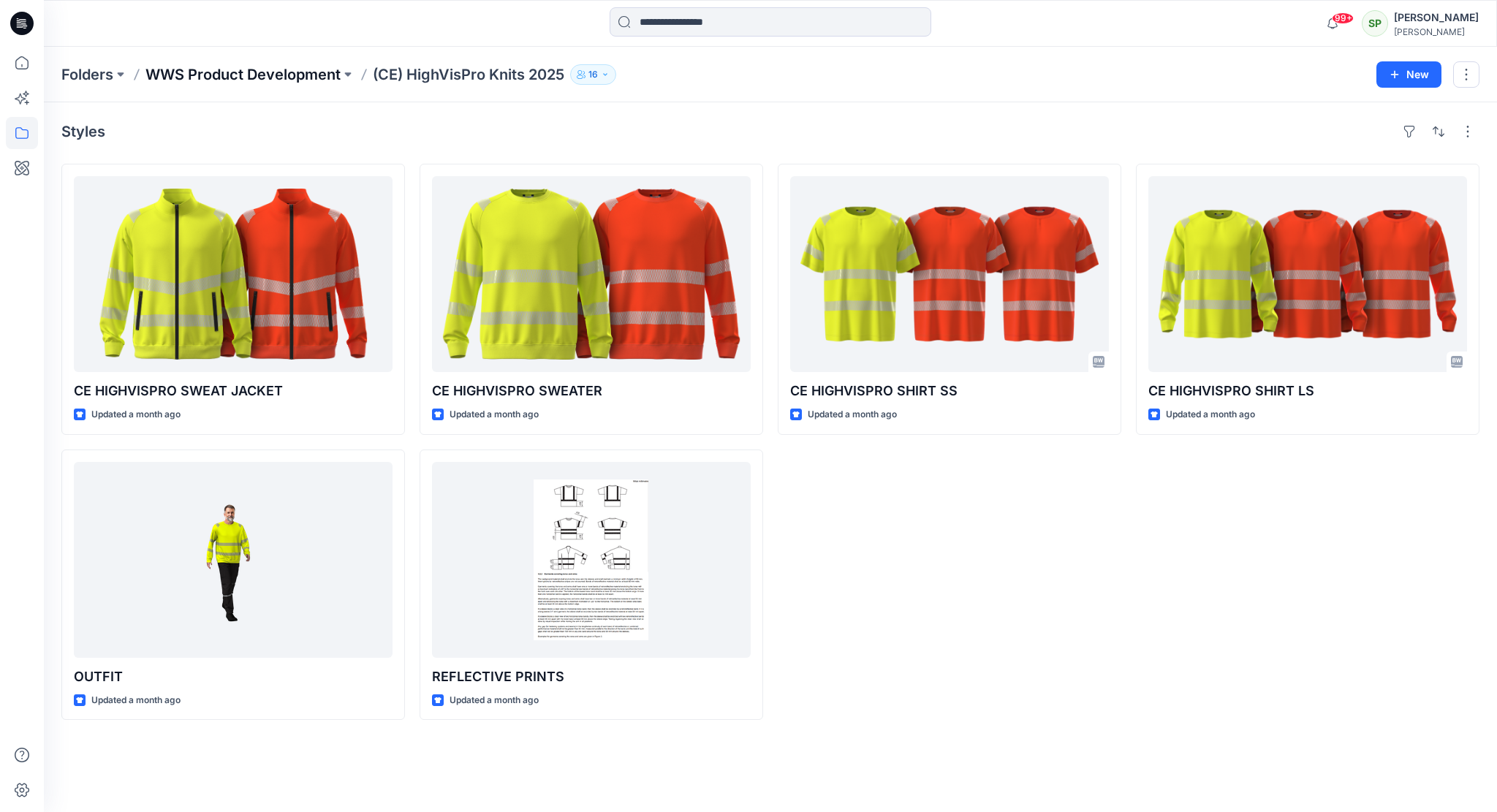
click at [281, 72] on p "WWS Product Development" at bounding box center [243, 75] width 195 height 21
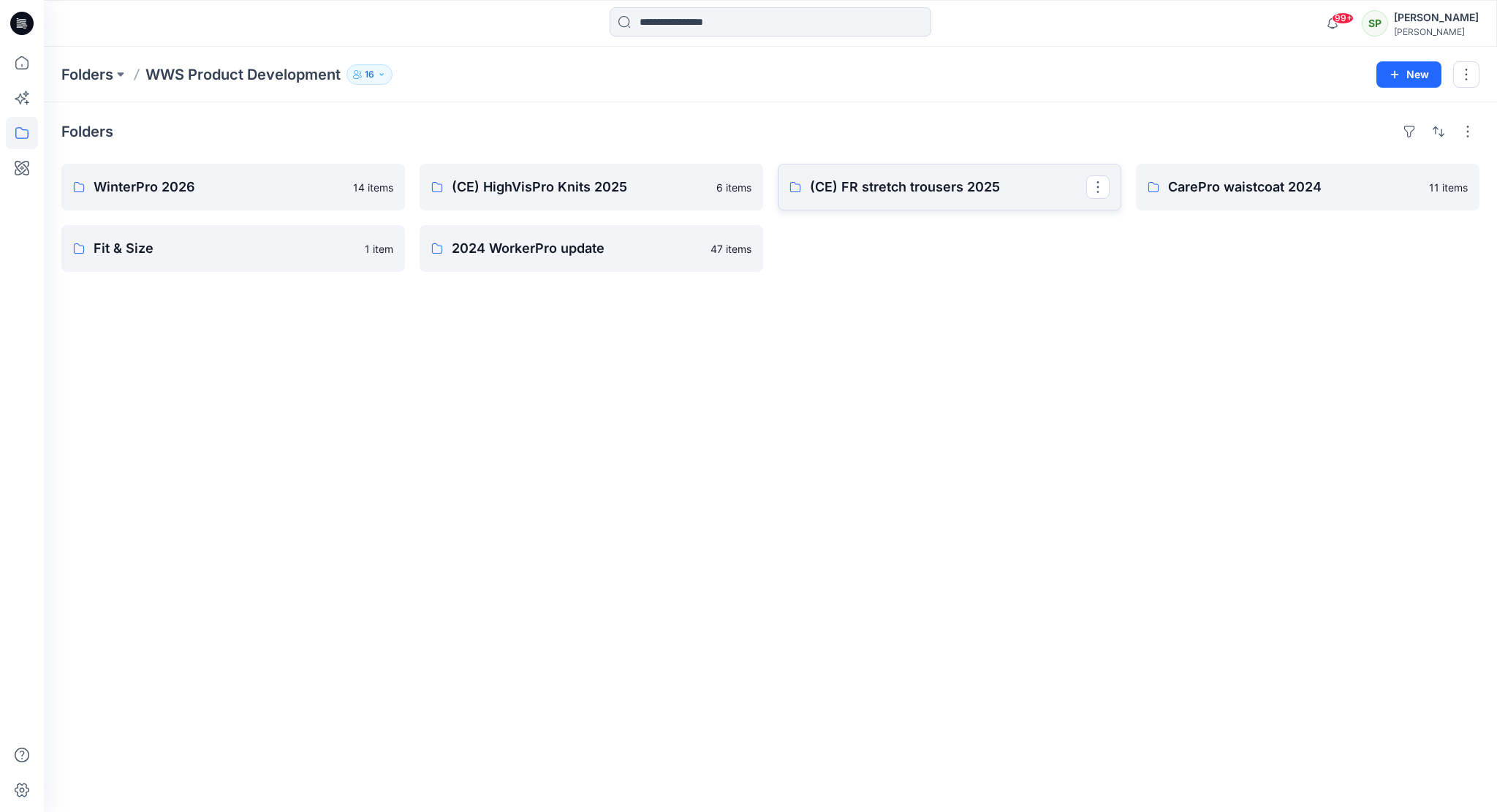
click at [968, 186] on p "(CE) FR stretch trousers 2025" at bounding box center [948, 187] width 277 height 21
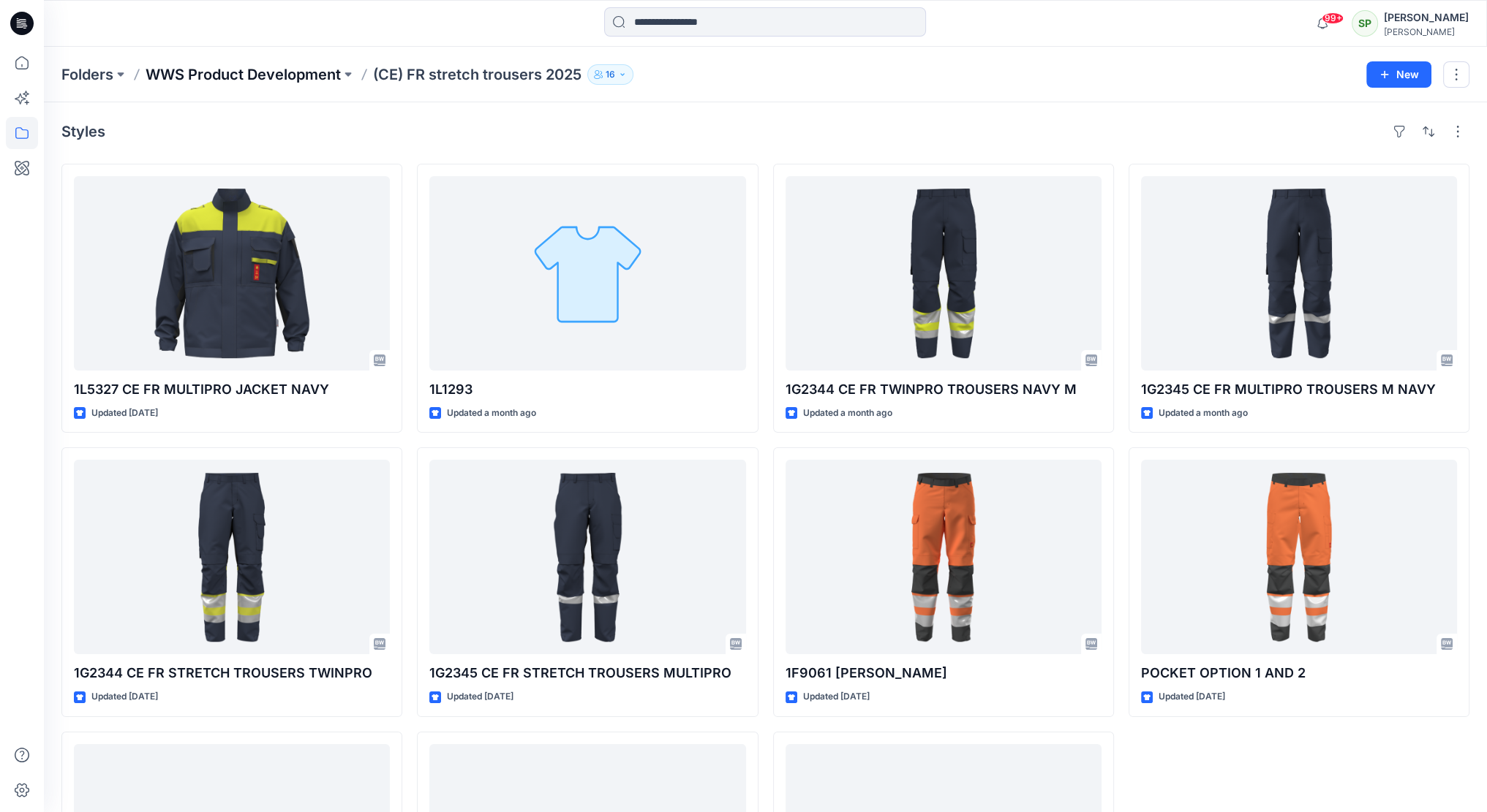
click at [316, 72] on p "WWS Product Development" at bounding box center [243, 75] width 195 height 21
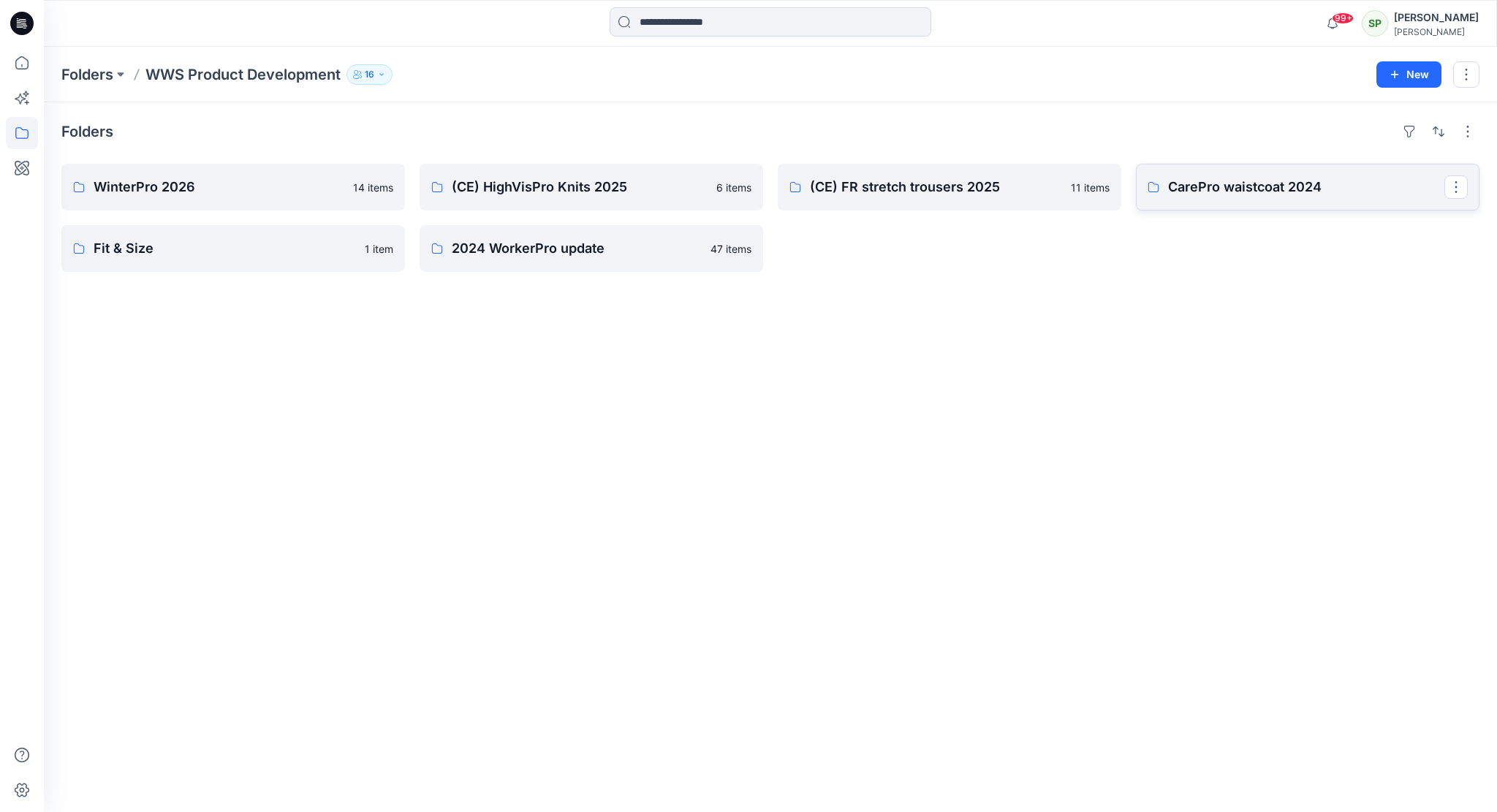
click at [1245, 189] on p "CarePro waistcoat 2024" at bounding box center [1306, 187] width 277 height 21
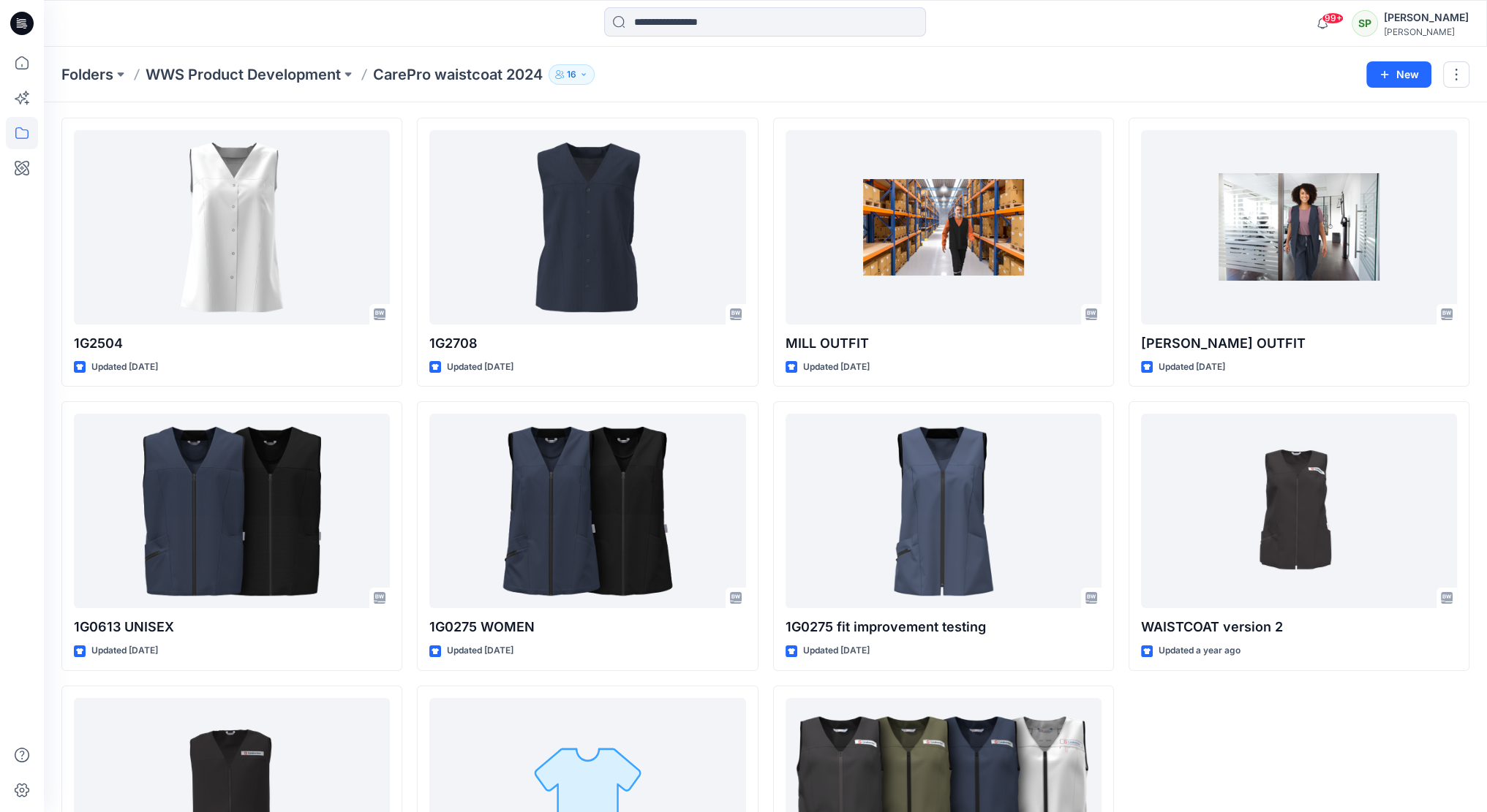
scroll to position [205, 0]
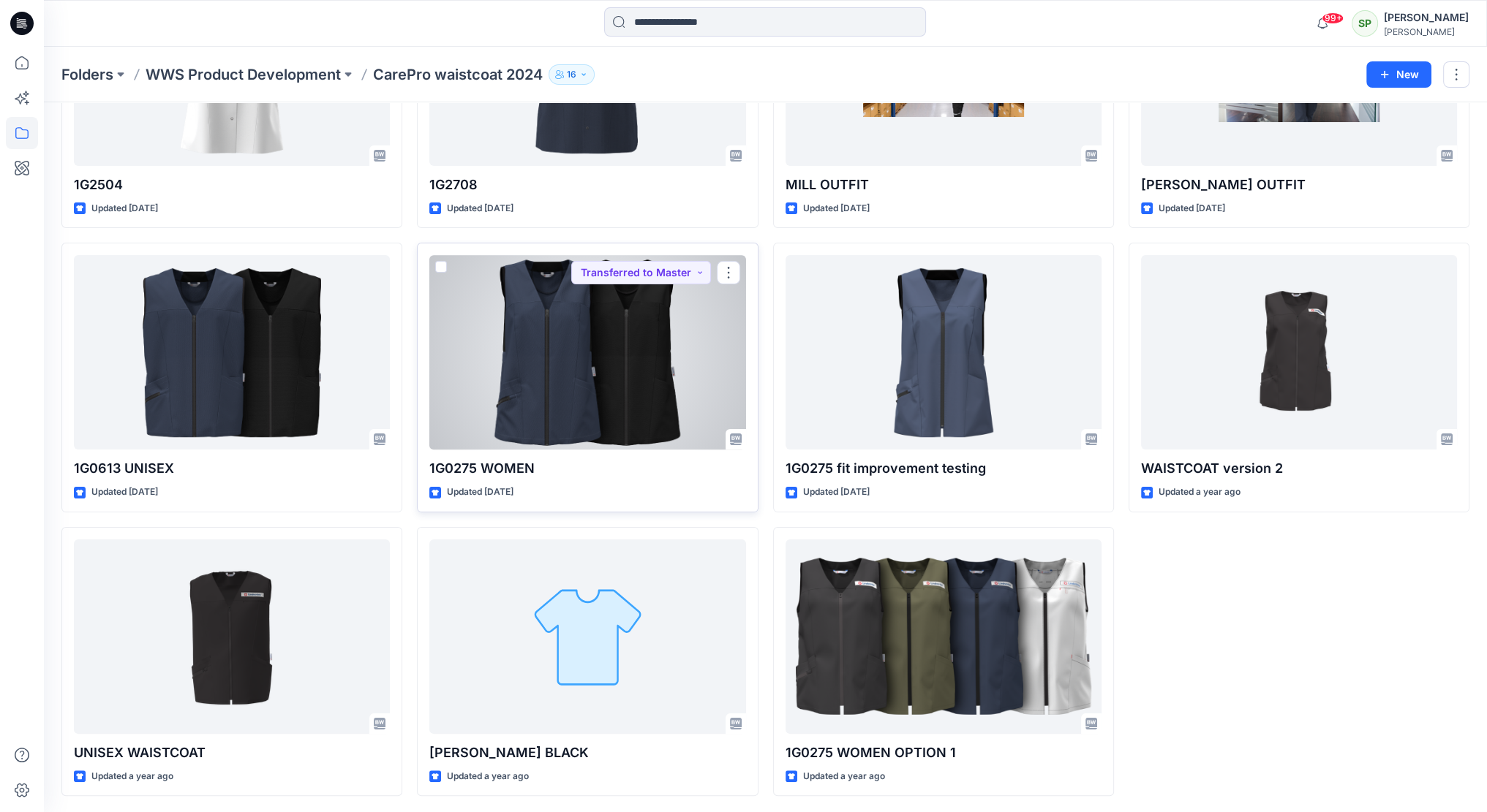
click at [587, 359] on div at bounding box center [587, 352] width 316 height 194
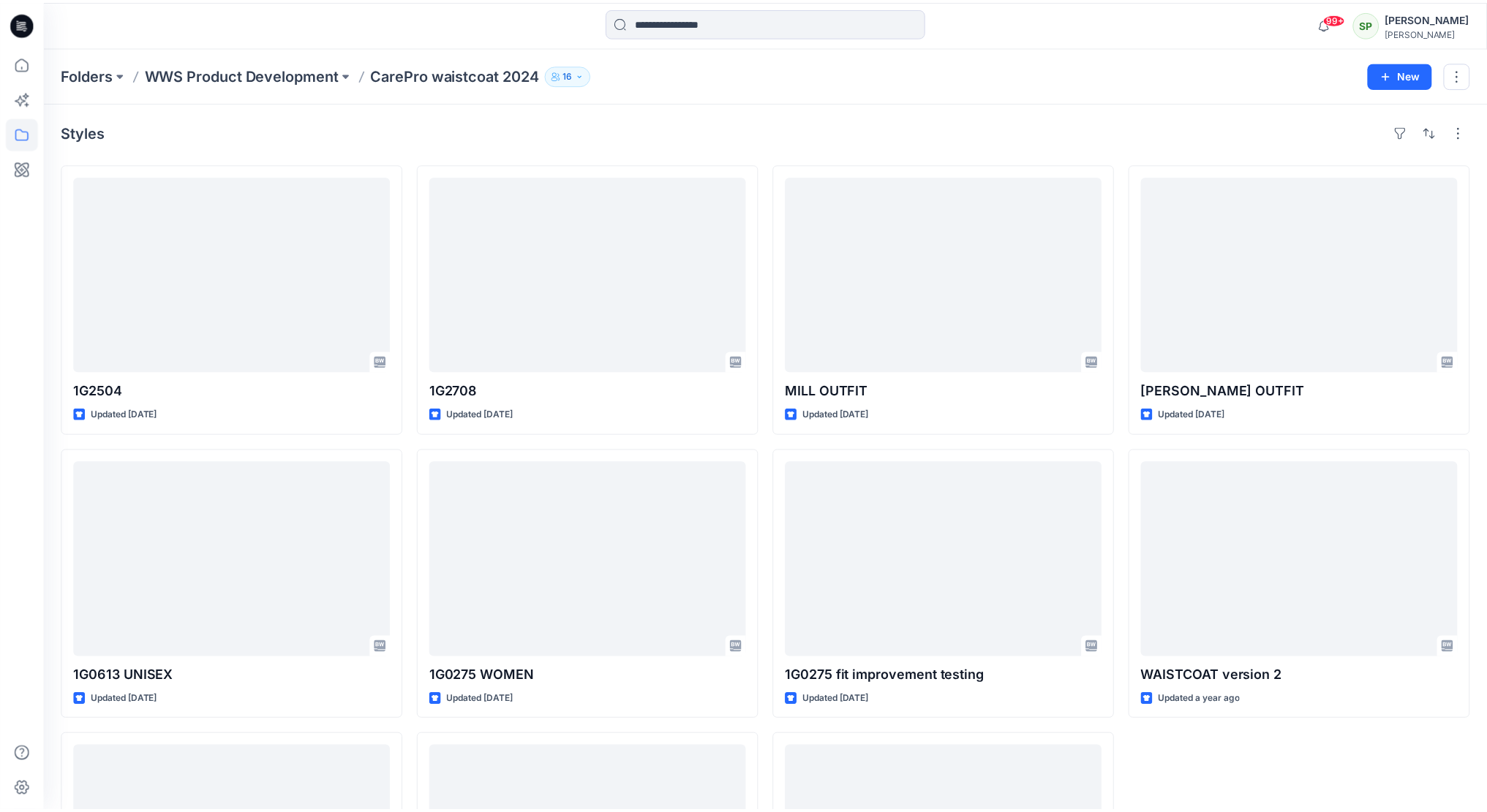
scroll to position [205, 0]
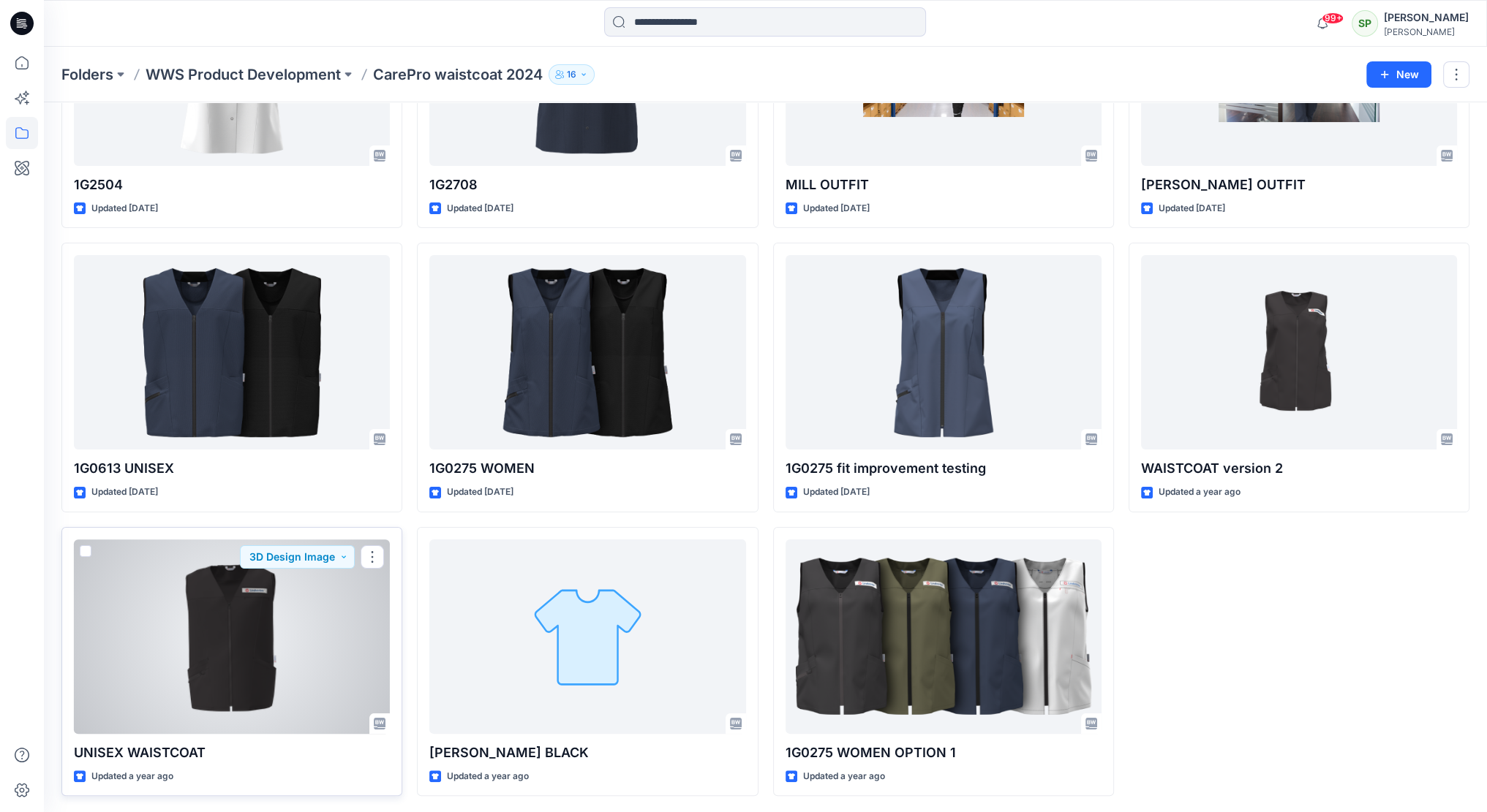
click at [232, 628] on div at bounding box center [232, 636] width 316 height 194
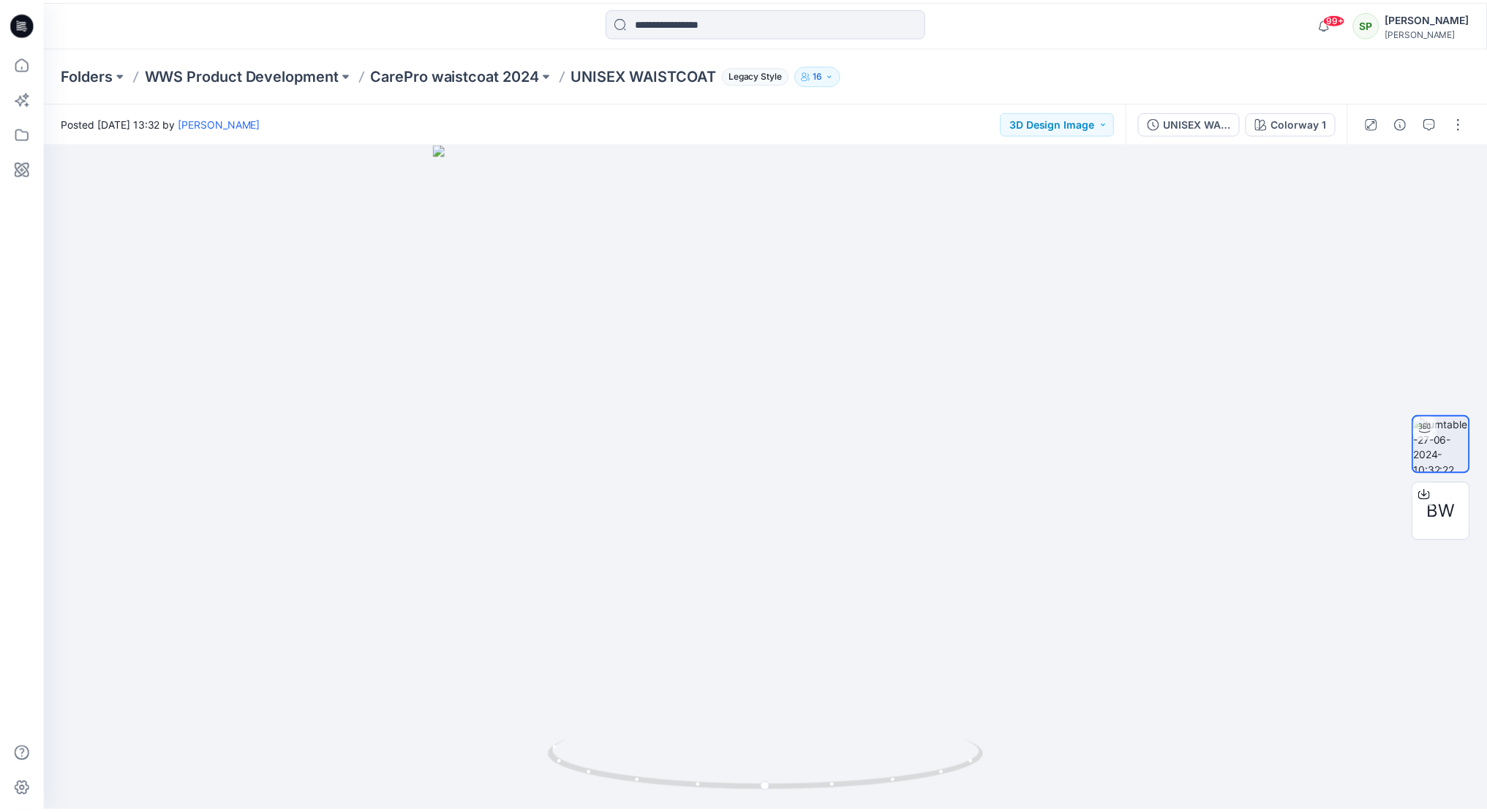
scroll to position [205, 0]
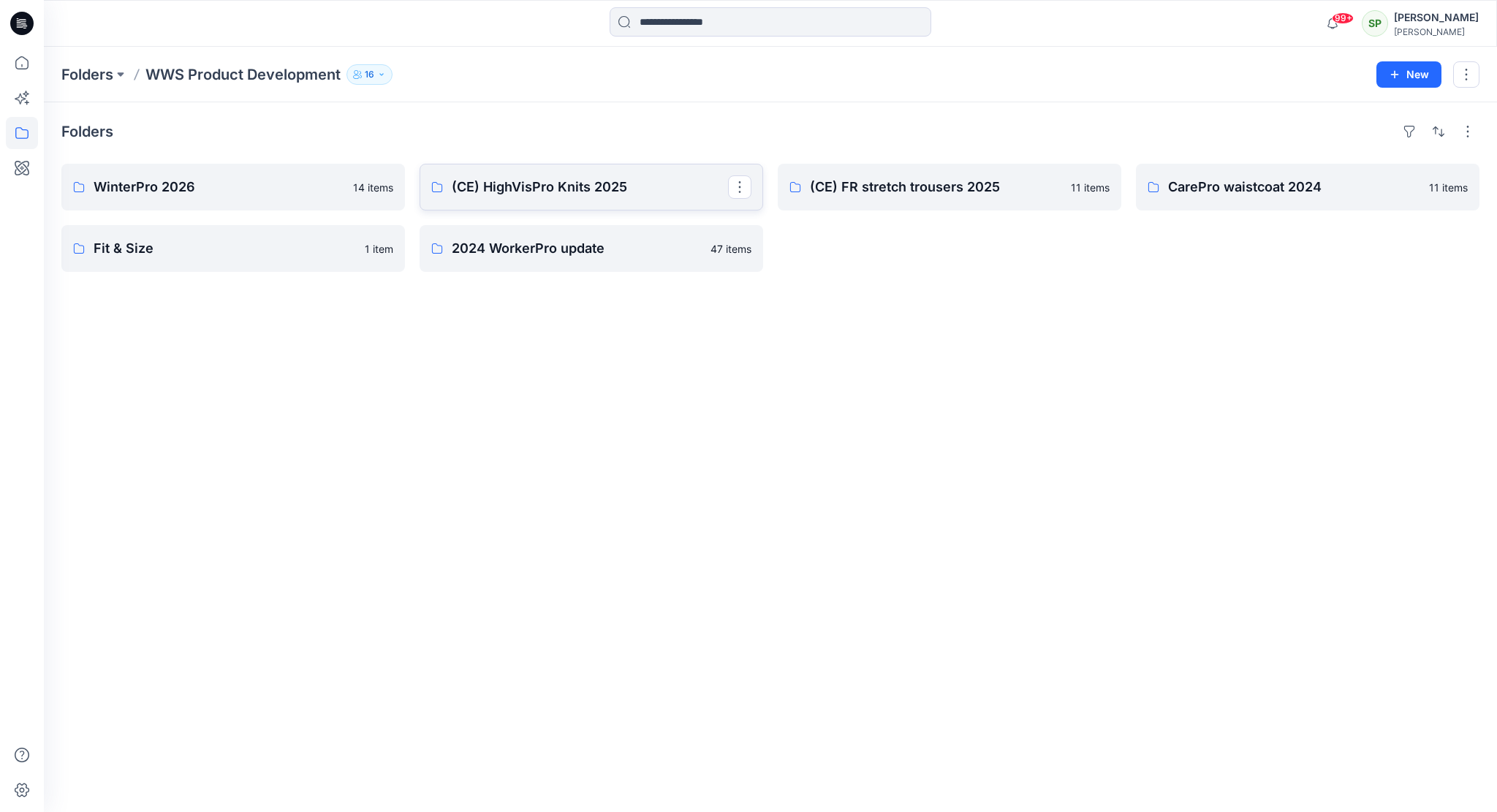
click at [611, 186] on p "(CE) HighVisPro Knits 2025" at bounding box center [589, 187] width 277 height 21
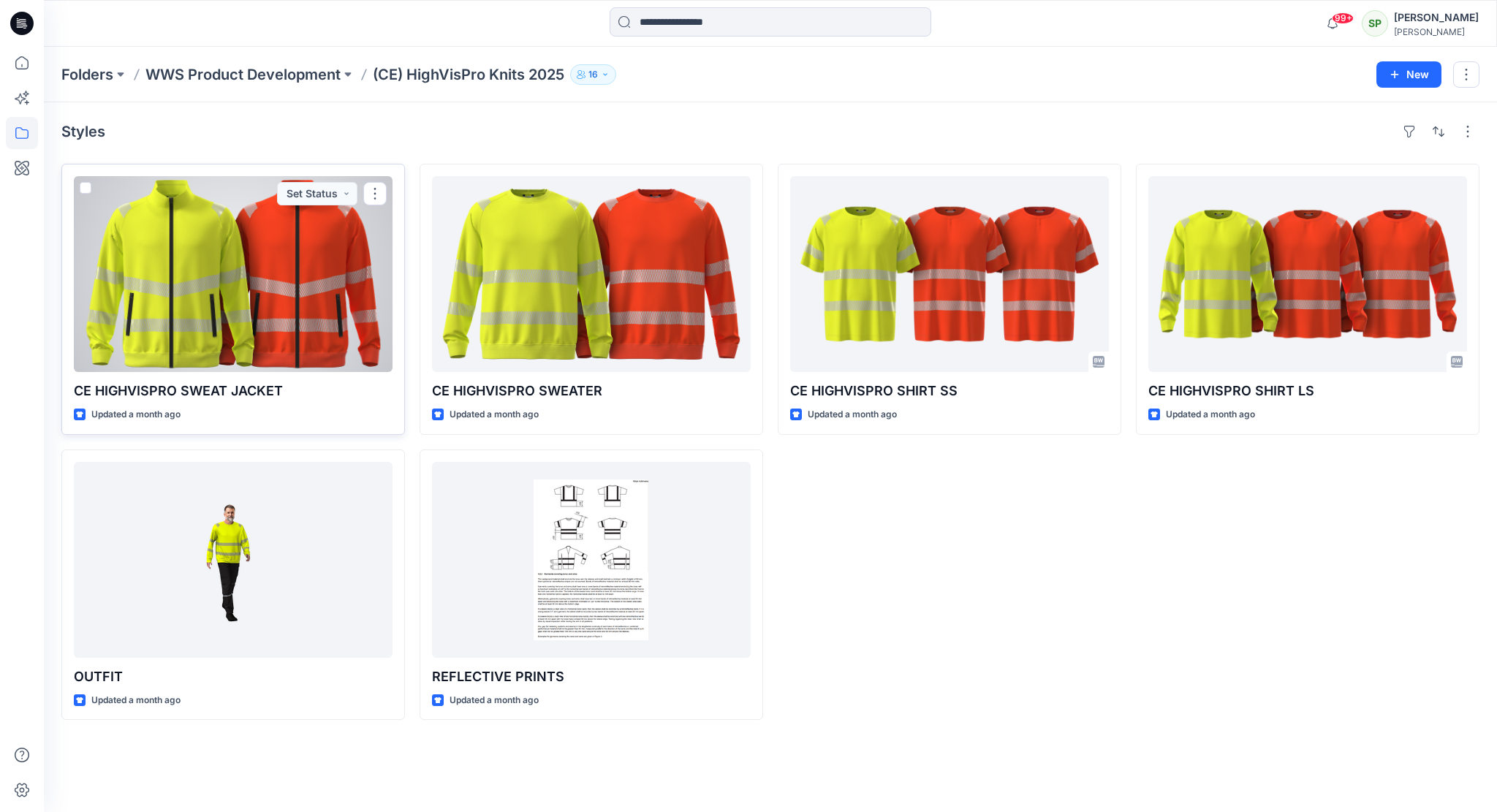
click at [268, 267] on div at bounding box center [233, 274] width 319 height 196
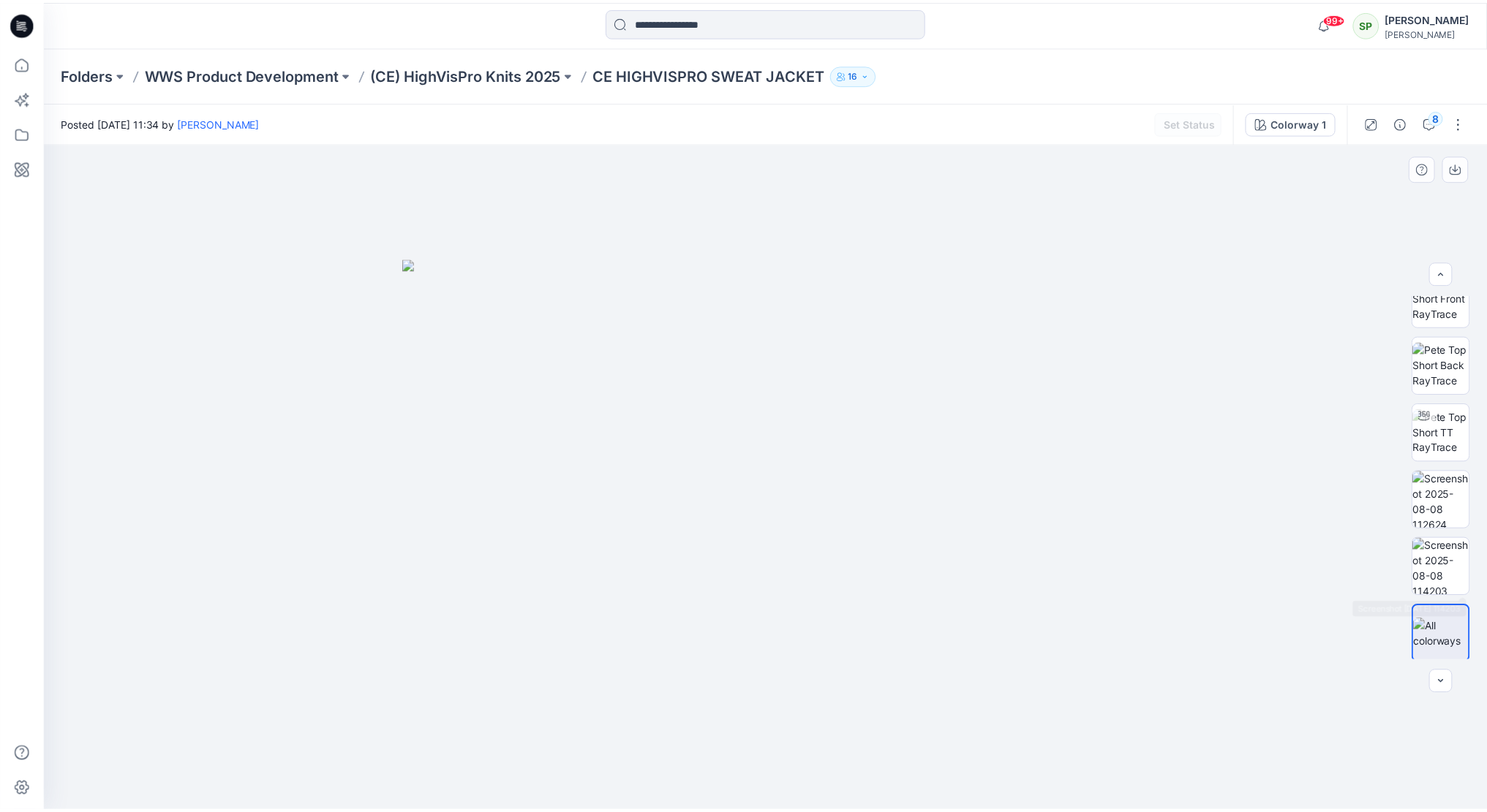
scroll to position [29, 0]
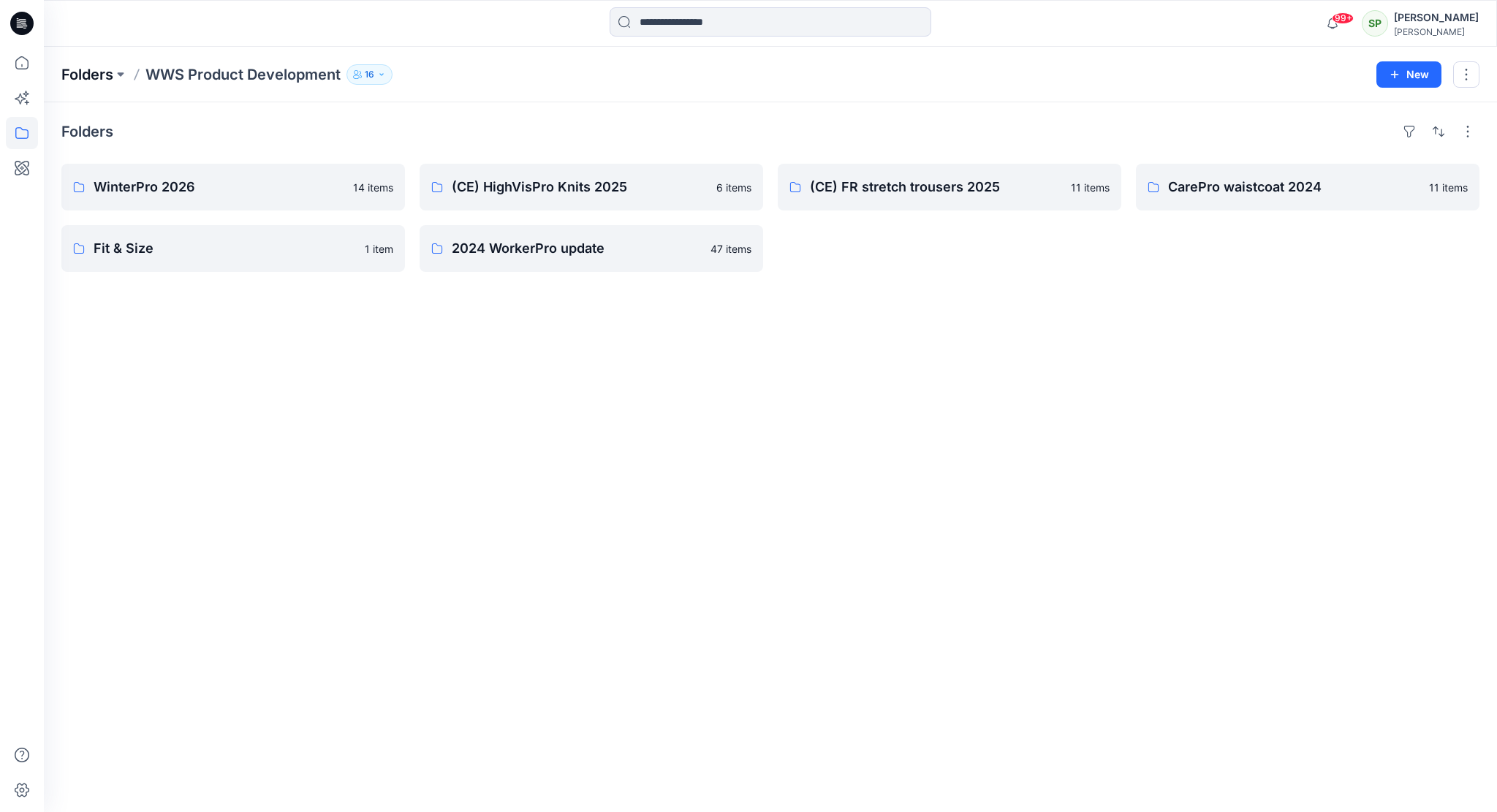
click at [91, 72] on p "Folders" at bounding box center [87, 75] width 52 height 21
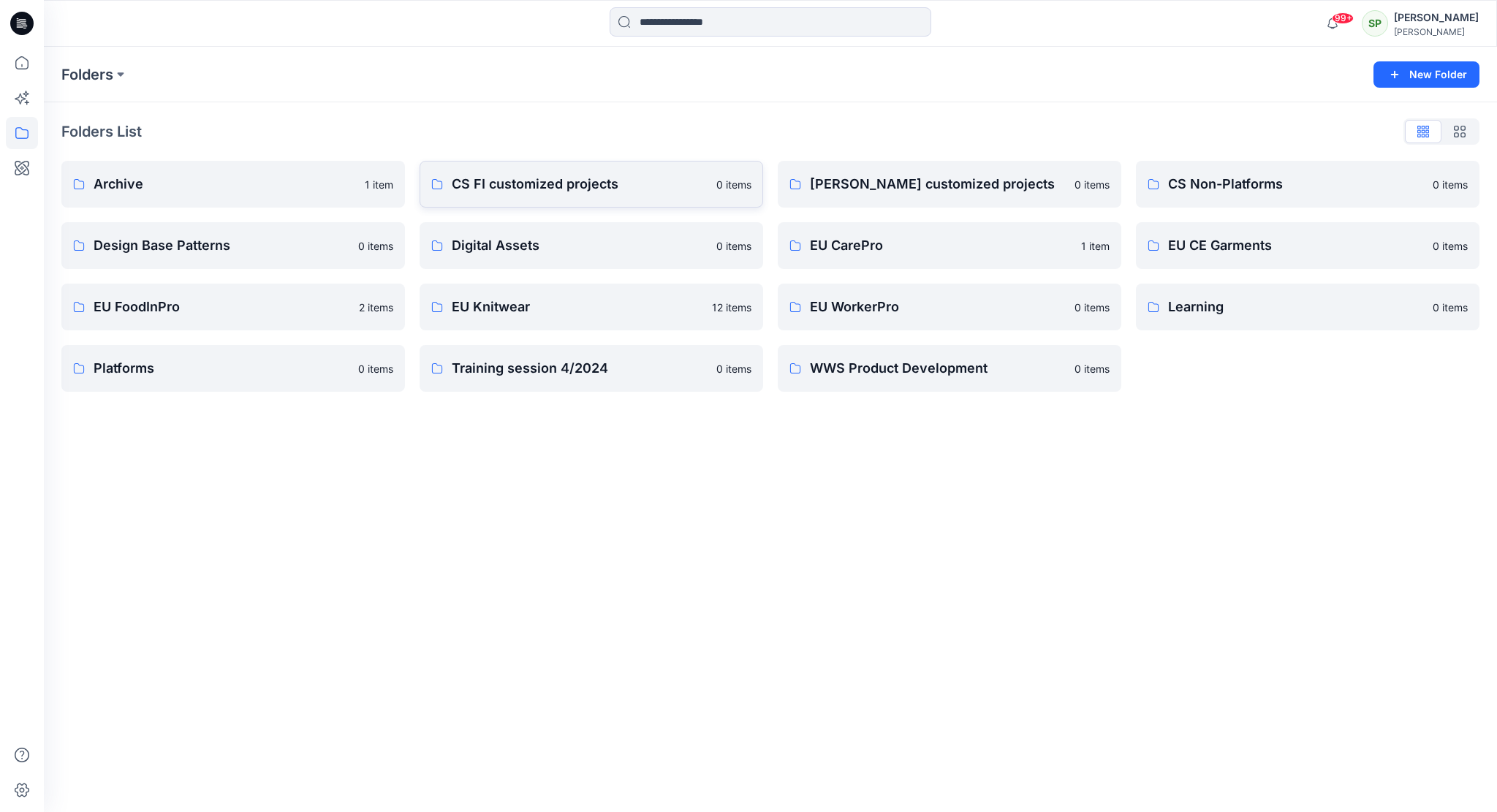
click at [622, 180] on p "CS FI customized projects" at bounding box center [579, 184] width 256 height 21
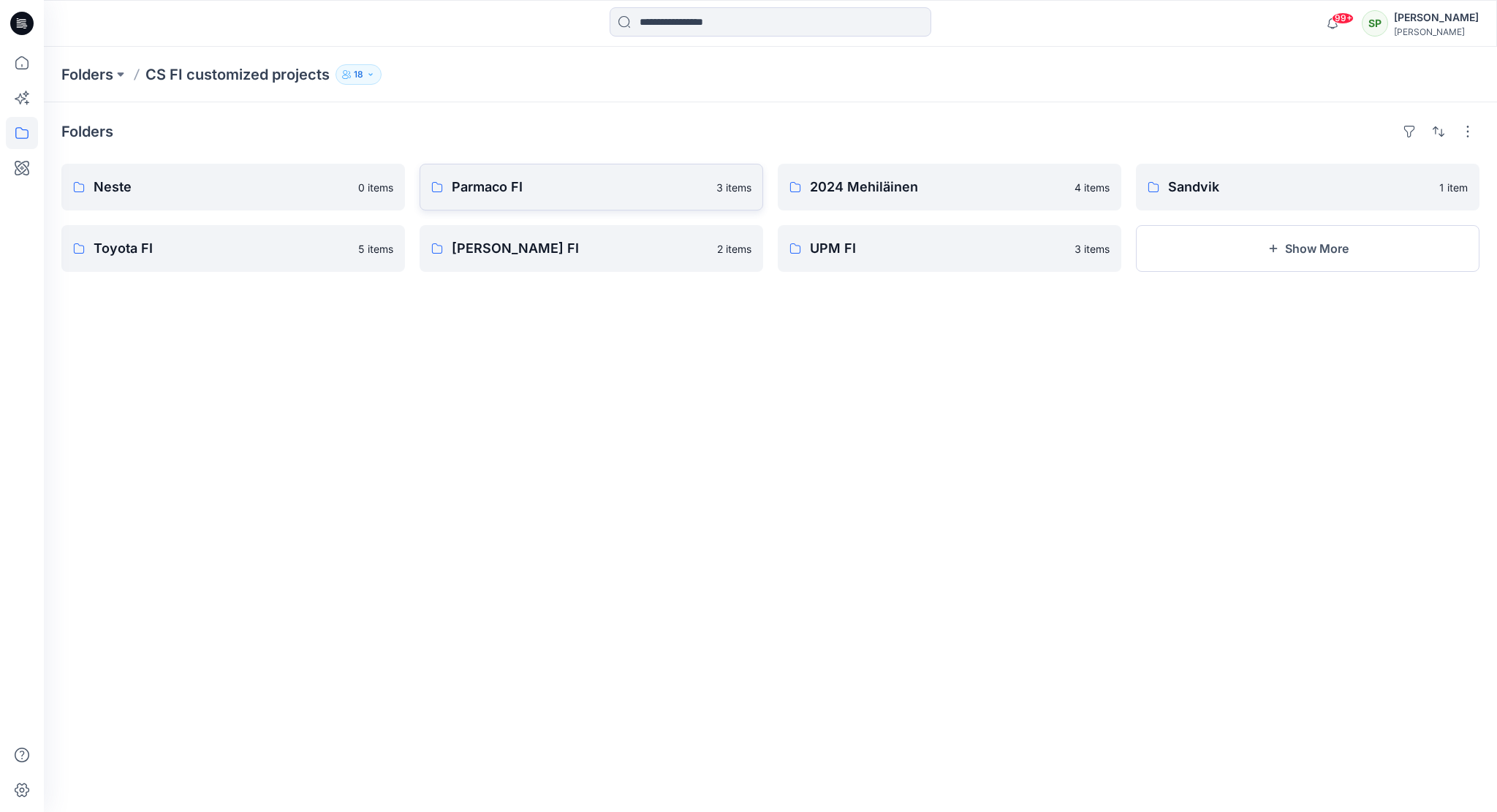
click at [517, 187] on p "Parmaco FI" at bounding box center [579, 187] width 256 height 21
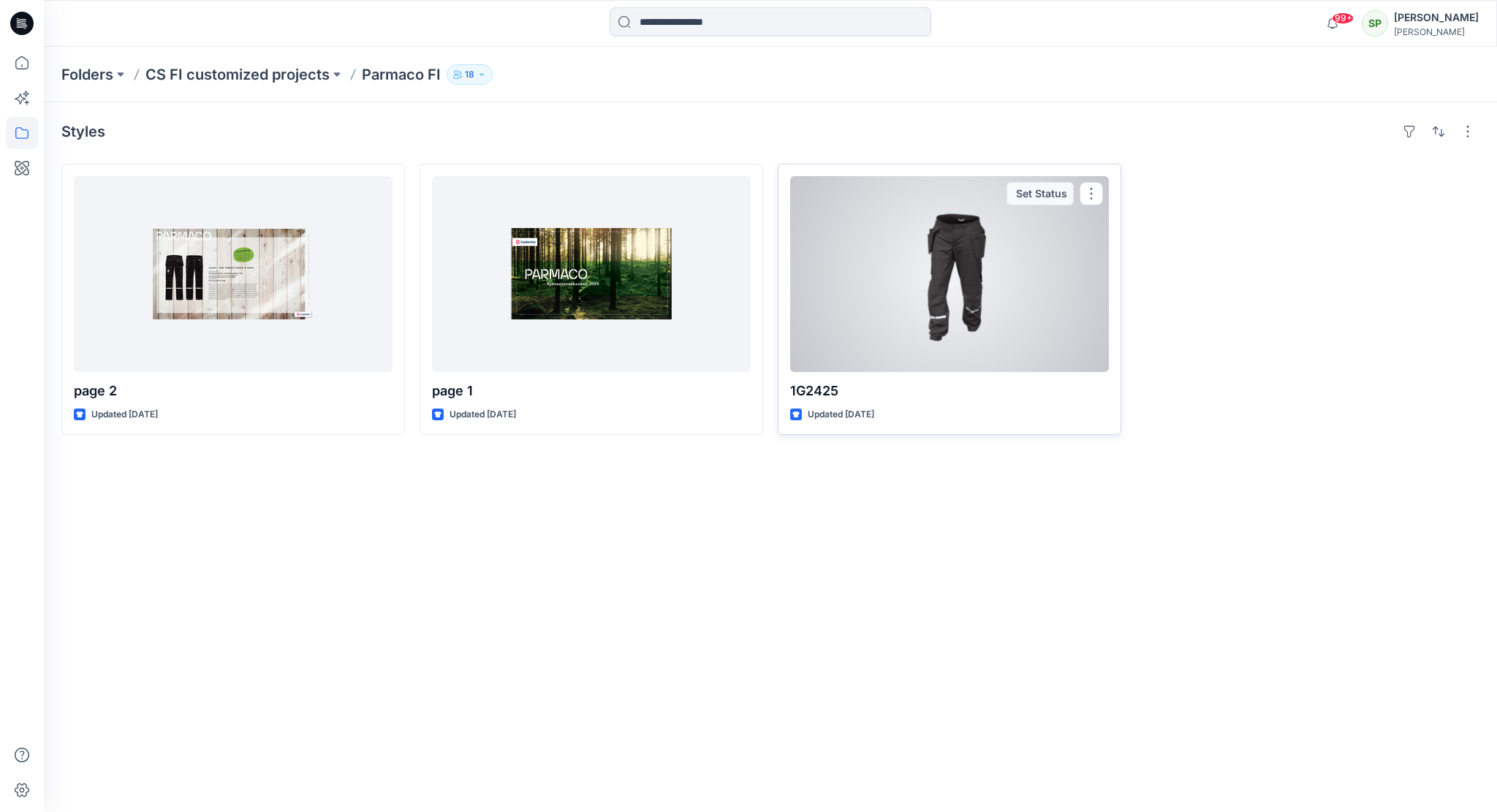
click at [962, 216] on div at bounding box center [950, 274] width 319 height 196
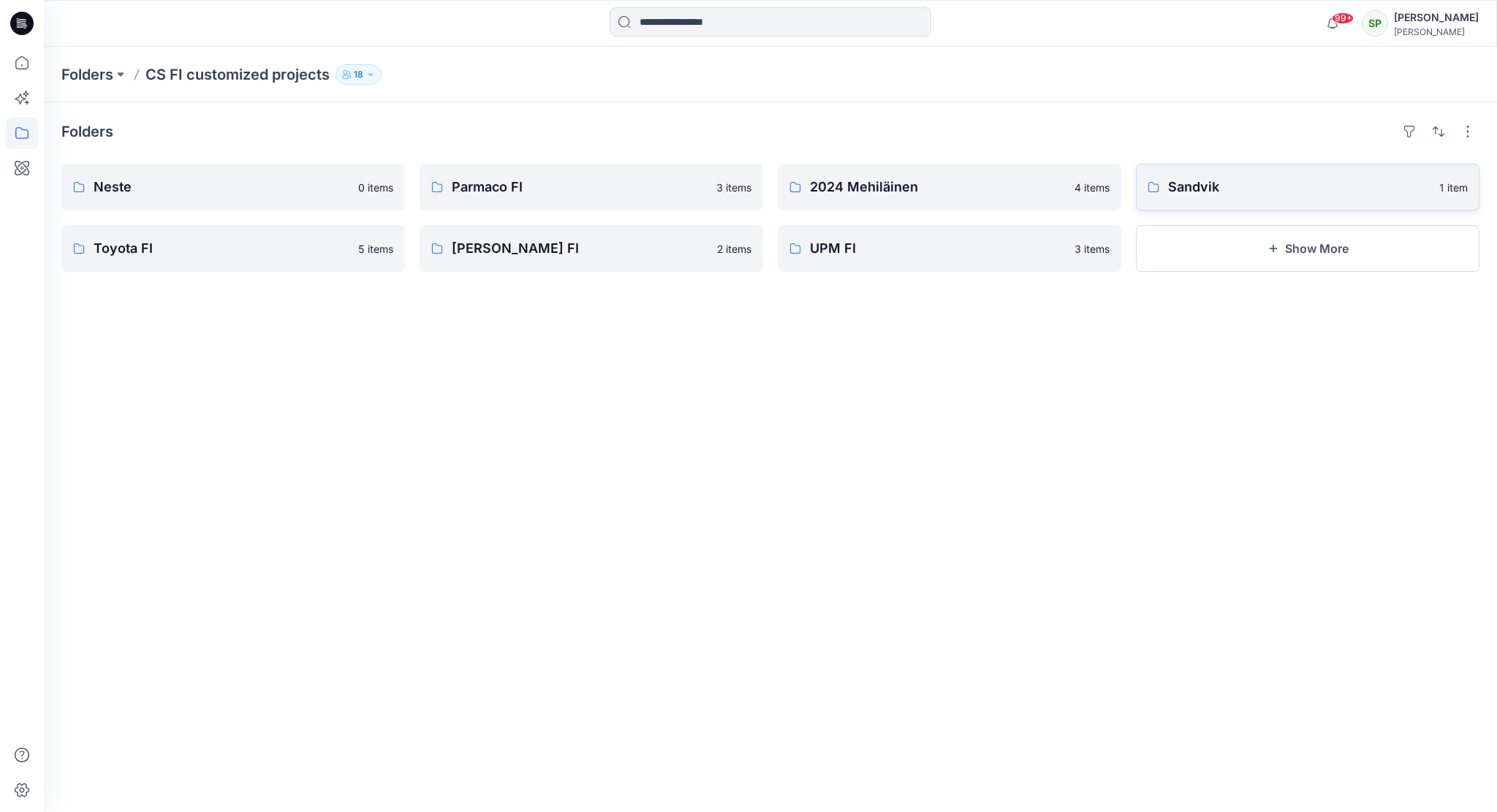
click at [1270, 180] on p "Sandvik" at bounding box center [1299, 187] width 263 height 21
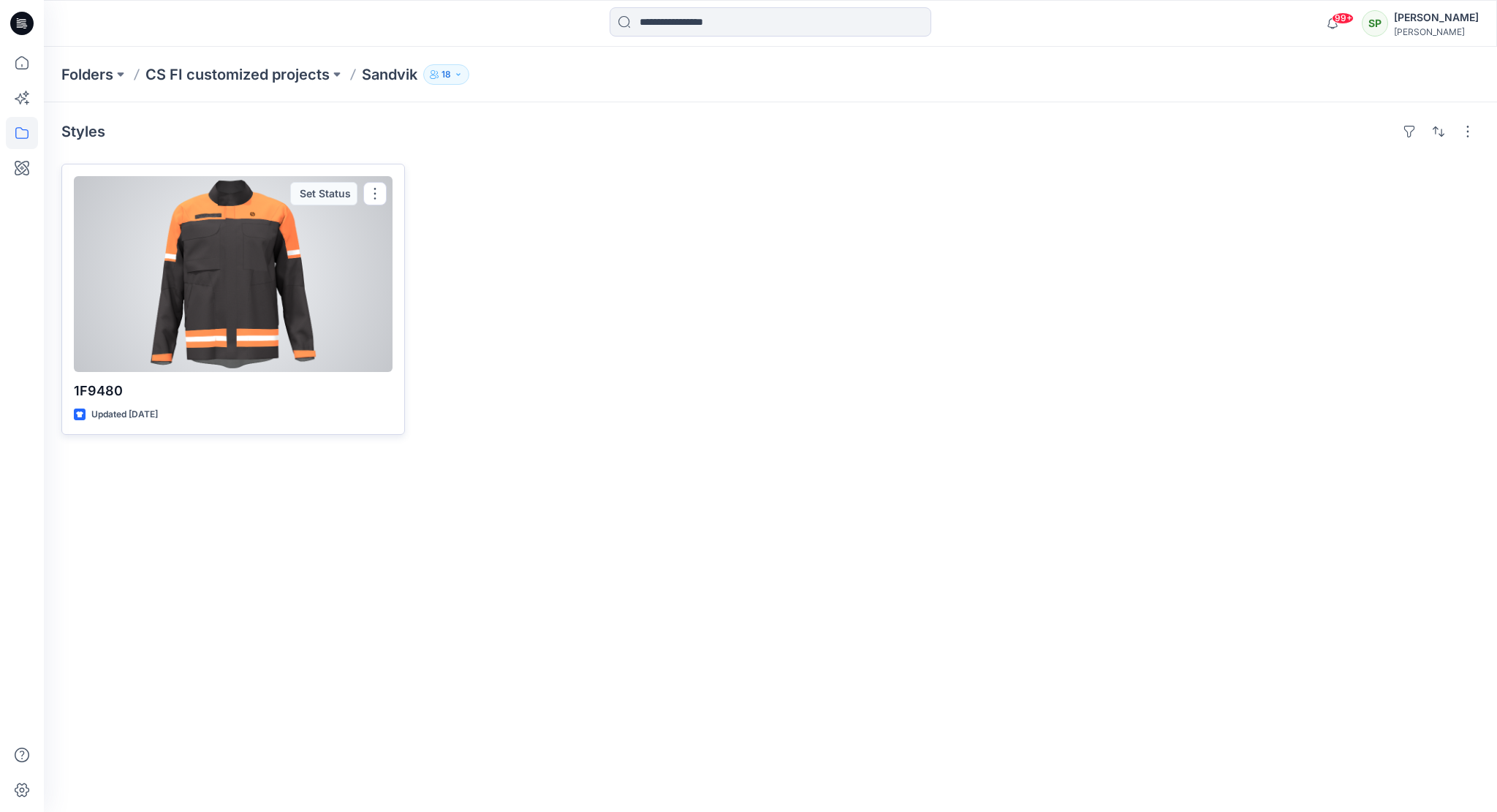
click at [306, 244] on div at bounding box center [233, 274] width 319 height 196
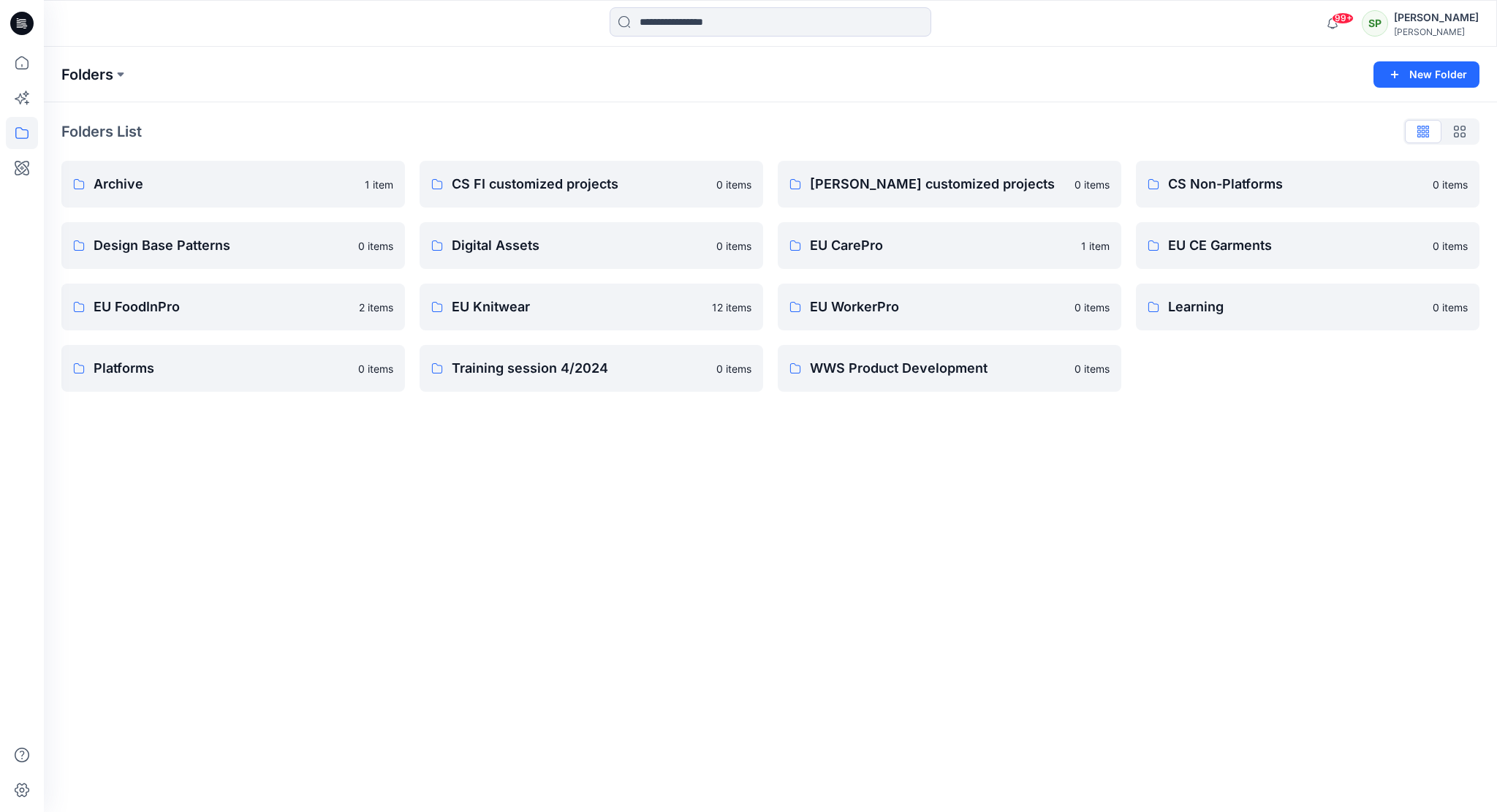
click at [91, 66] on p "Folders" at bounding box center [87, 75] width 52 height 21
click at [925, 367] on p "WWS Product Development" at bounding box center [948, 368] width 277 height 21
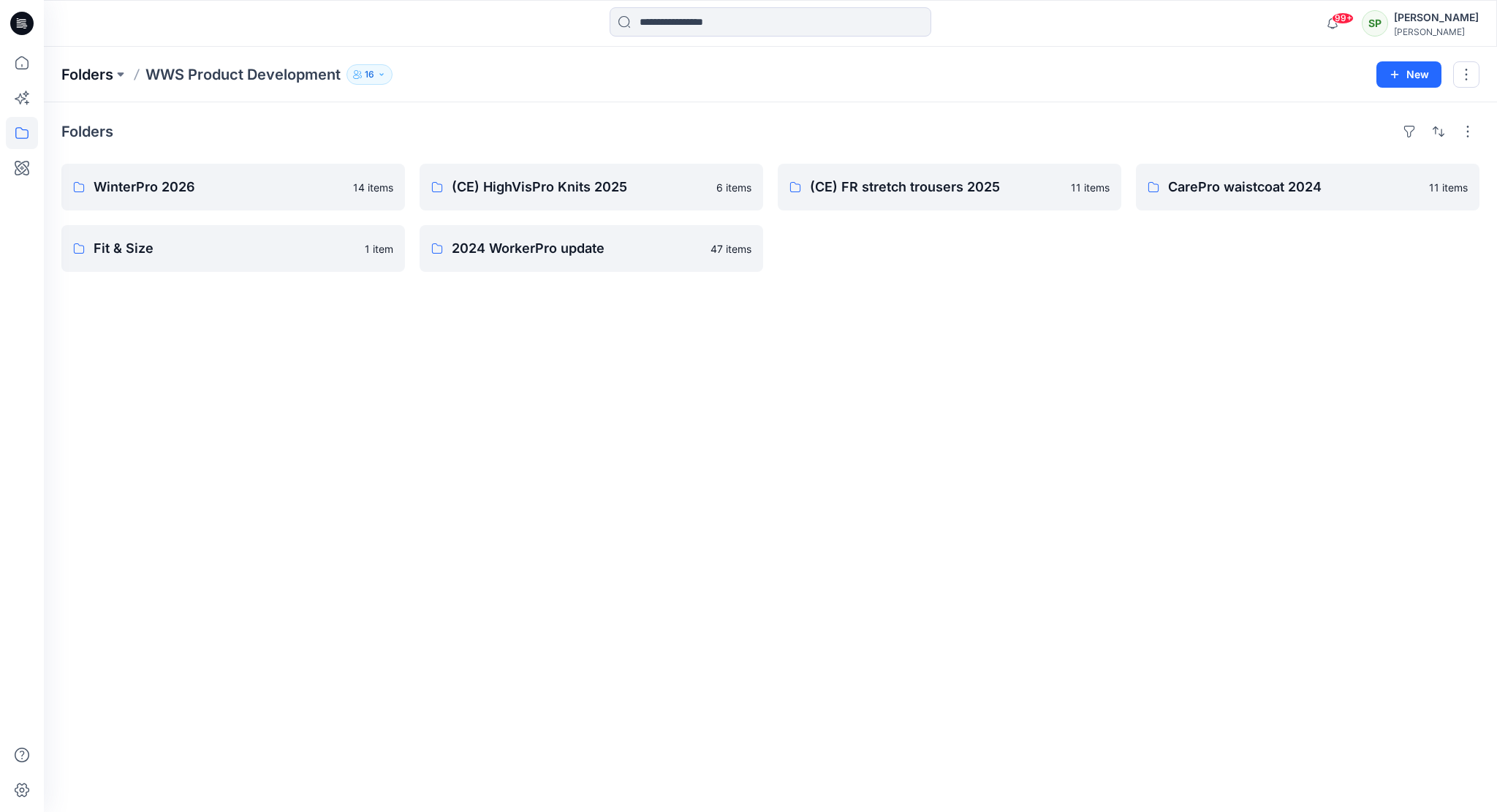
click at [85, 74] on p "Folders" at bounding box center [87, 75] width 52 height 21
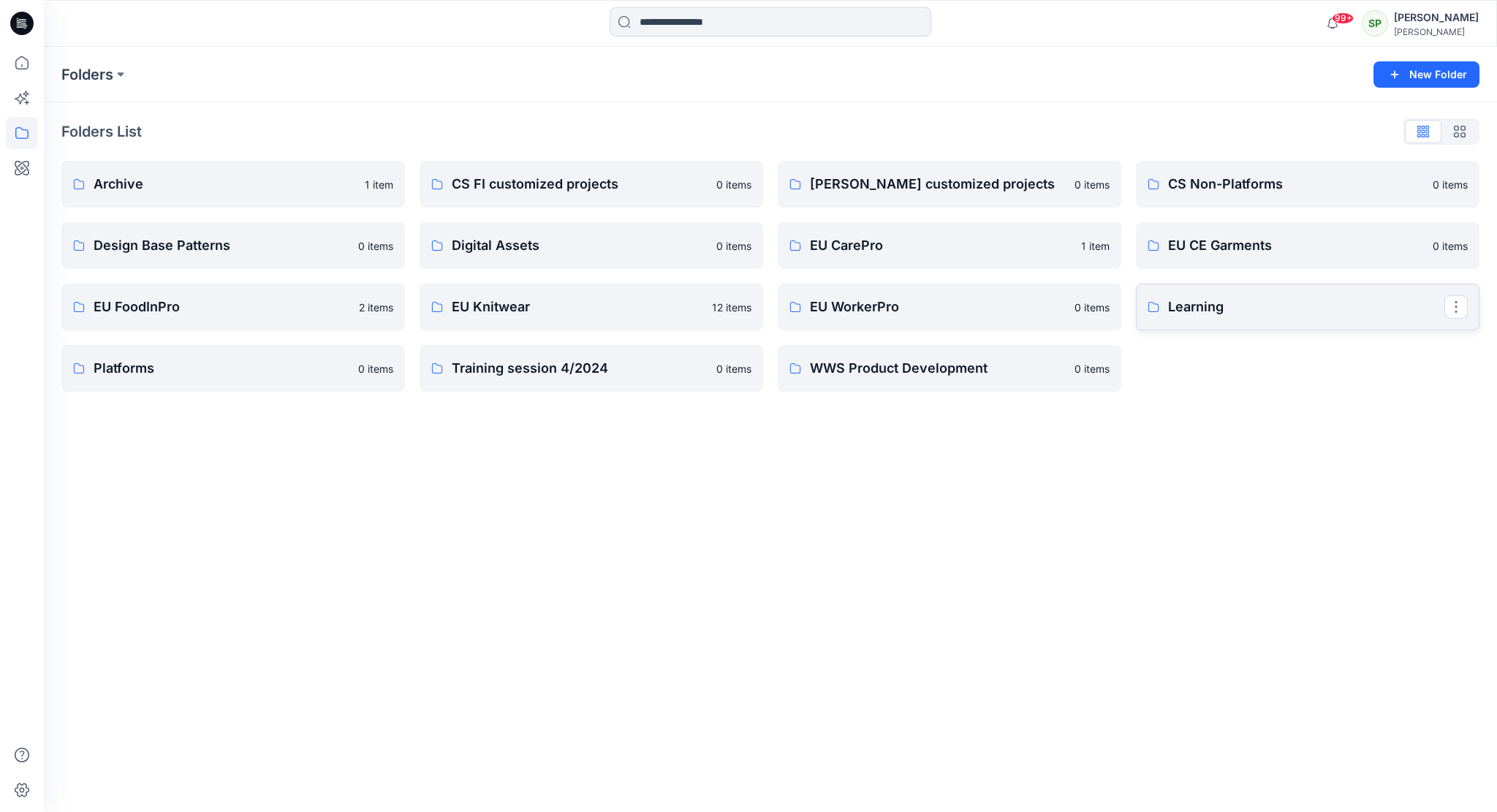
click at [1334, 304] on p "Learning" at bounding box center [1306, 307] width 277 height 21
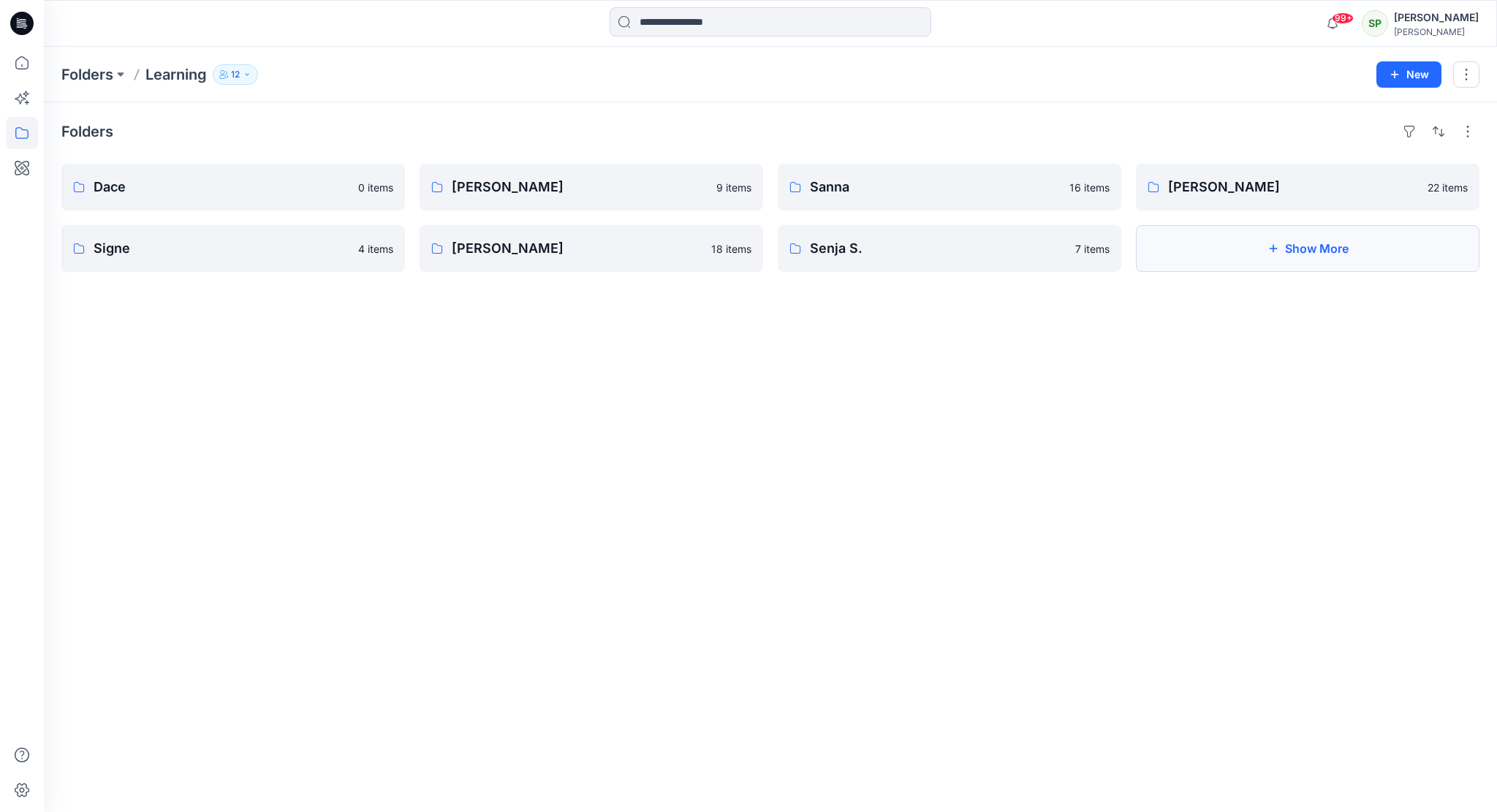
click at [1230, 235] on button "Show More" at bounding box center [1308, 248] width 344 height 47
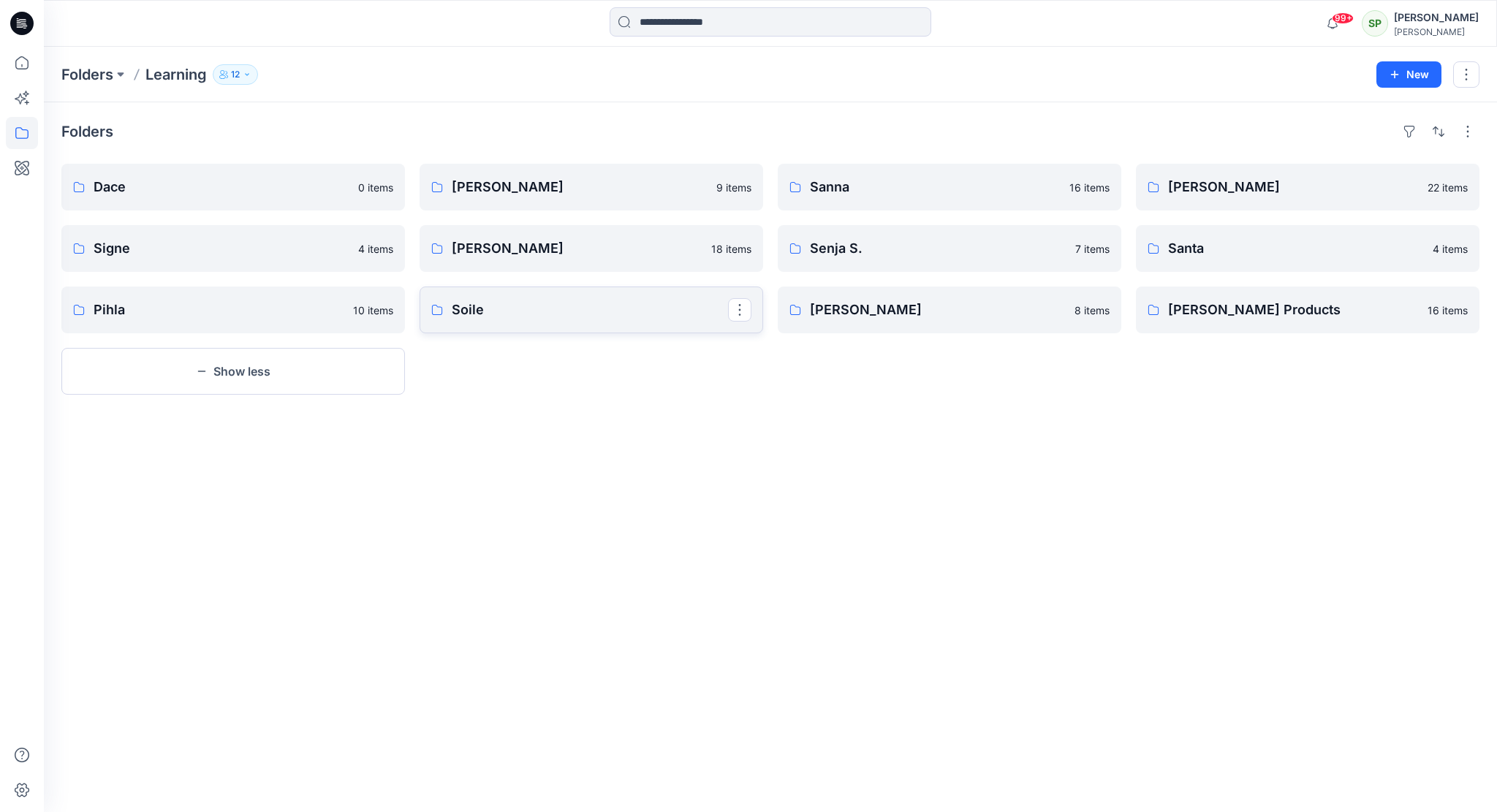
click at [576, 309] on p "Soile" at bounding box center [589, 310] width 277 height 21
click at [948, 309] on p "[PERSON_NAME]" at bounding box center [948, 310] width 277 height 21
click at [1207, 246] on p "Santa" at bounding box center [1306, 248] width 277 height 21
click at [571, 183] on p "[PERSON_NAME]" at bounding box center [589, 187] width 277 height 21
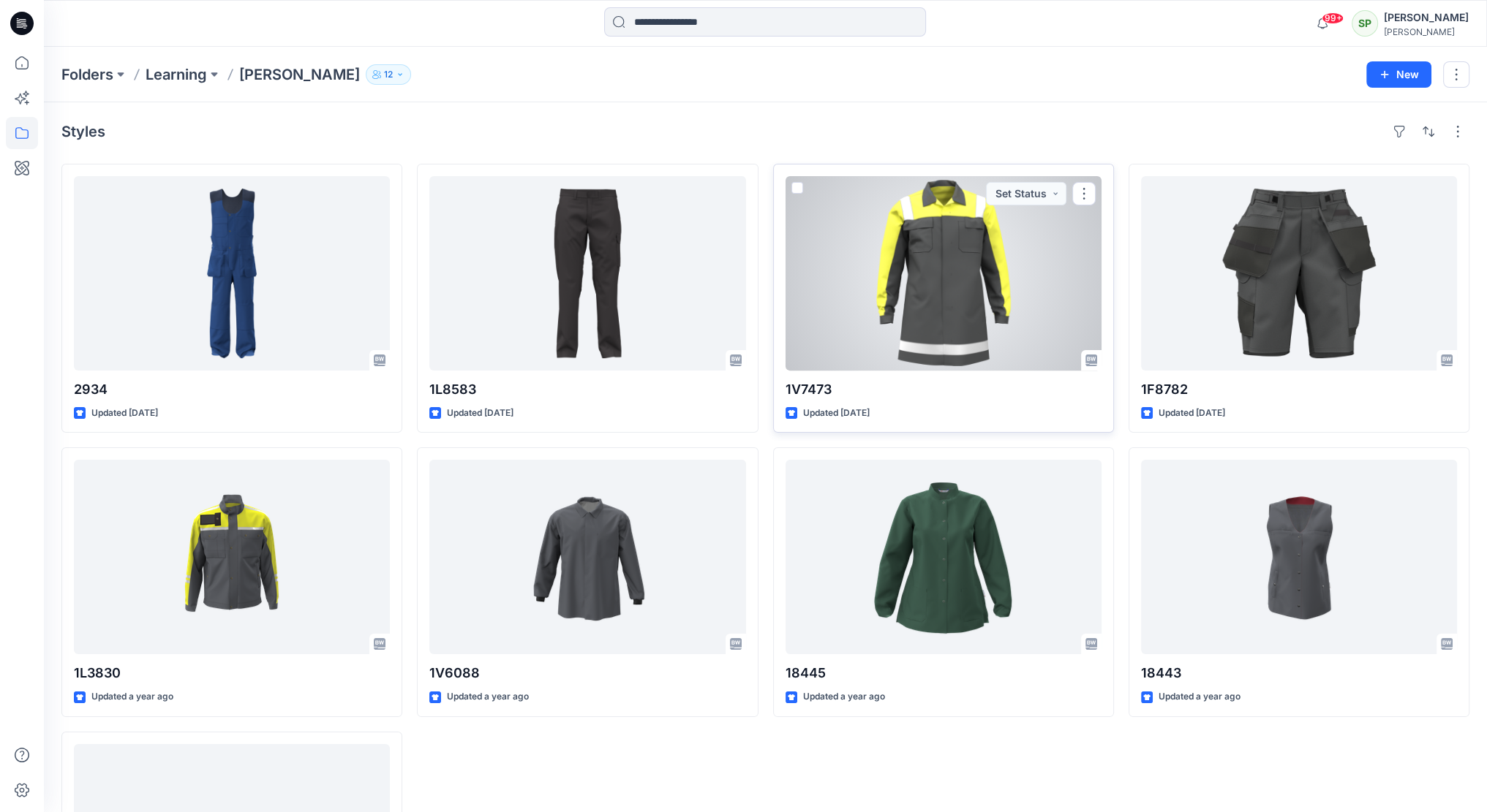
click at [971, 299] on div at bounding box center [944, 273] width 316 height 194
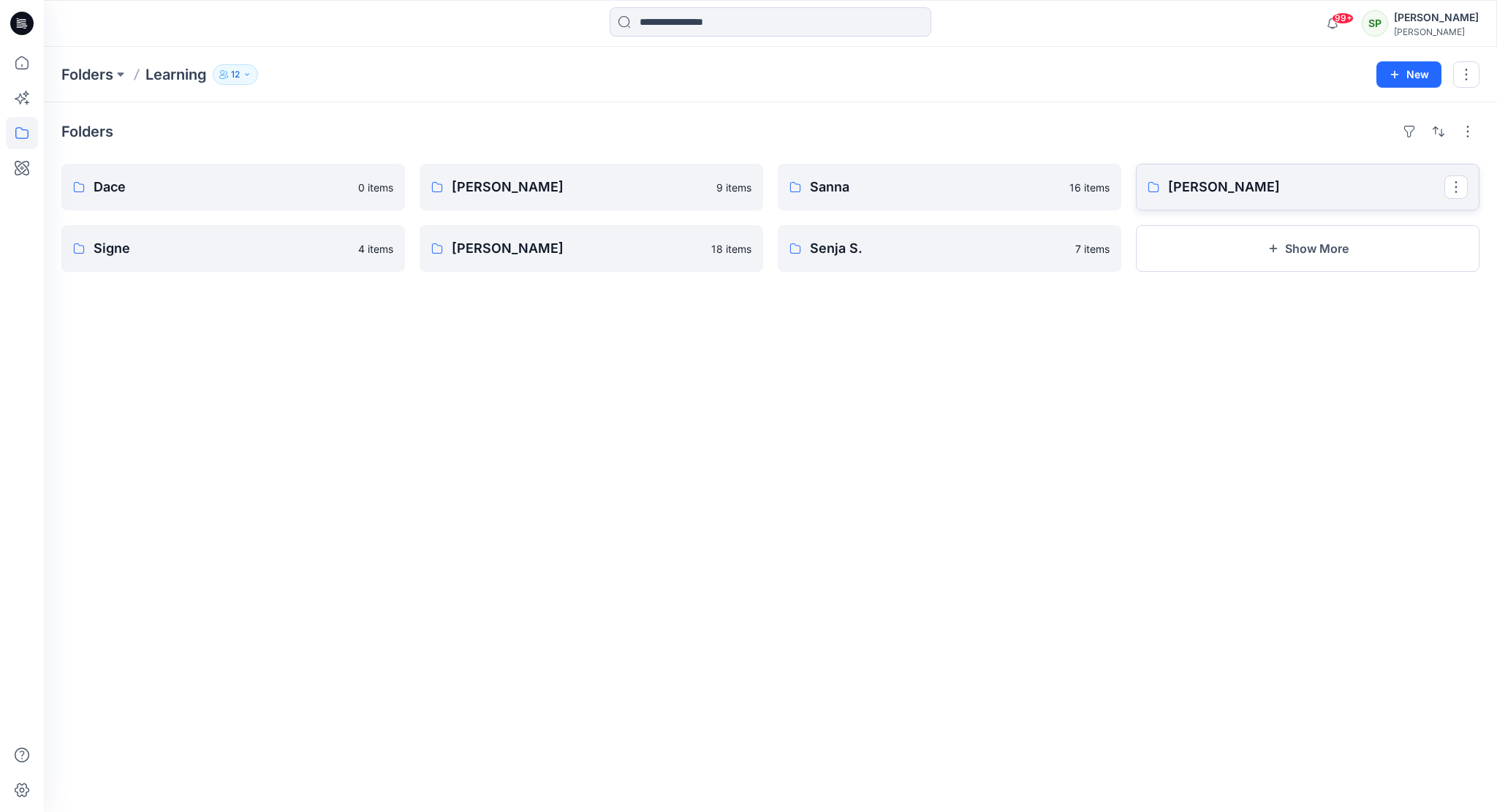
click at [1195, 173] on link "[PERSON_NAME]" at bounding box center [1308, 187] width 344 height 47
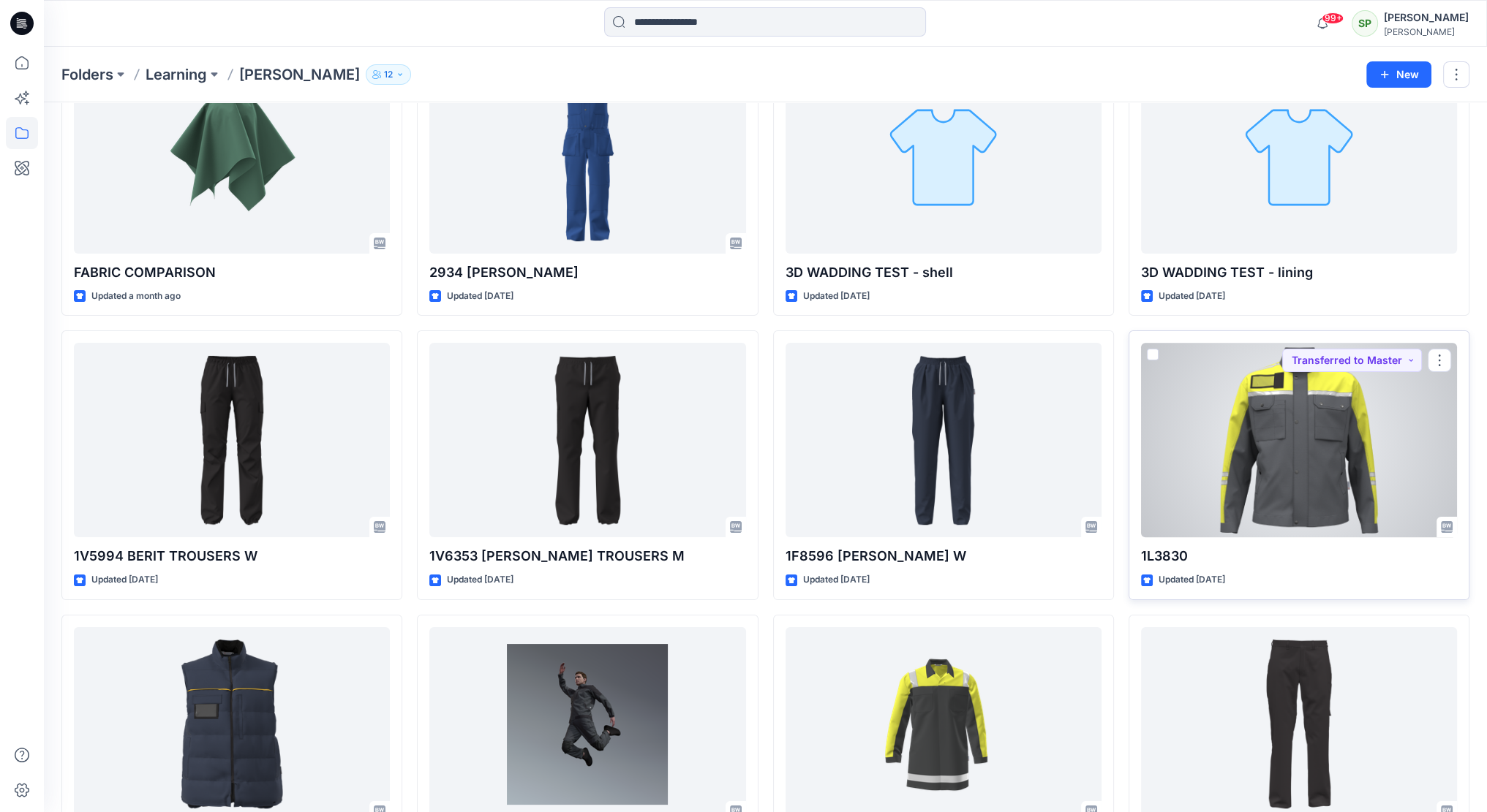
scroll to position [220, 0]
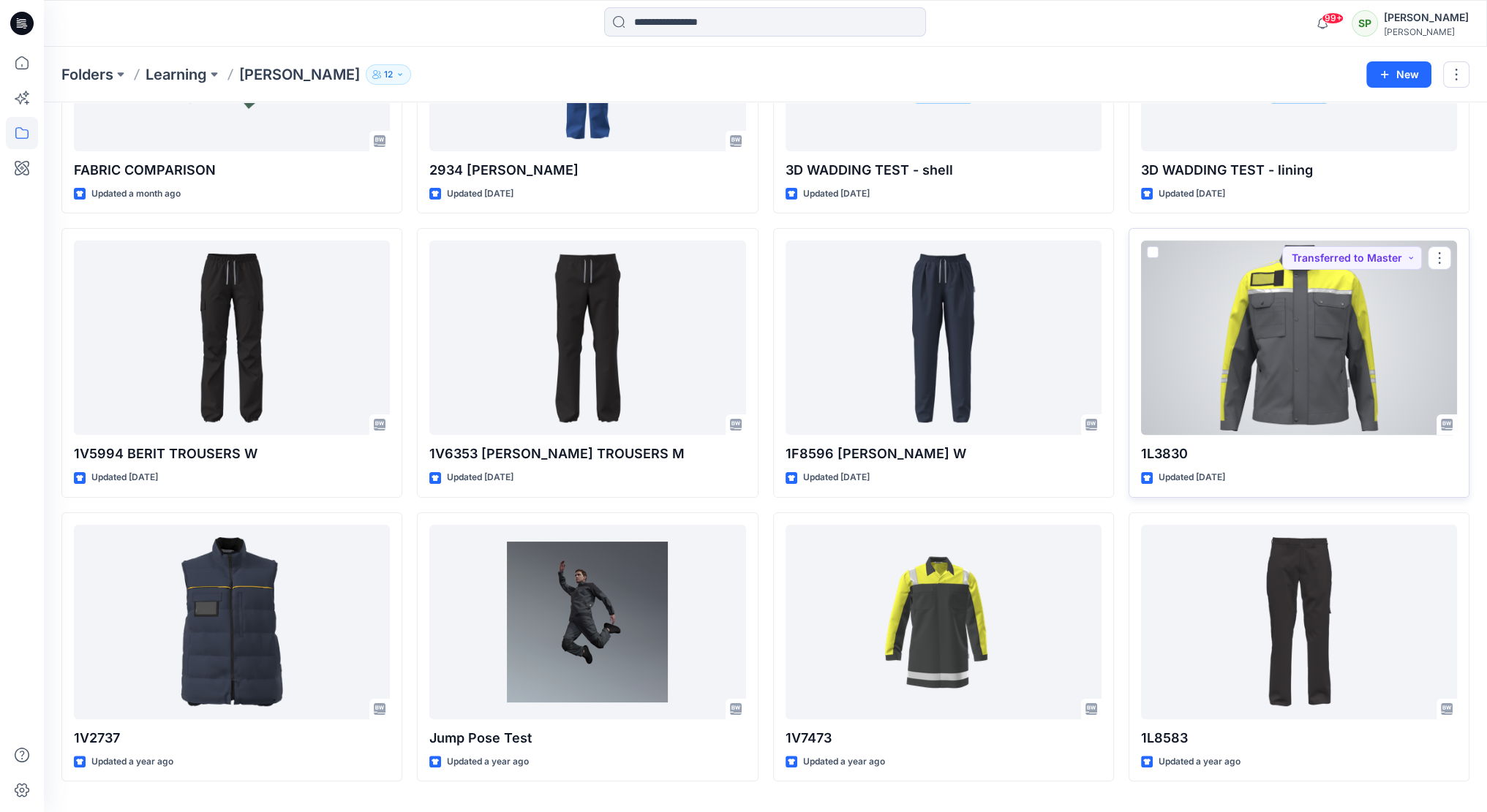
click at [1357, 422] on div at bounding box center [1299, 337] width 316 height 194
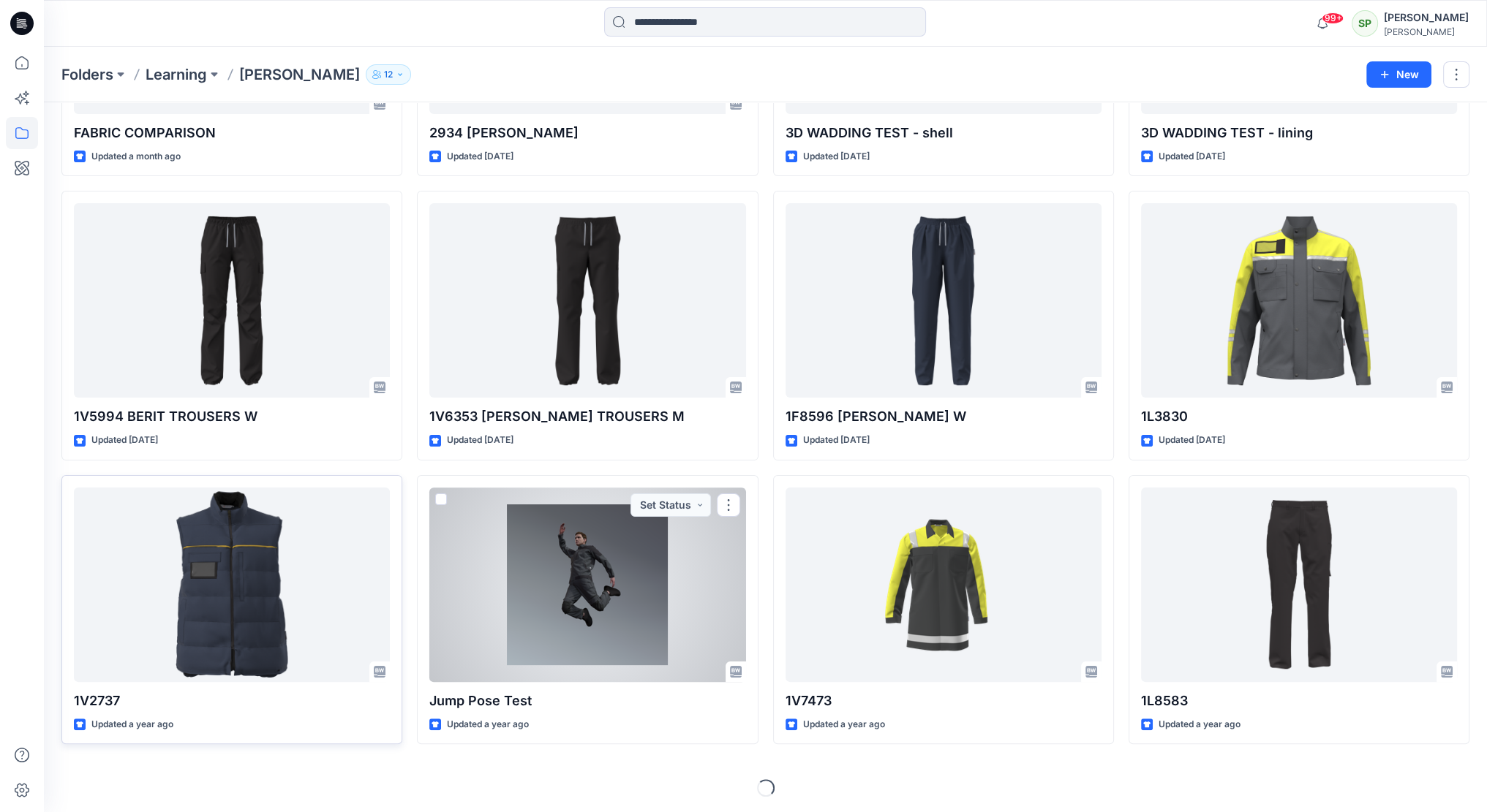
scroll to position [257, 0]
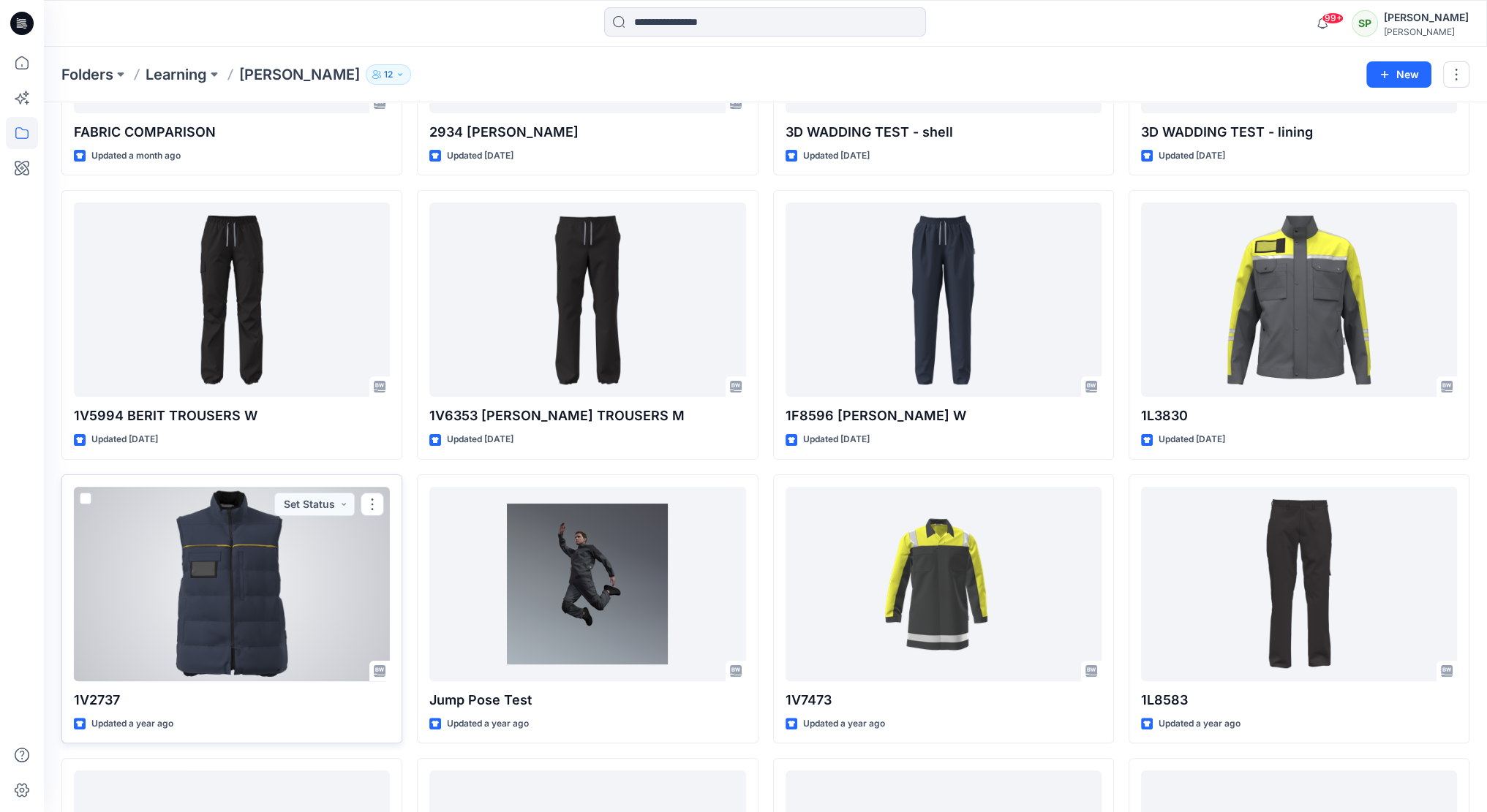
click at [316, 548] on div at bounding box center [232, 584] width 316 height 194
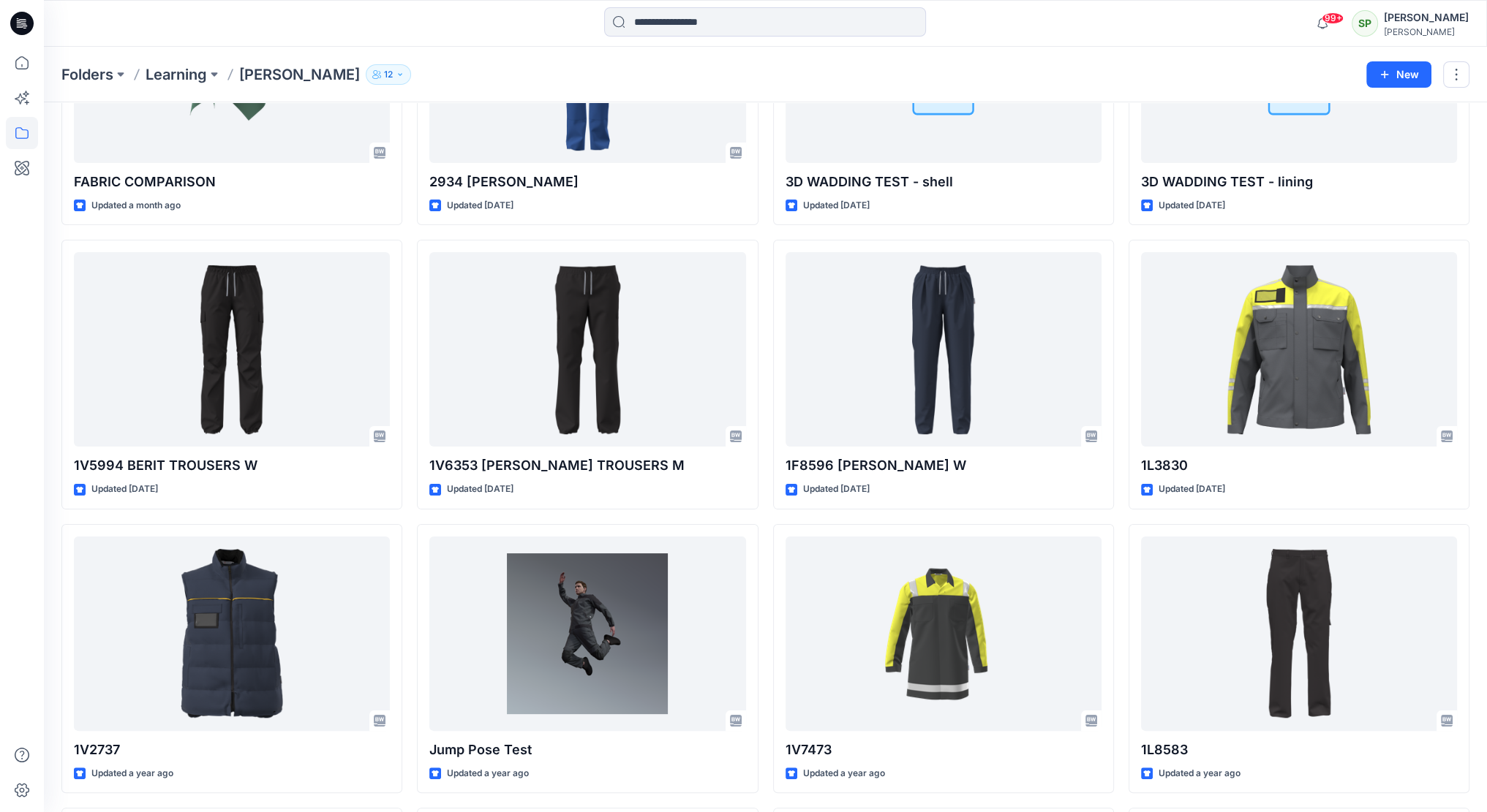
scroll to position [179, 0]
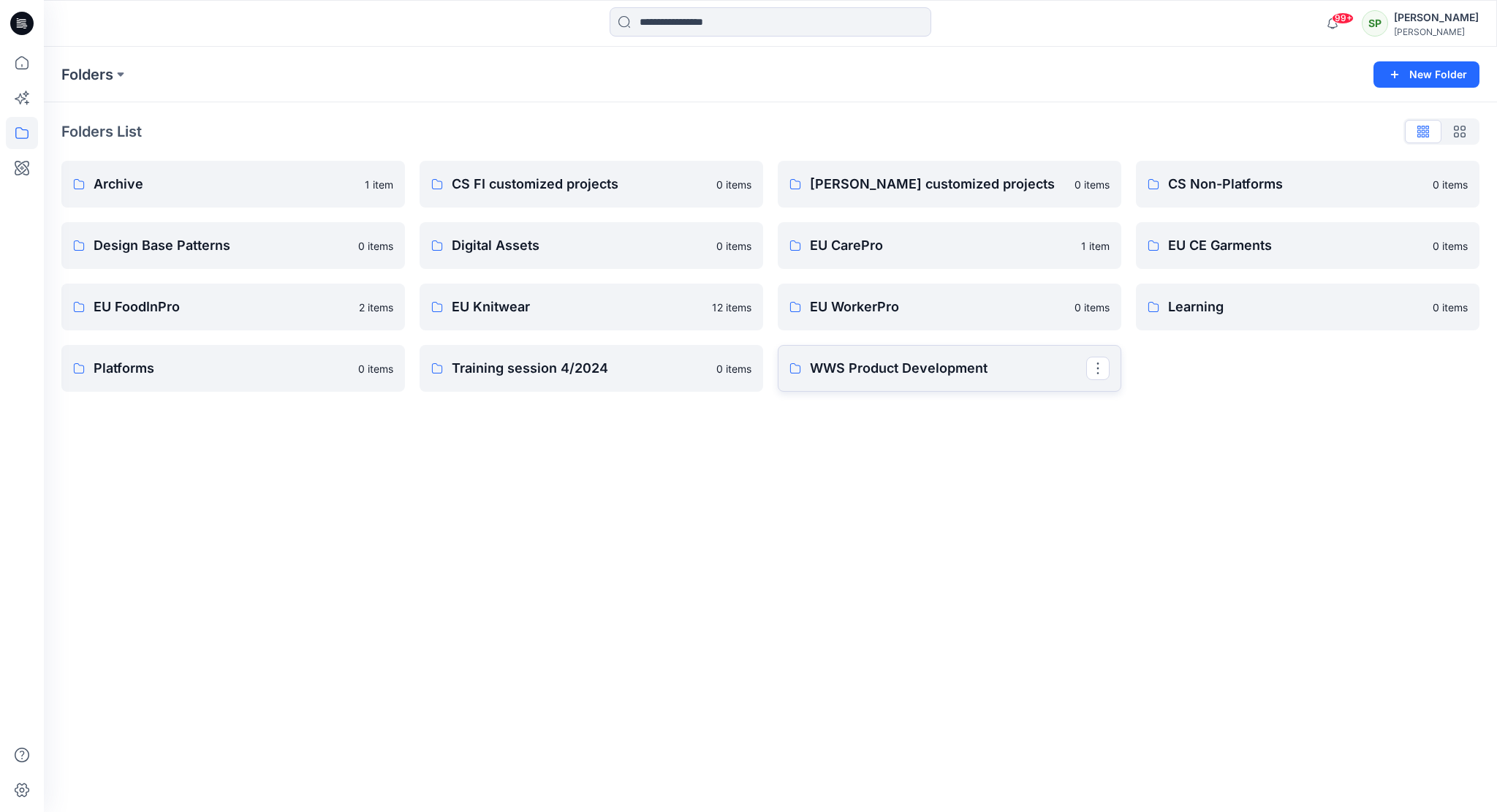
click at [918, 364] on p "WWS Product Development" at bounding box center [948, 368] width 277 height 21
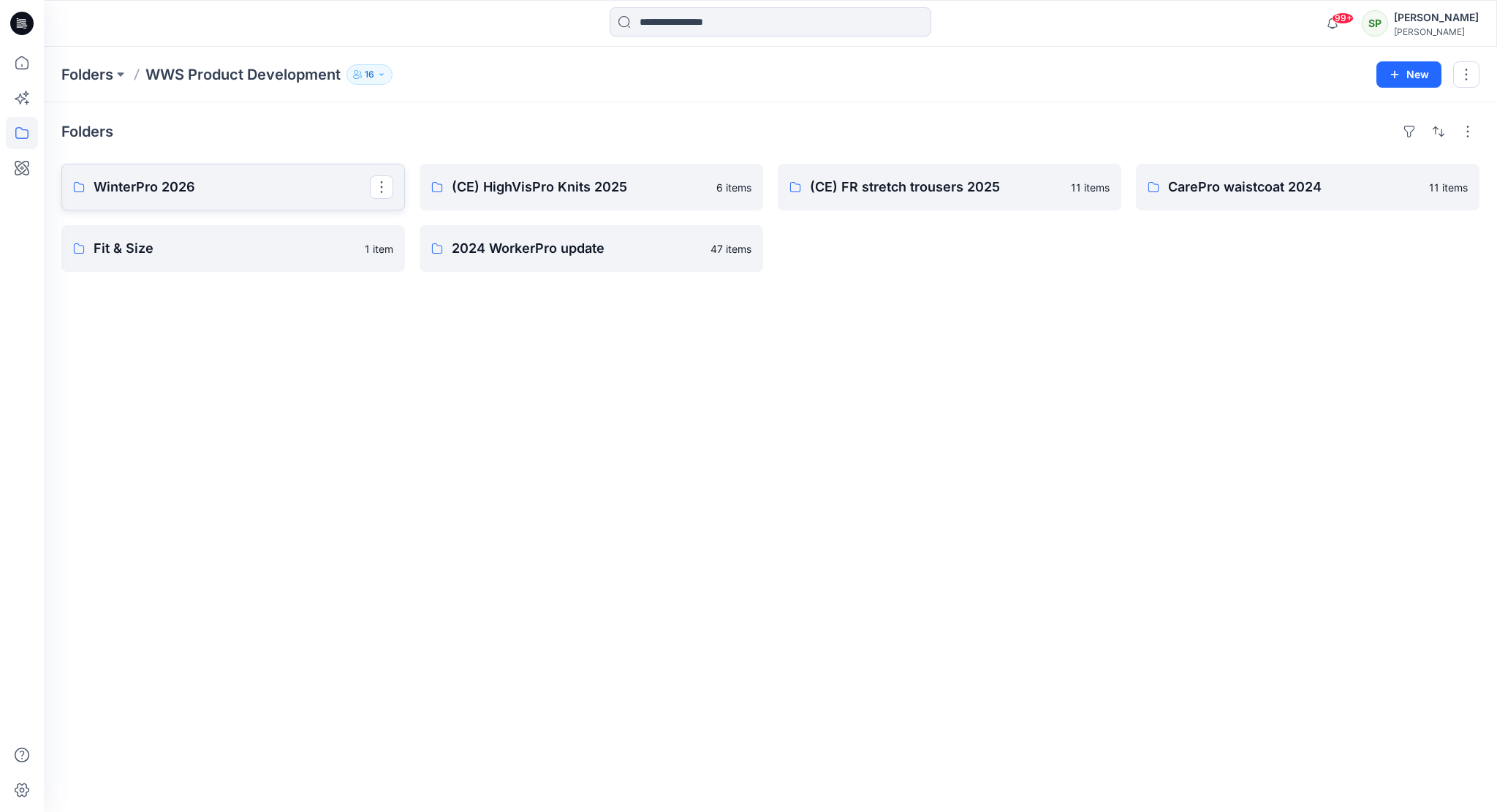
click at [205, 193] on p "WinterPro 2026" at bounding box center [231, 187] width 277 height 21
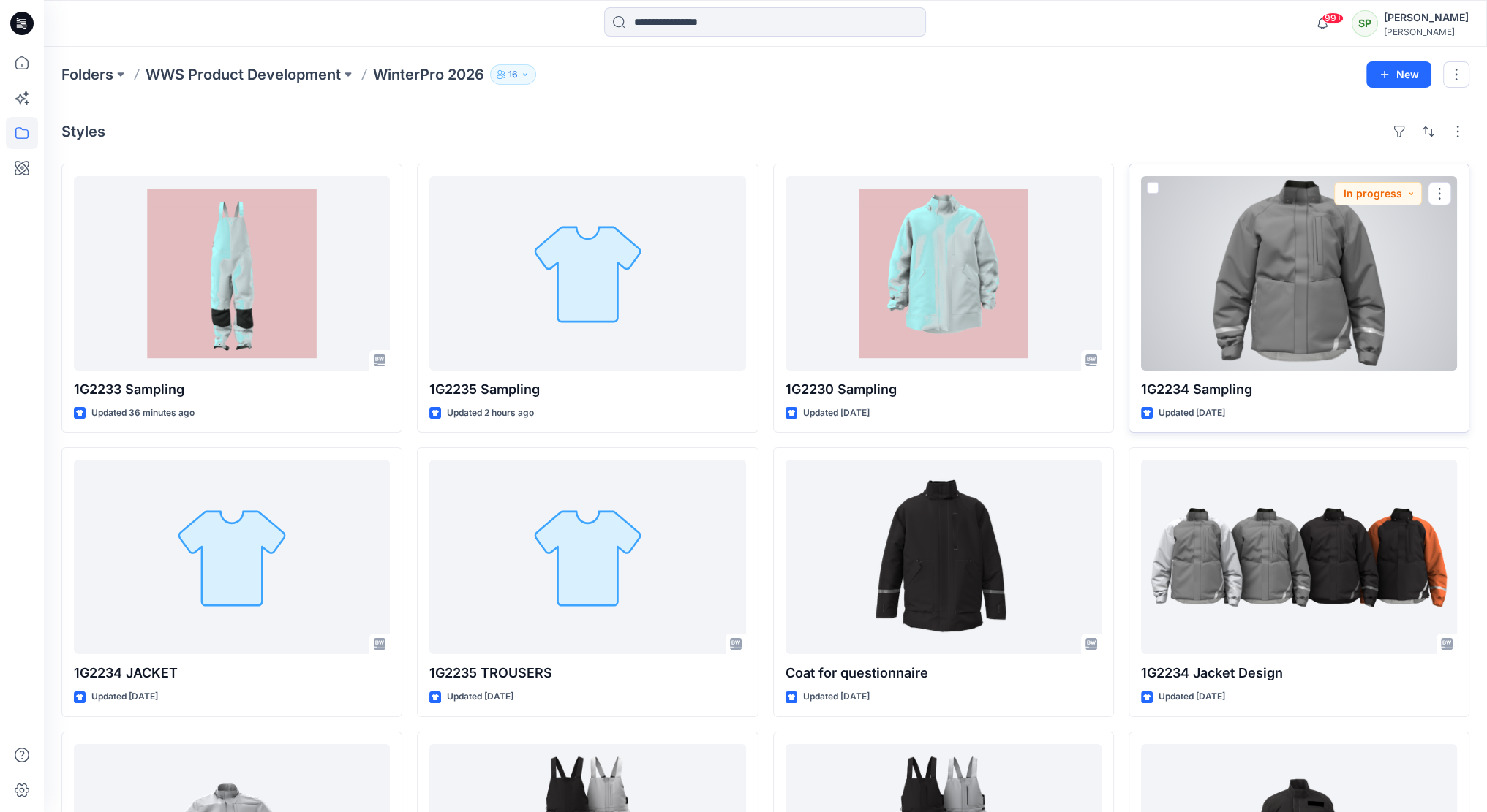
click at [1330, 267] on div at bounding box center [1299, 273] width 316 height 194
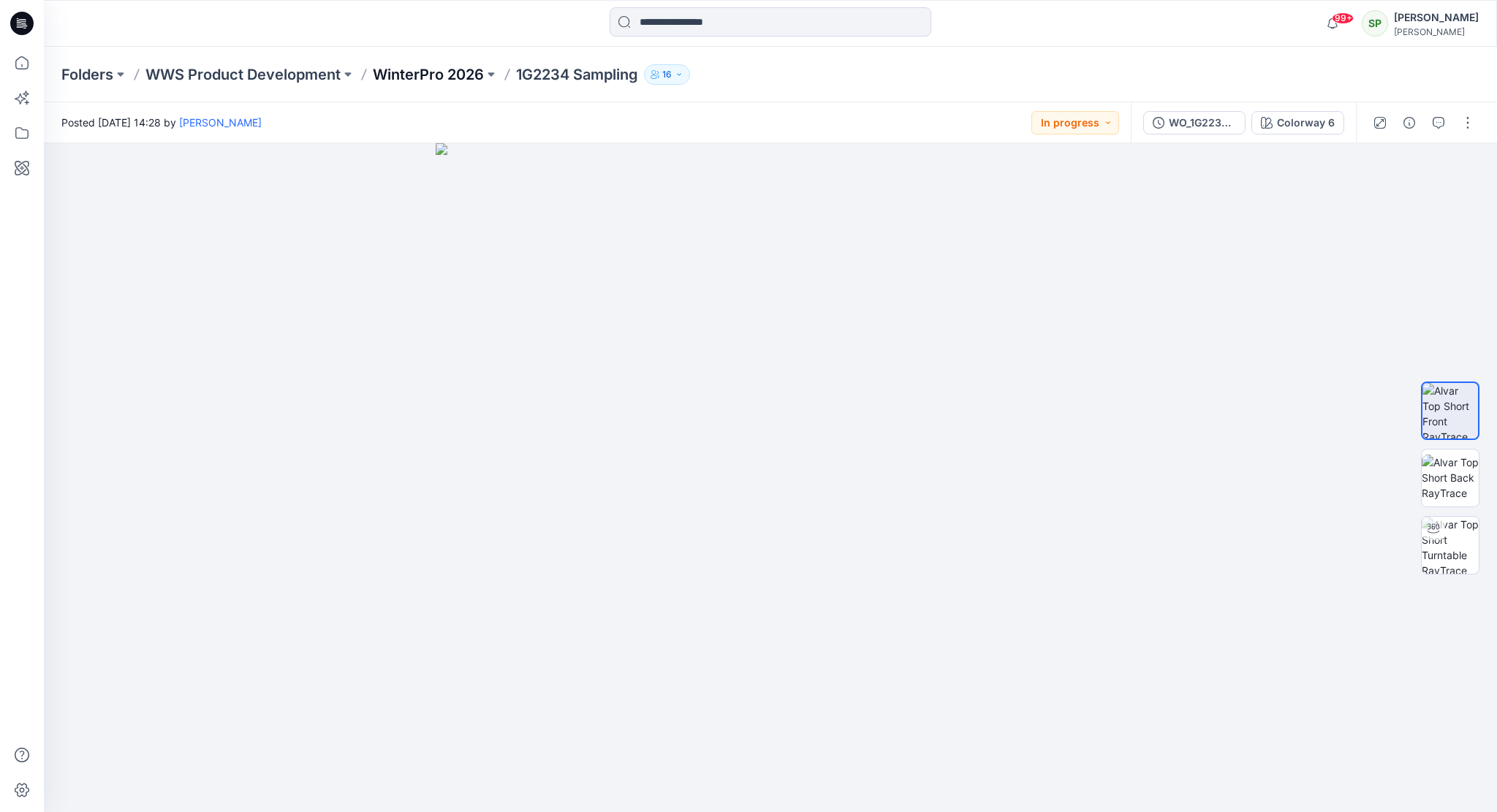
click at [421, 73] on p "WinterPro 2026" at bounding box center [428, 75] width 111 height 21
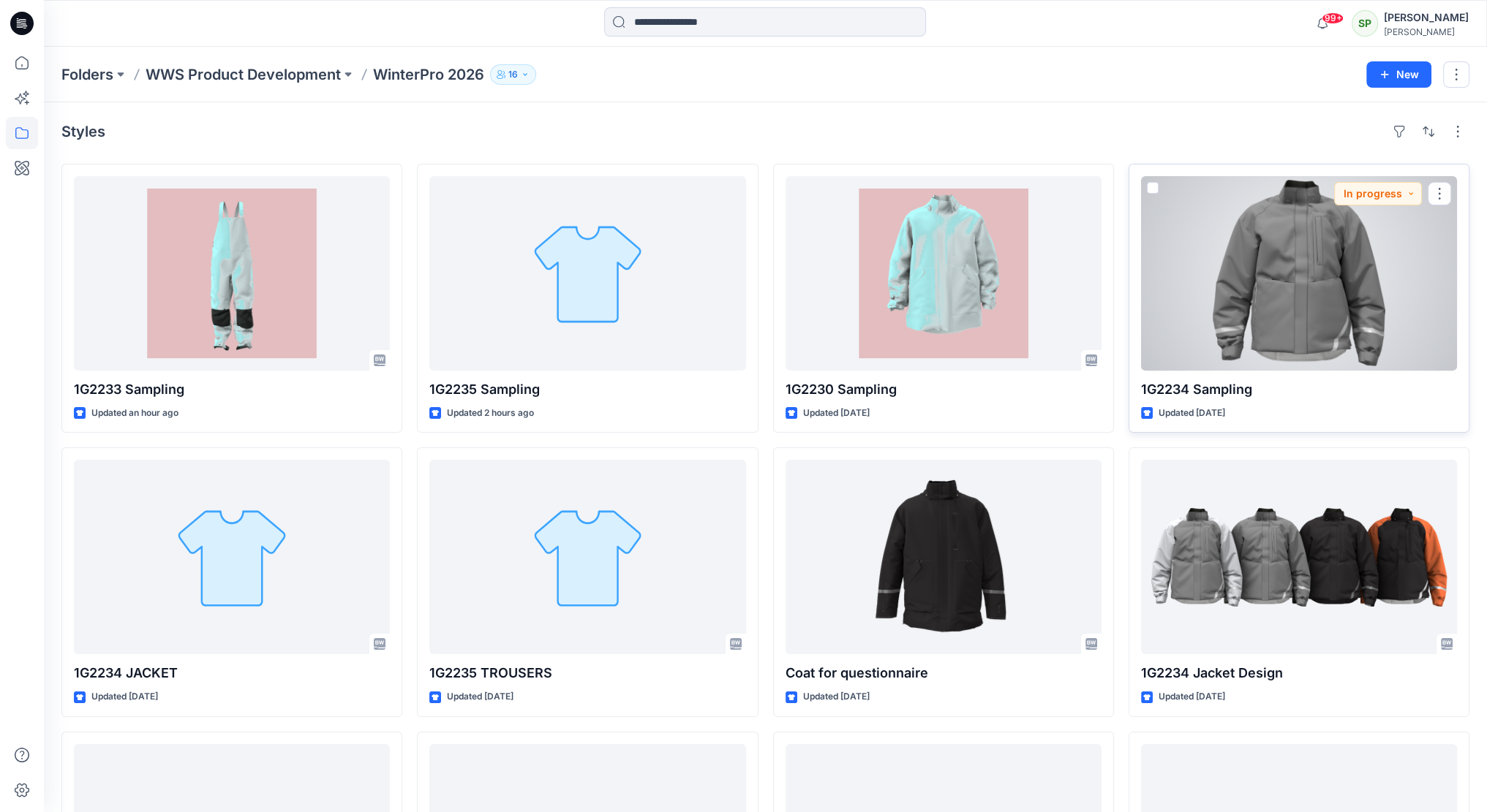
click at [1309, 225] on div at bounding box center [1299, 273] width 316 height 194
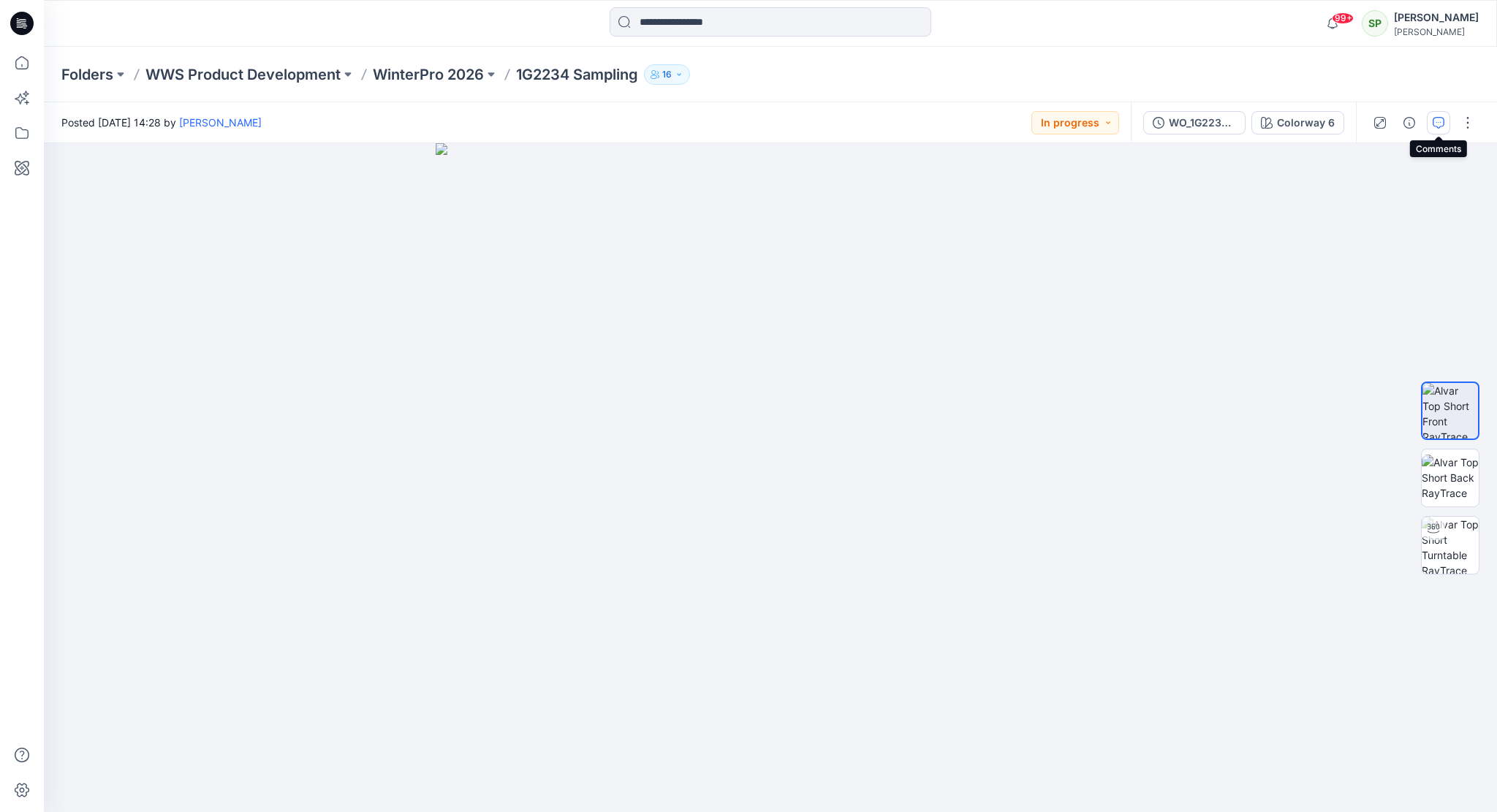
click at [1436, 121] on icon "button" at bounding box center [1438, 122] width 12 height 12
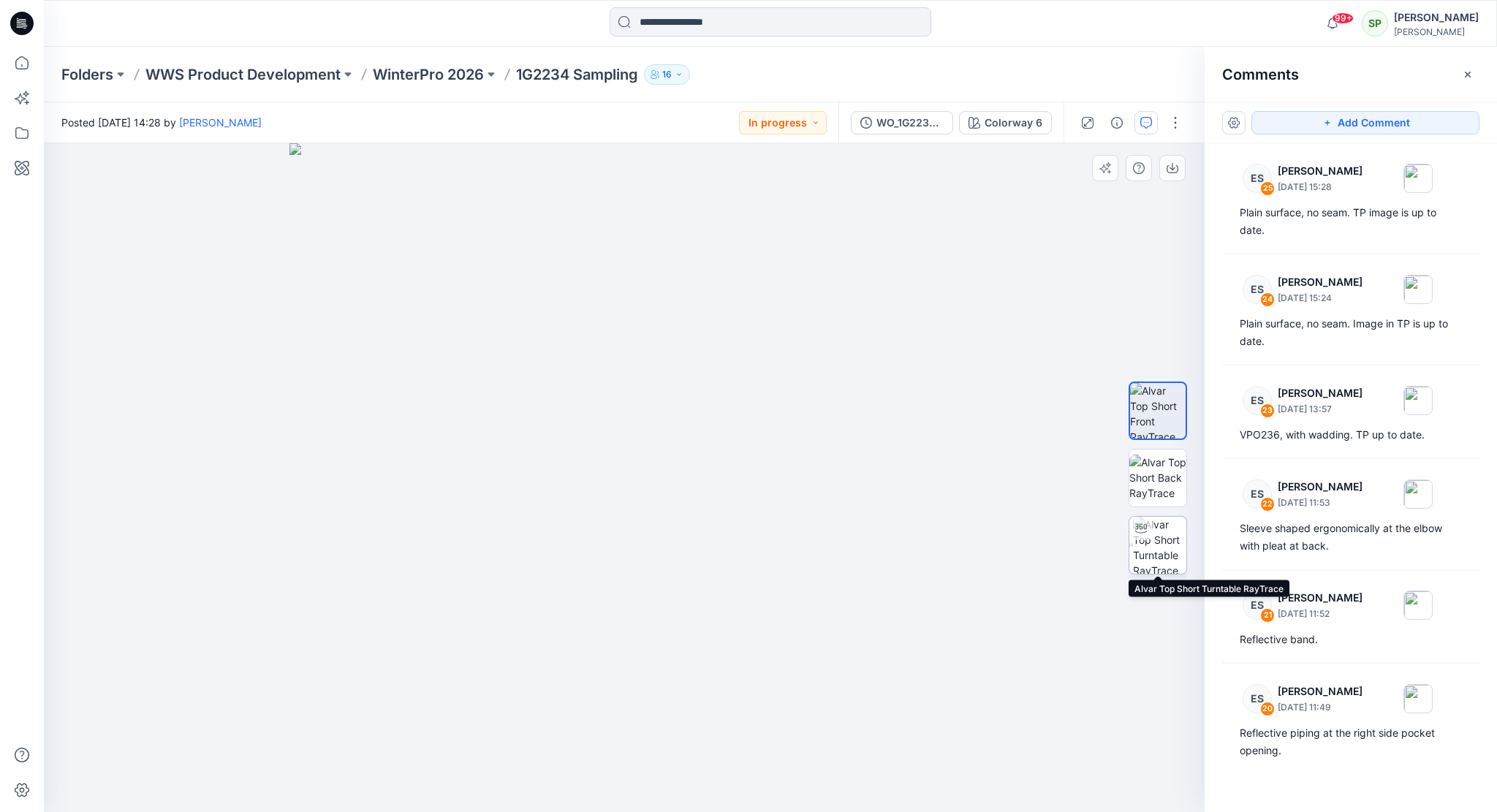
click at [1170, 542] on img at bounding box center [1160, 545] width 53 height 57
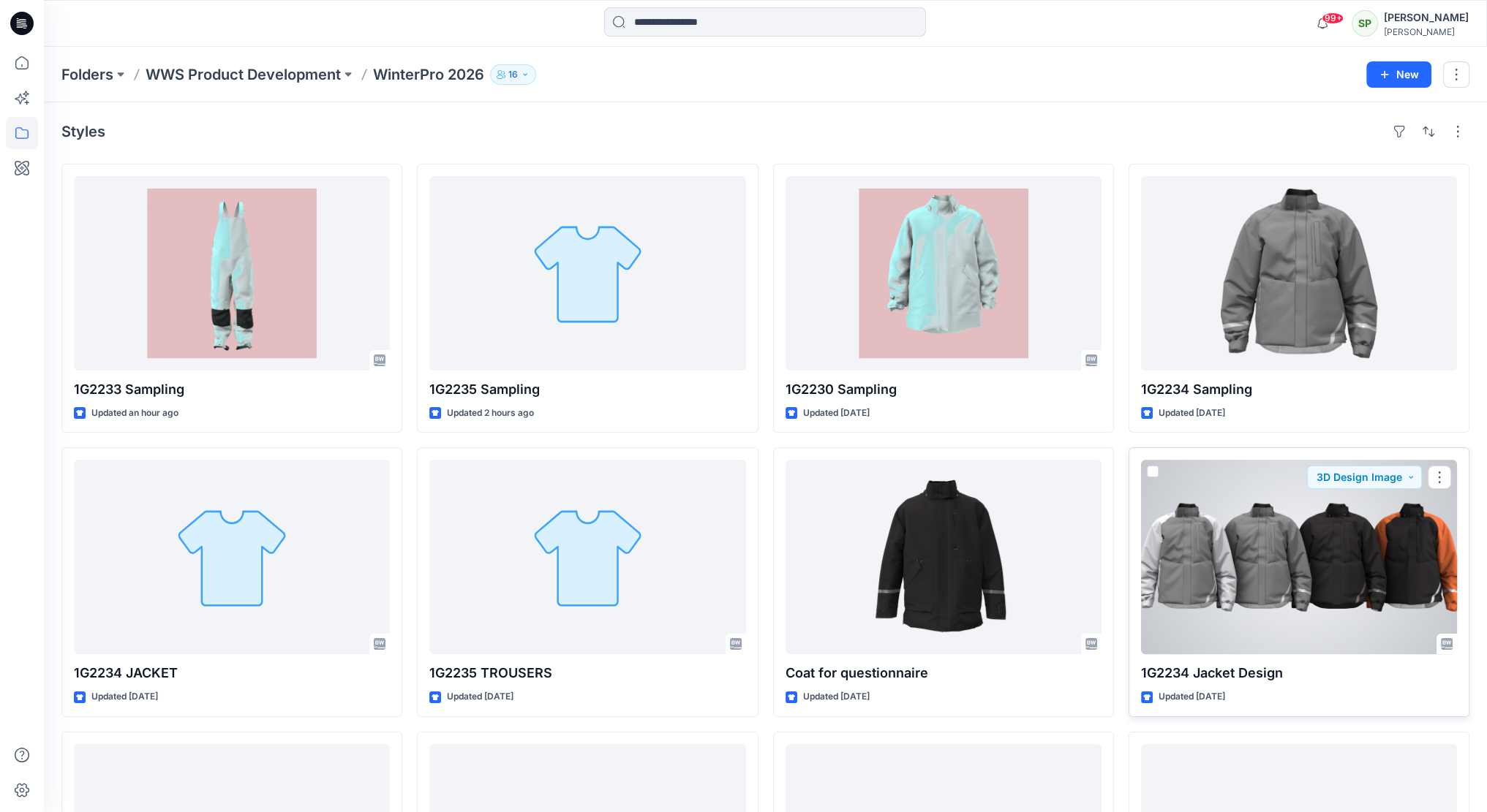
click at [1351, 515] on div at bounding box center [1299, 557] width 316 height 194
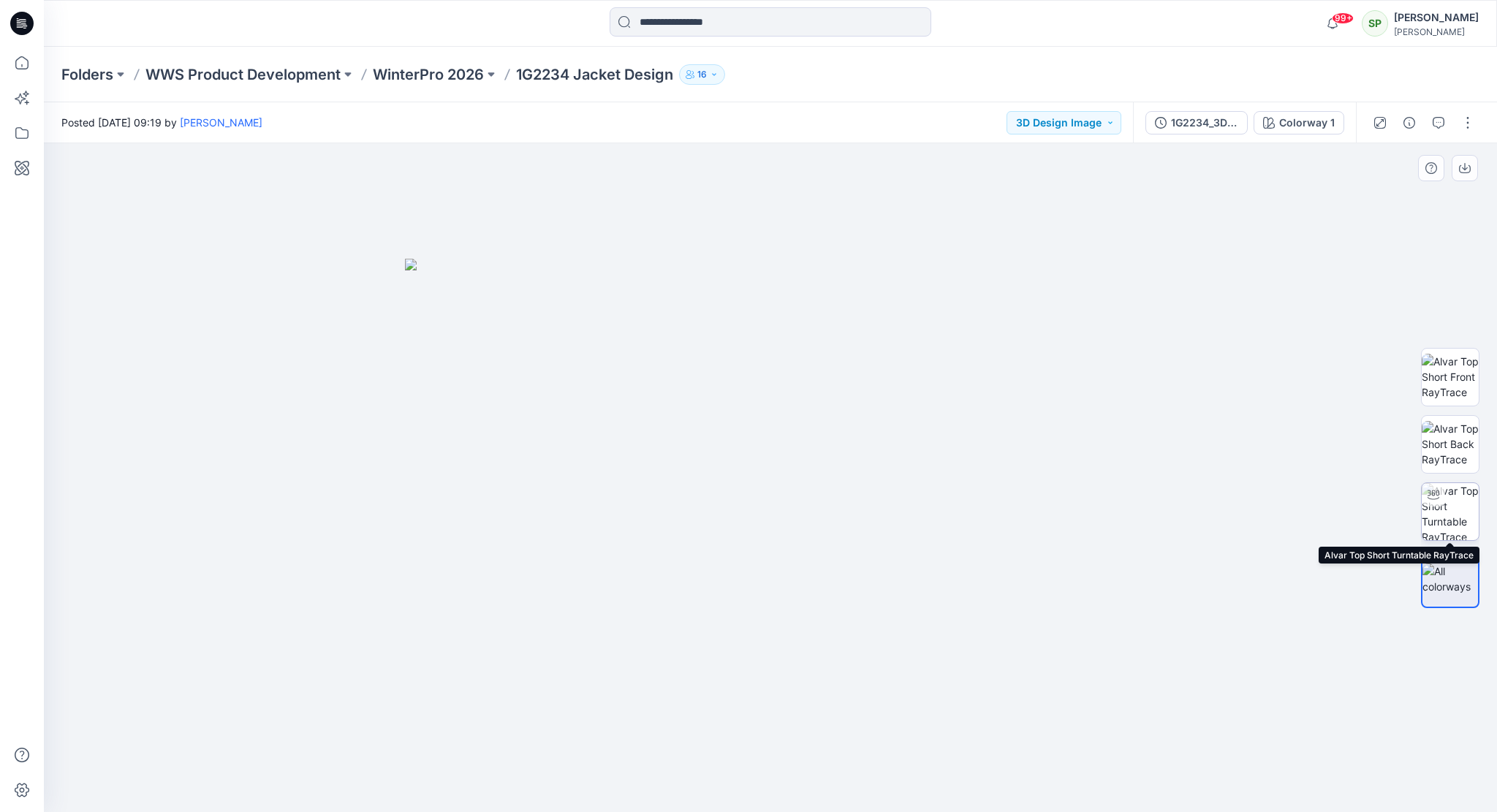
click at [1448, 505] on img at bounding box center [1451, 512] width 57 height 57
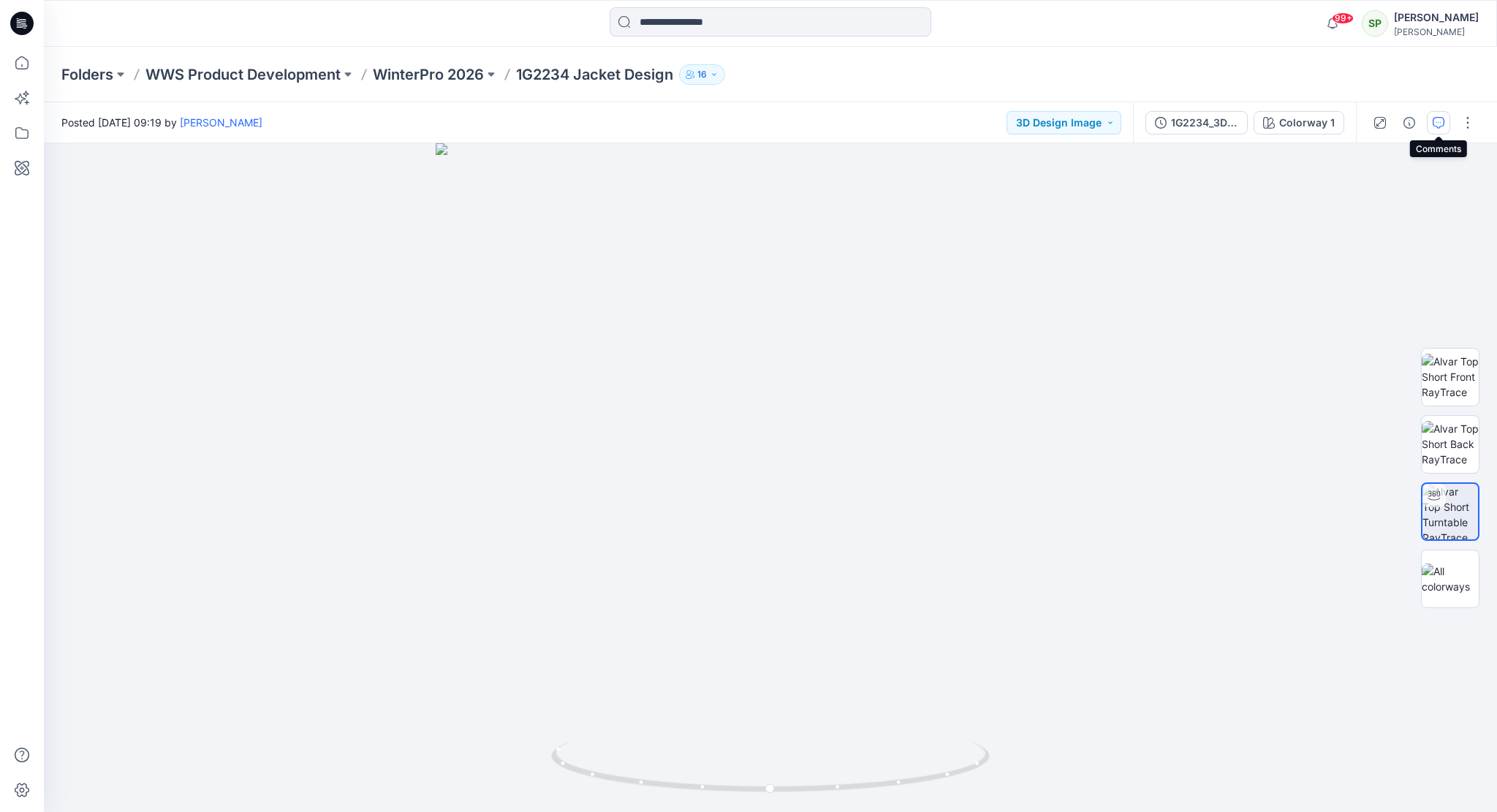
click at [1435, 113] on button "button" at bounding box center [1438, 122] width 23 height 23
